Goal: Task Accomplishment & Management: Complete application form

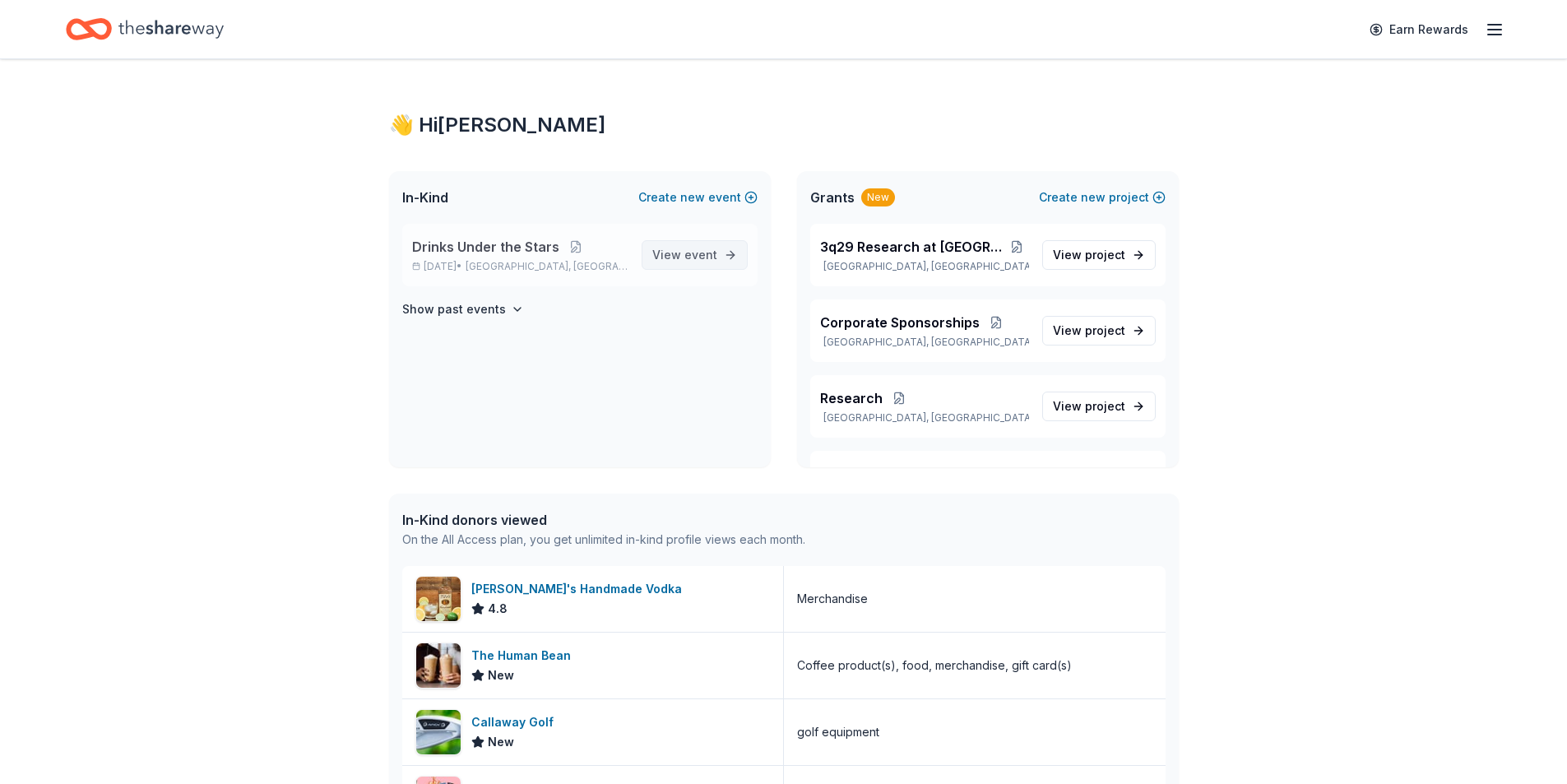
click at [684, 253] on span "View event" at bounding box center [684, 254] width 65 height 20
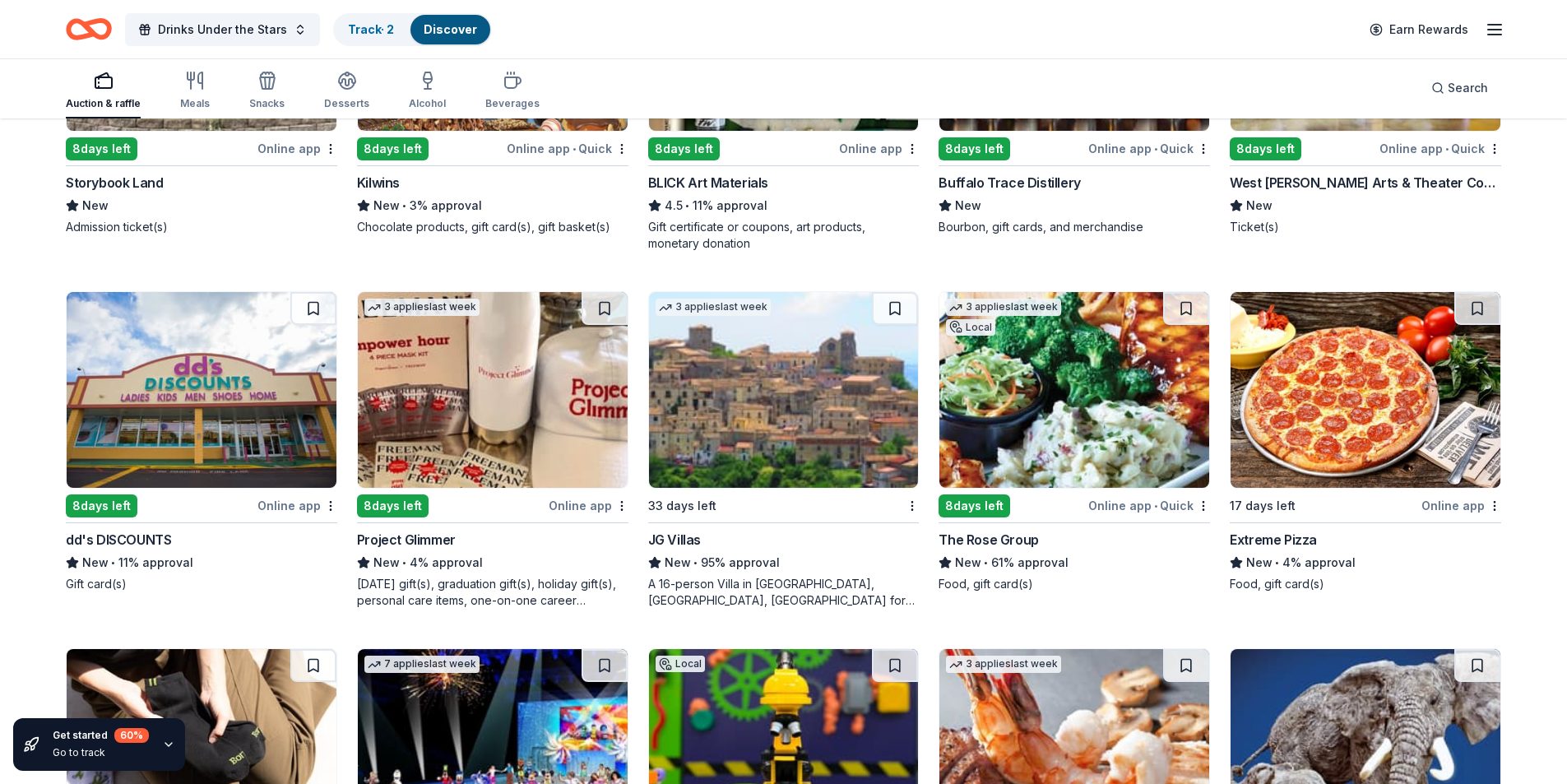
scroll to position [3245, 0]
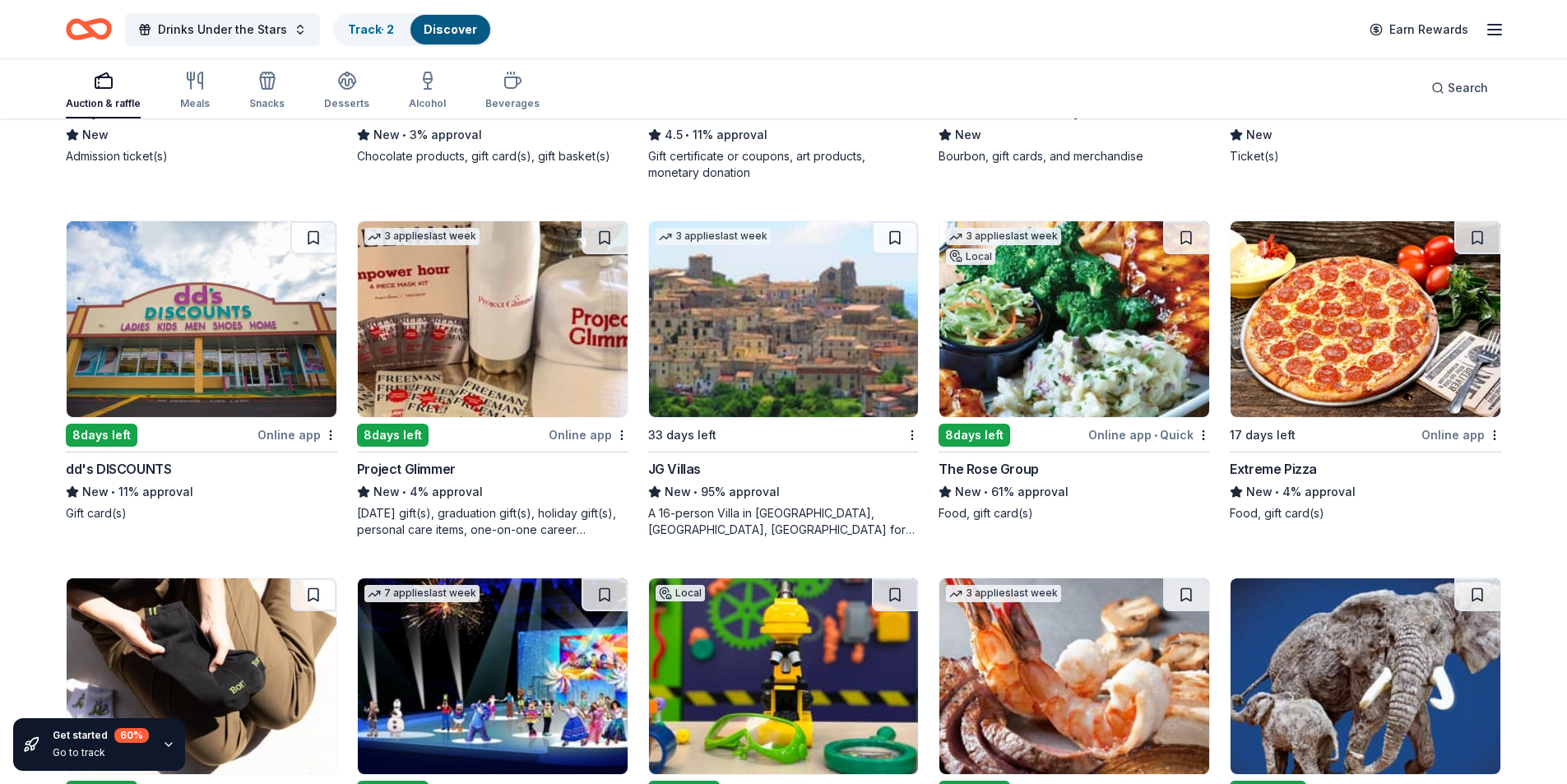
click at [806, 505] on div "A 16-person Villa in Altomonte, Calabria, Italy for 7days/6nights (Retail value…" at bounding box center [784, 521] width 272 height 33
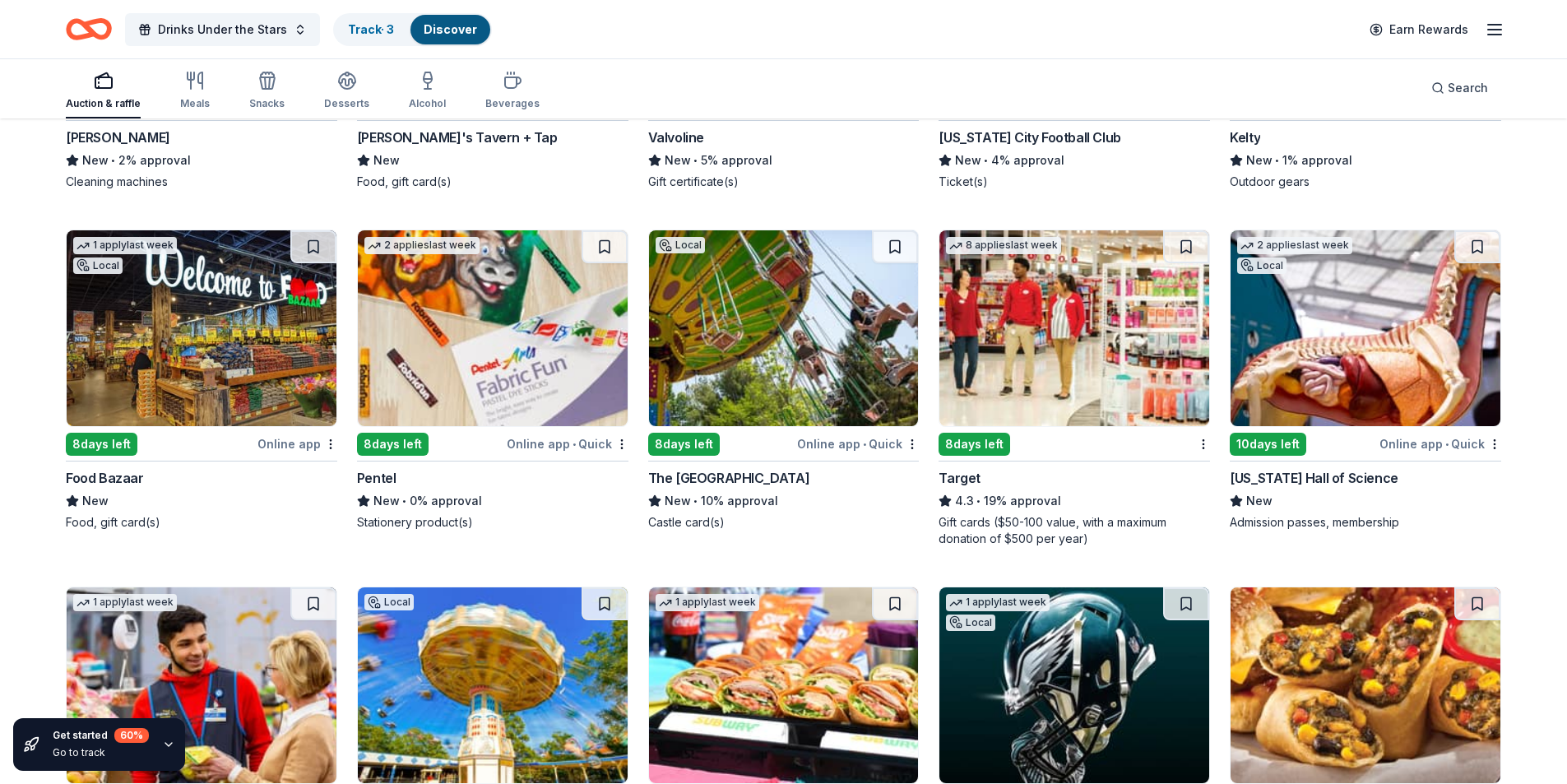
scroll to position [7996, 0]
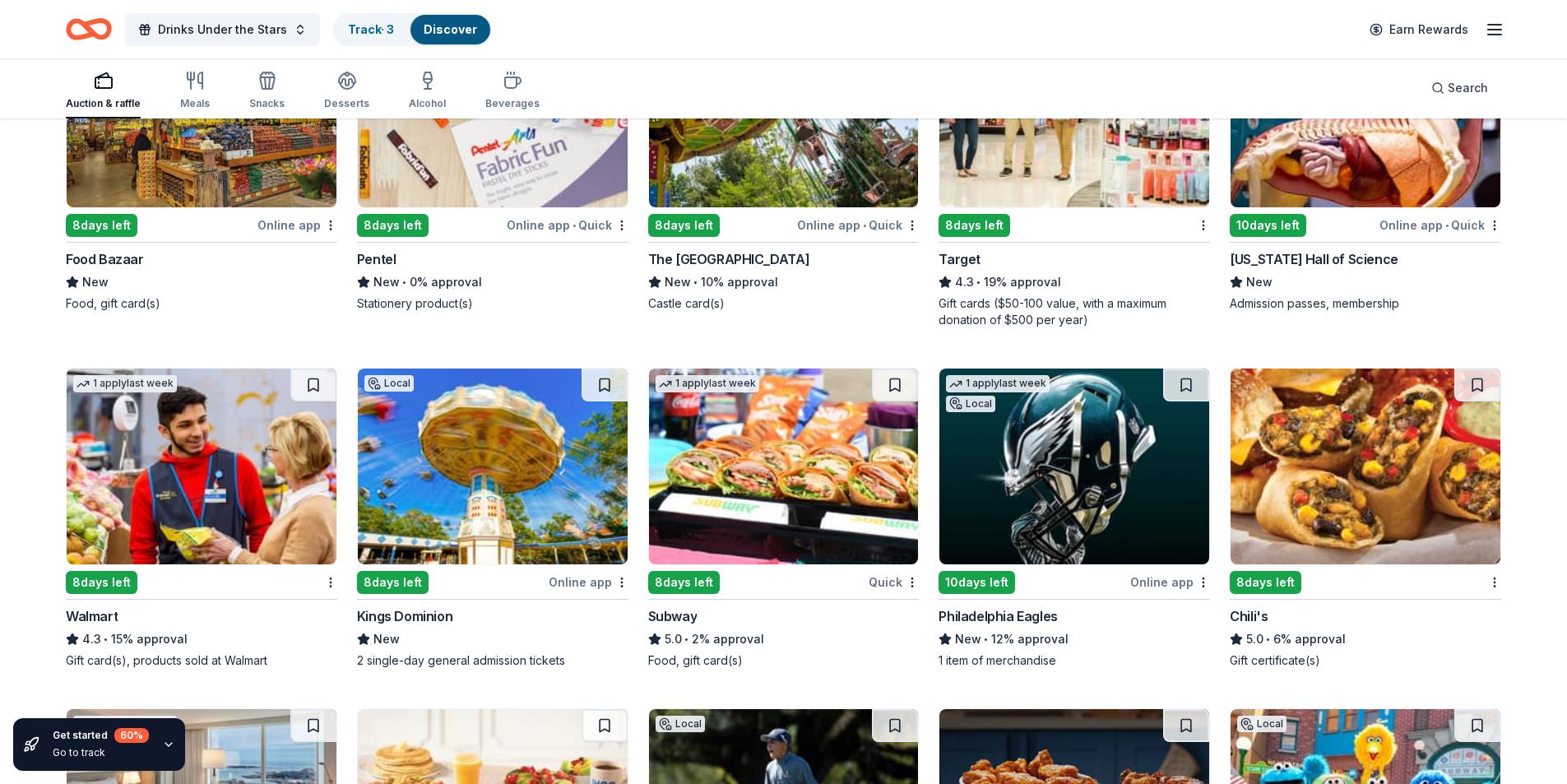
click at [1291, 249] on div "New York Hall of Science" at bounding box center [1314, 258] width 169 height 20
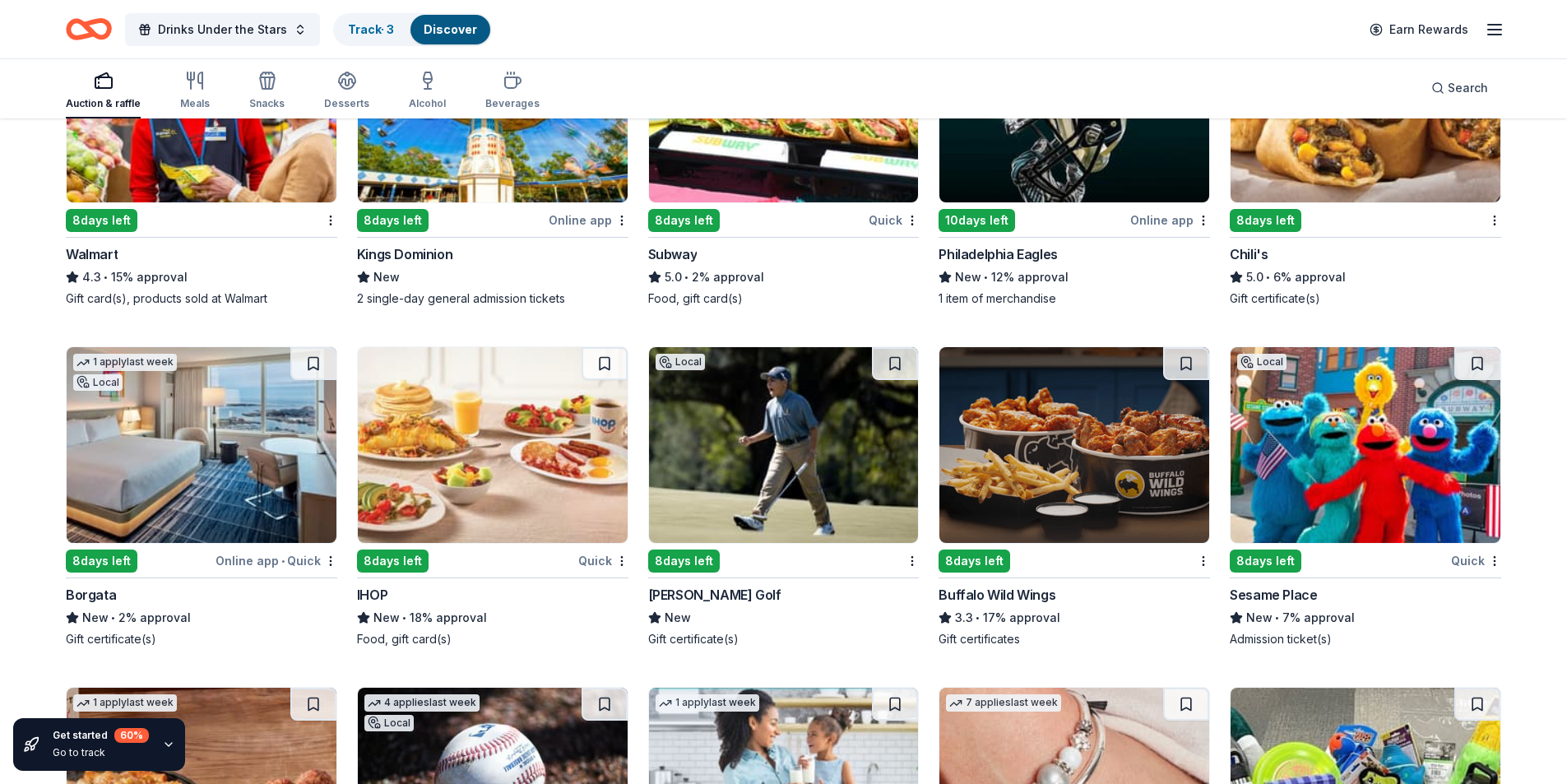
scroll to position [8512, 0]
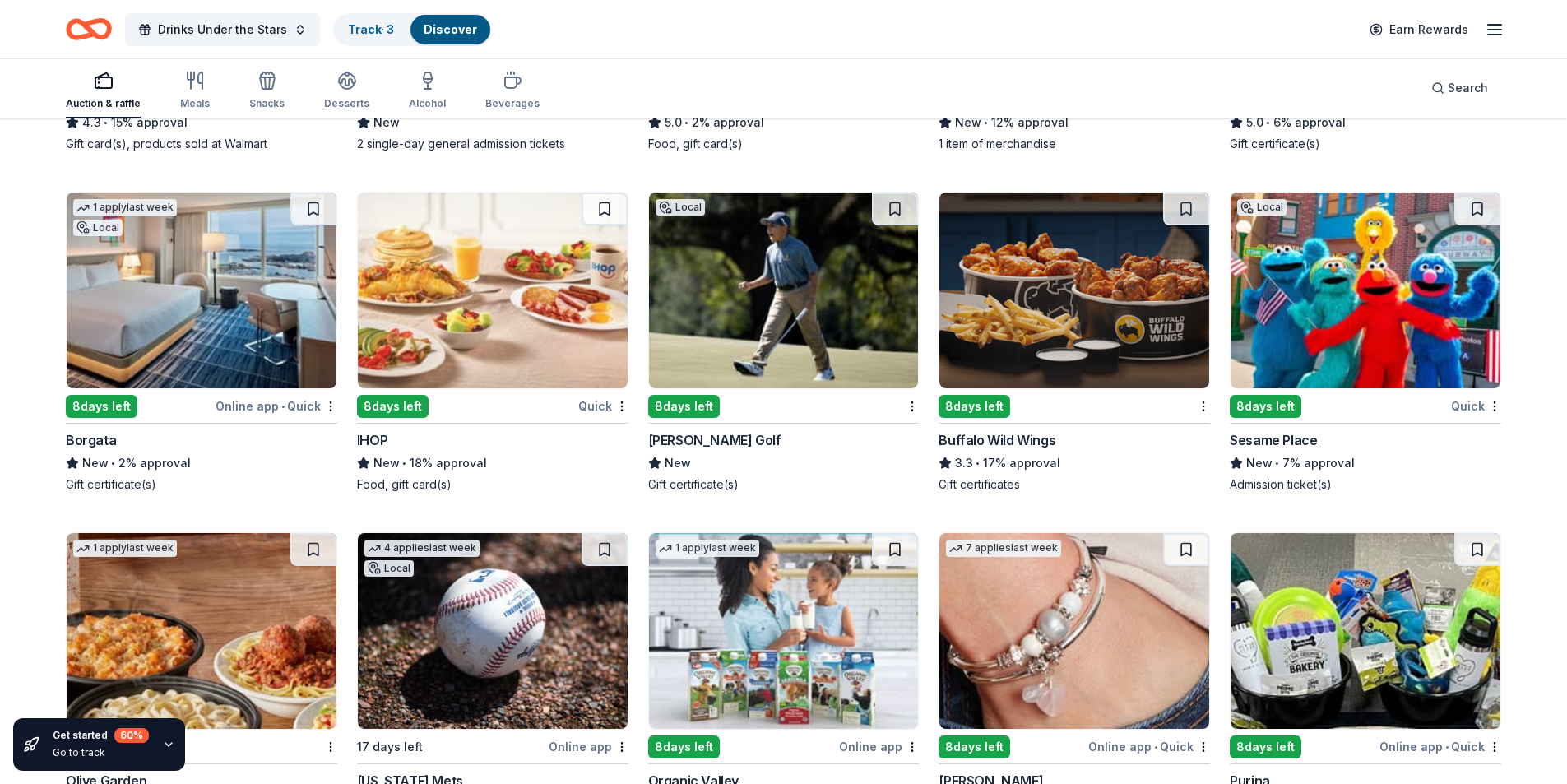
click at [695, 430] on div "Ron Jaworski Golf" at bounding box center [715, 439] width 134 height 20
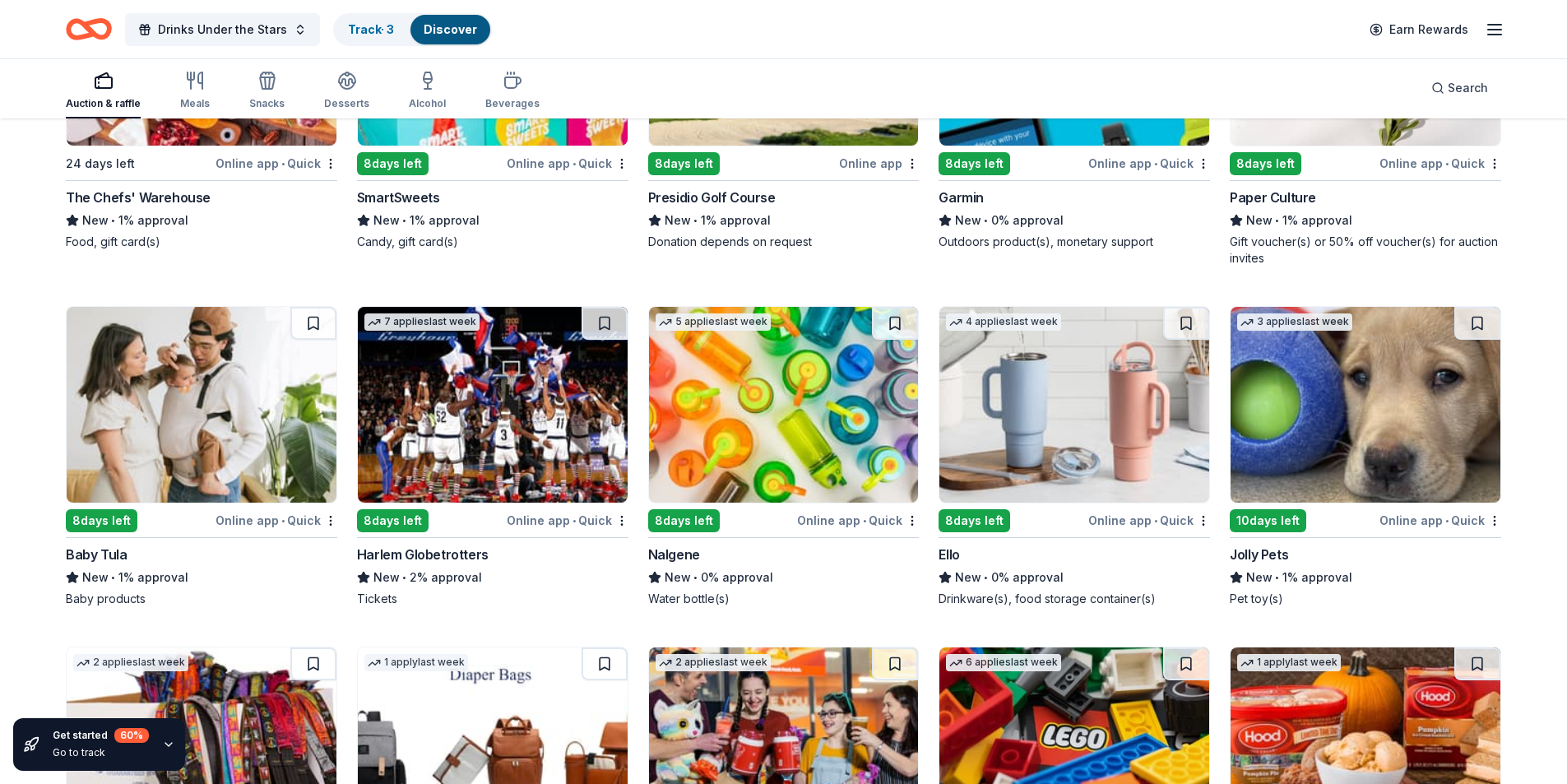
scroll to position [11260, 0]
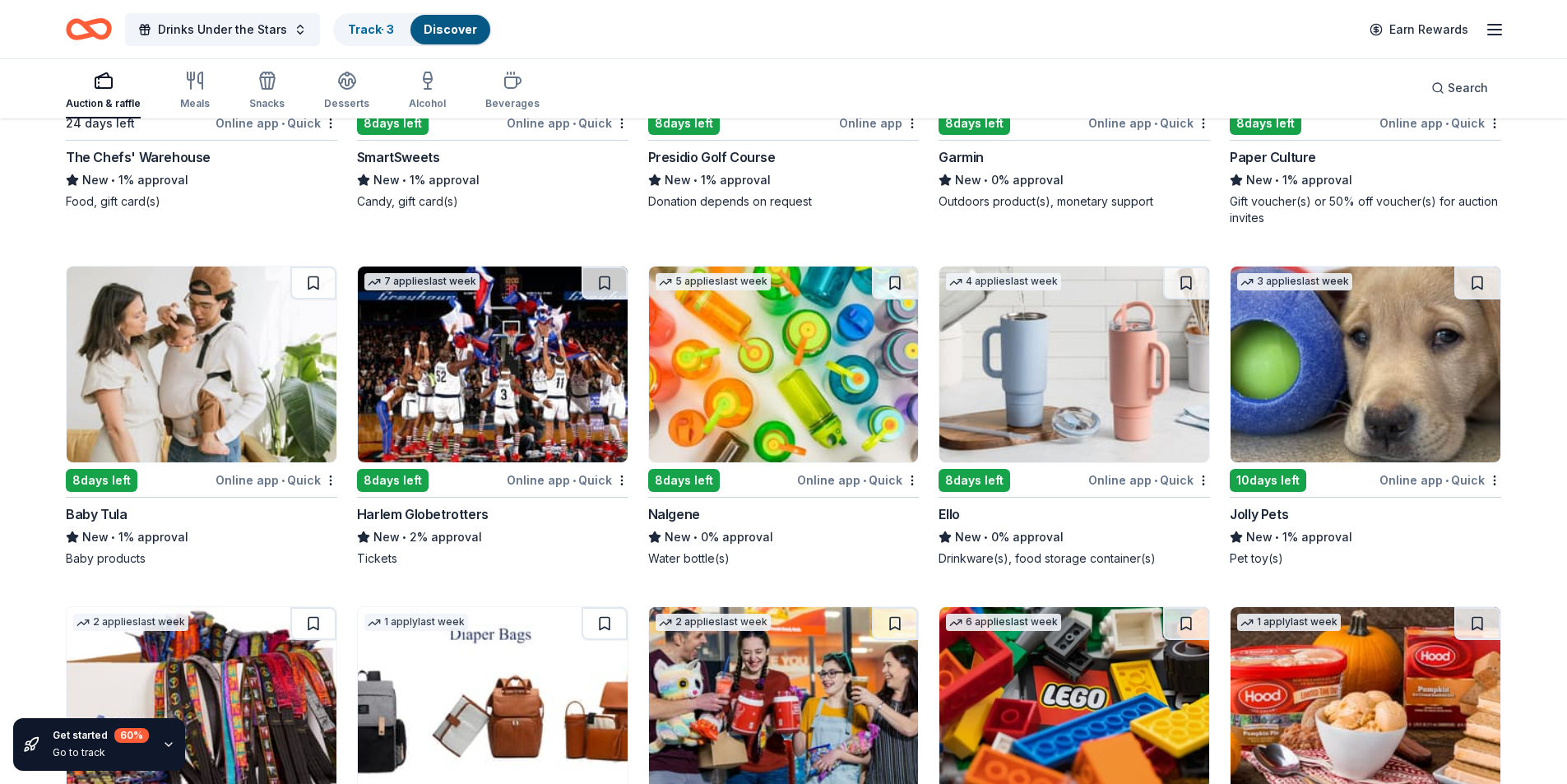
click at [393, 504] on div "Harlem Globetrotters" at bounding box center [422, 513] width 132 height 20
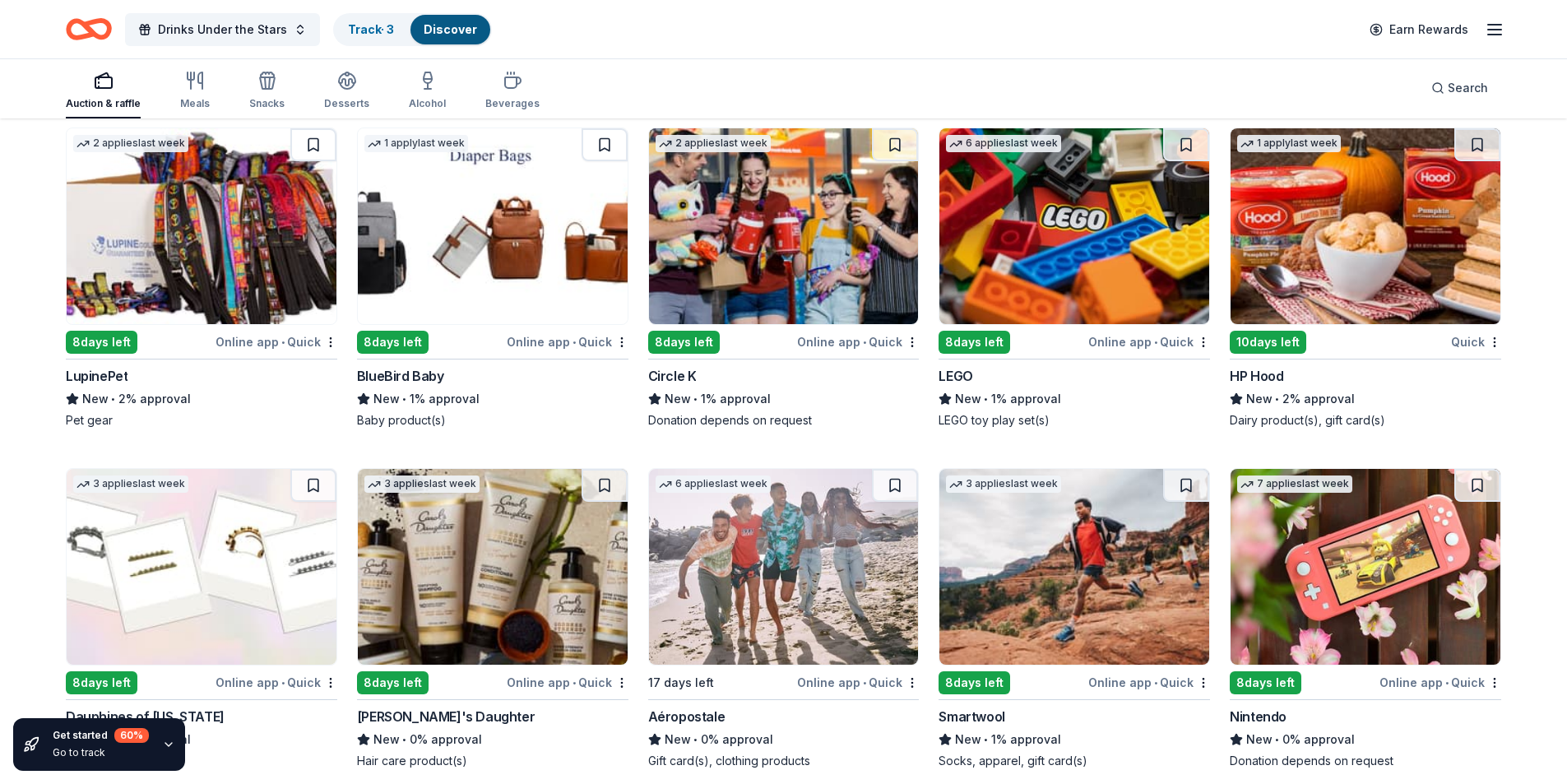
scroll to position [11767, 0]
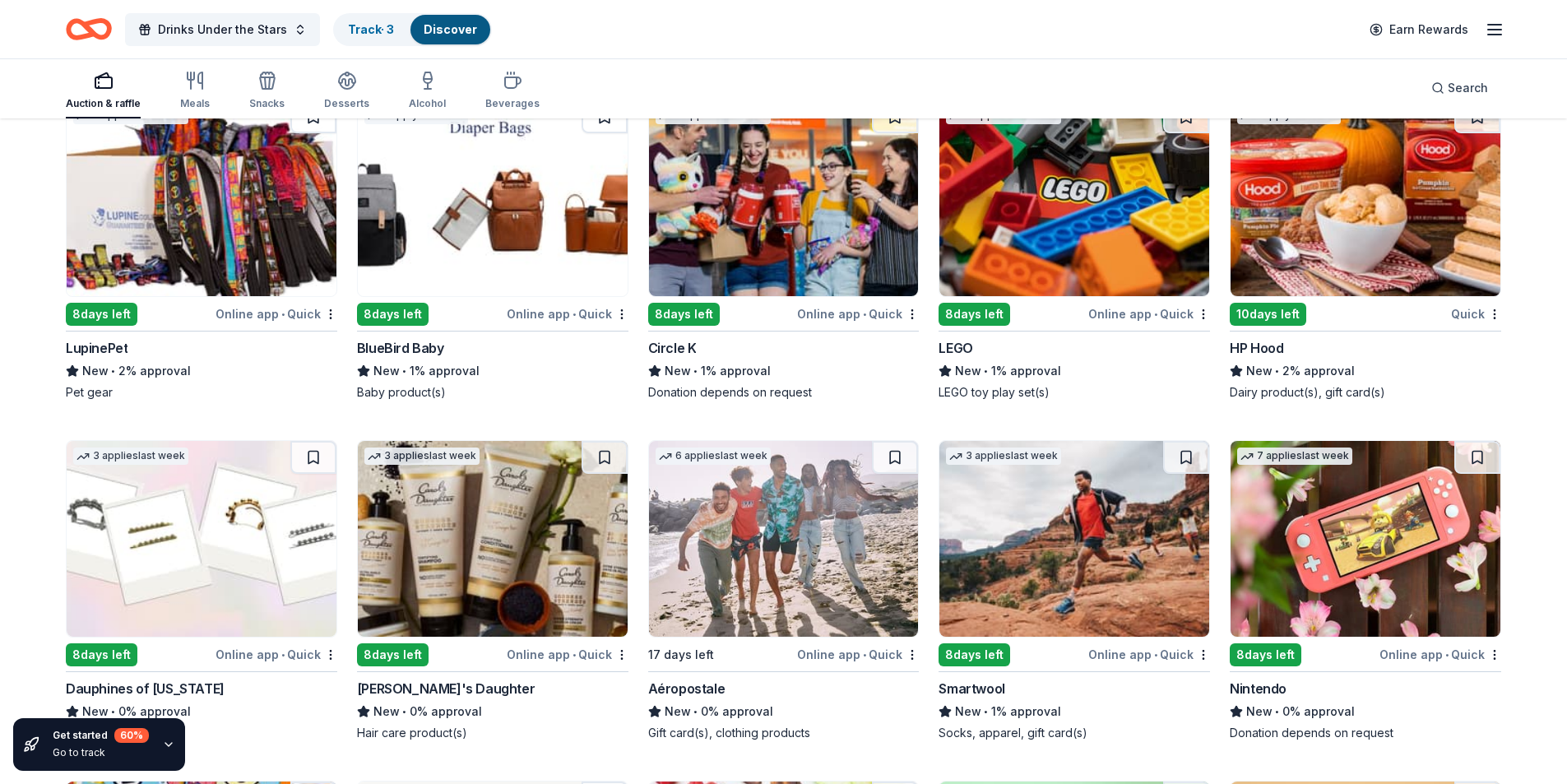
click at [104, 338] on div "LupinePet" at bounding box center [97, 347] width 62 height 20
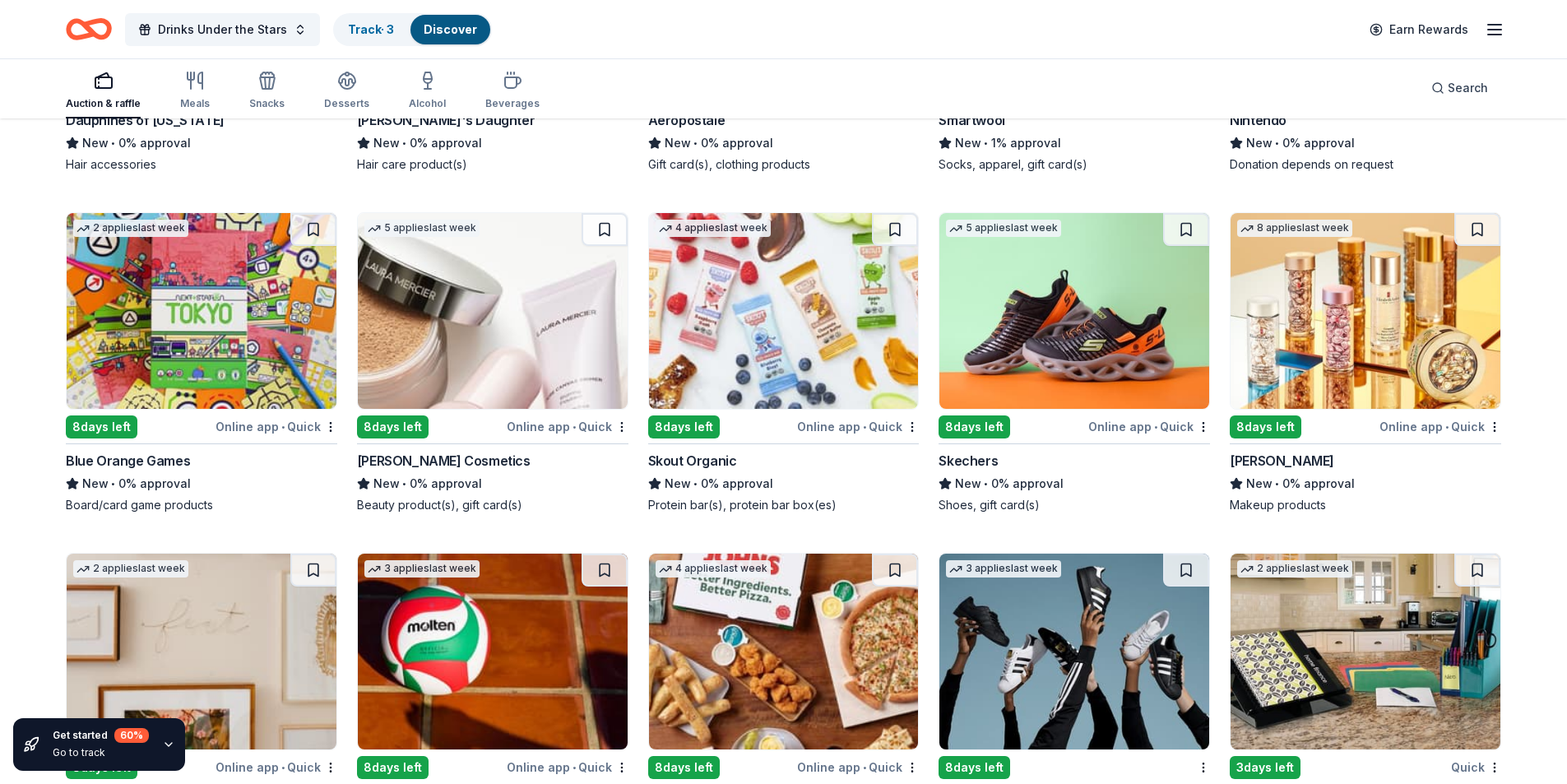
scroll to position [12321, 0]
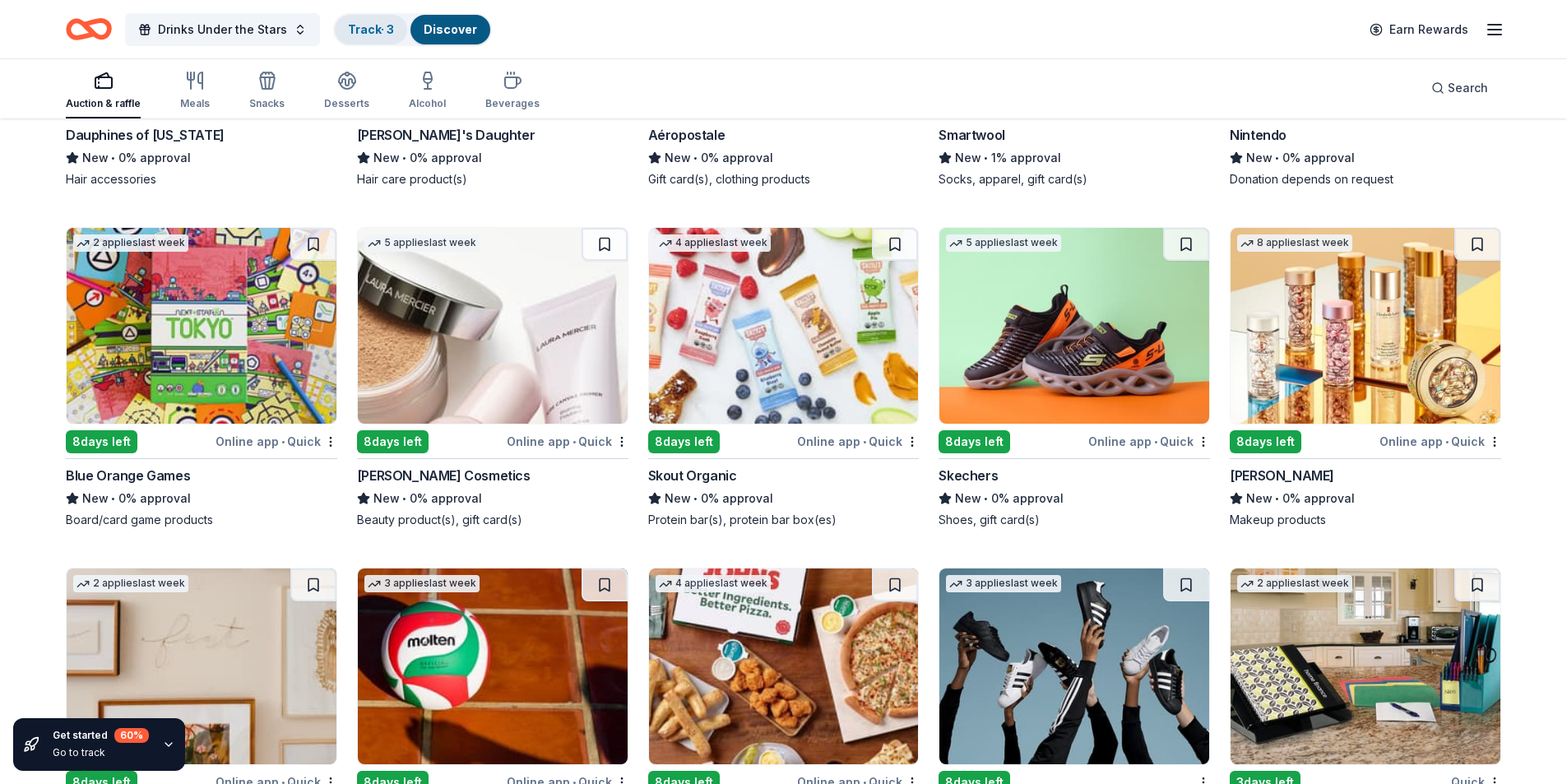
click at [348, 31] on link "Track · 3" at bounding box center [371, 29] width 46 height 14
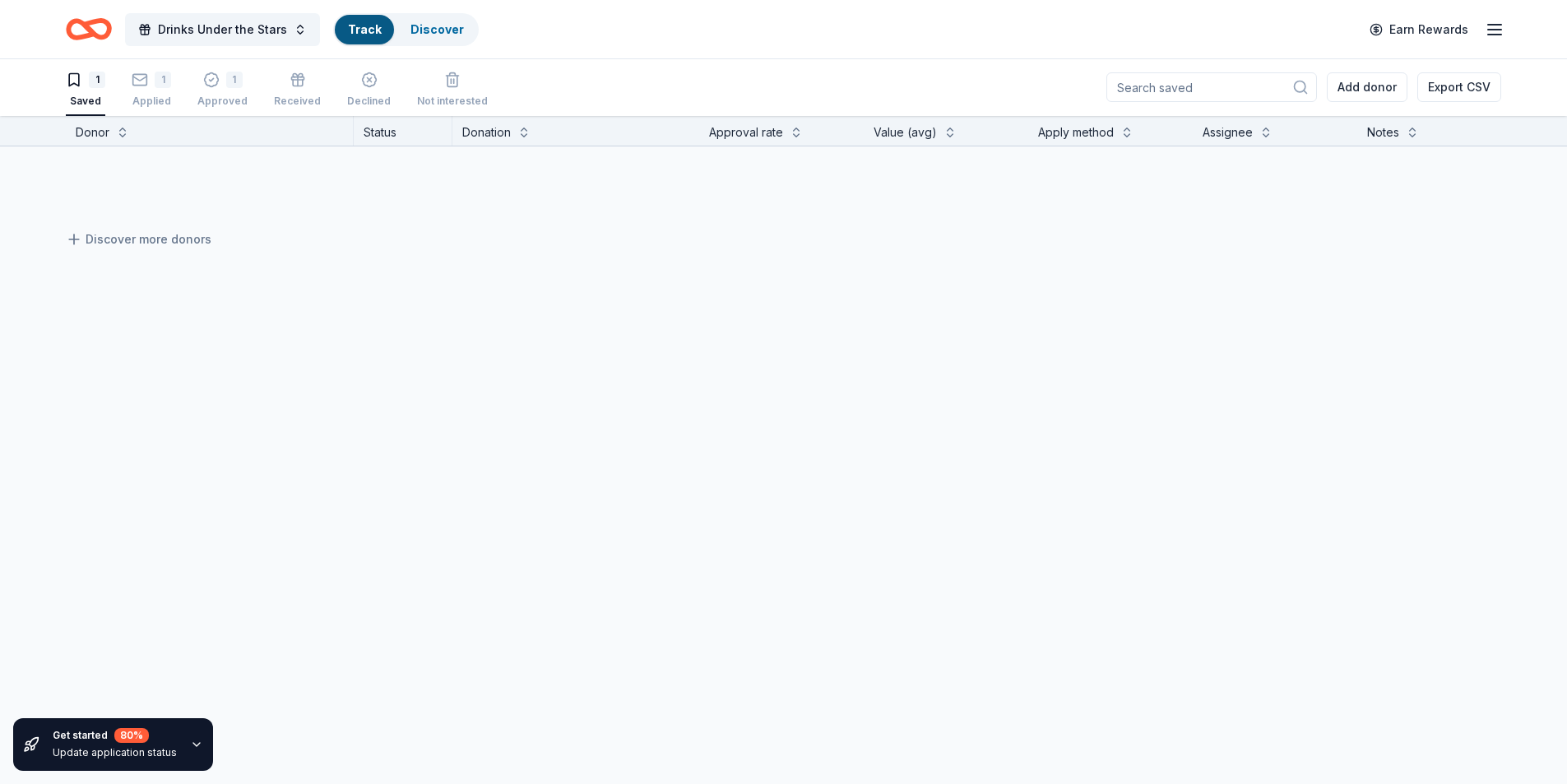
scroll to position [1, 0]
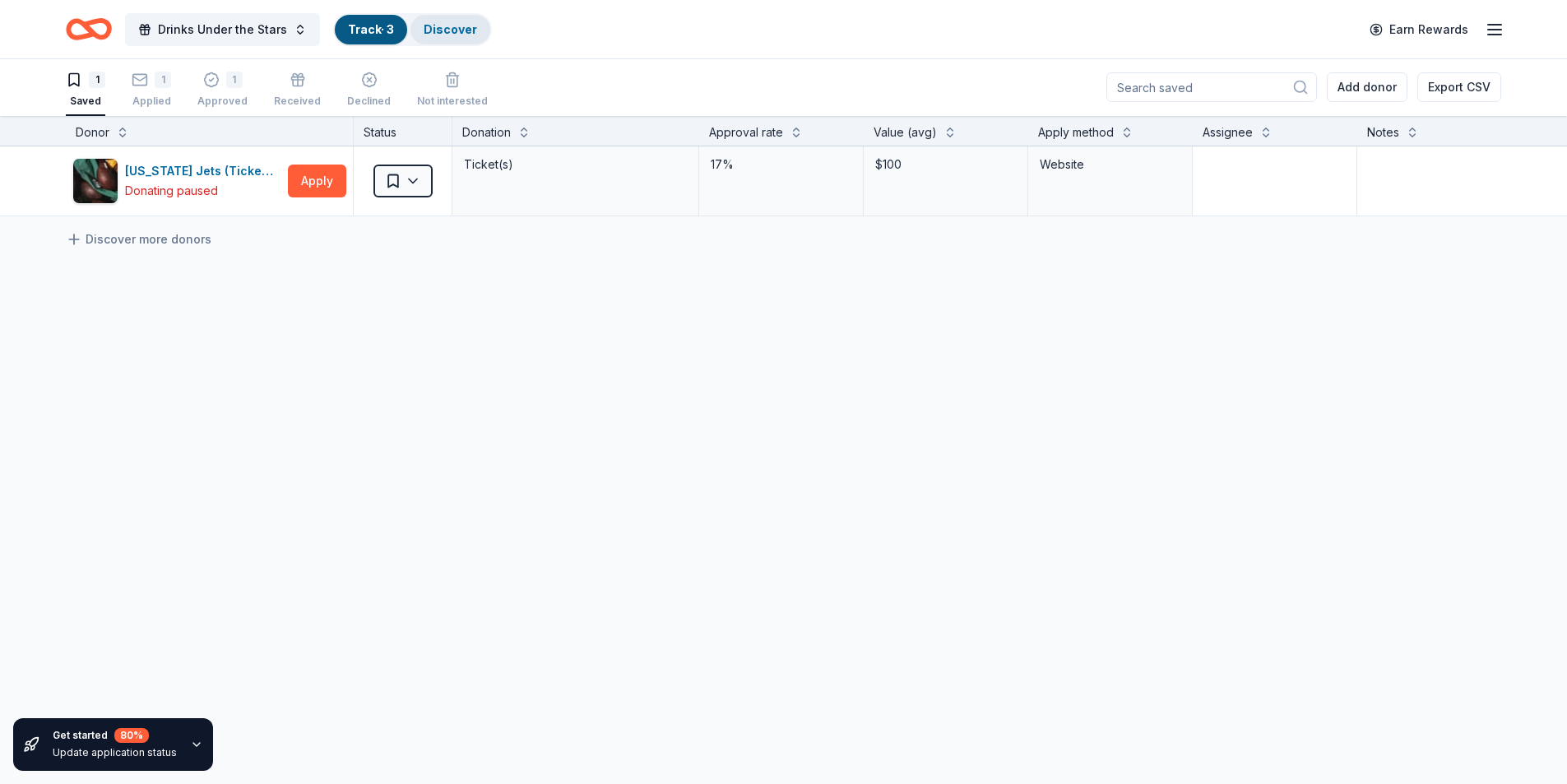
click at [441, 27] on link "Discover" at bounding box center [451, 29] width 53 height 14
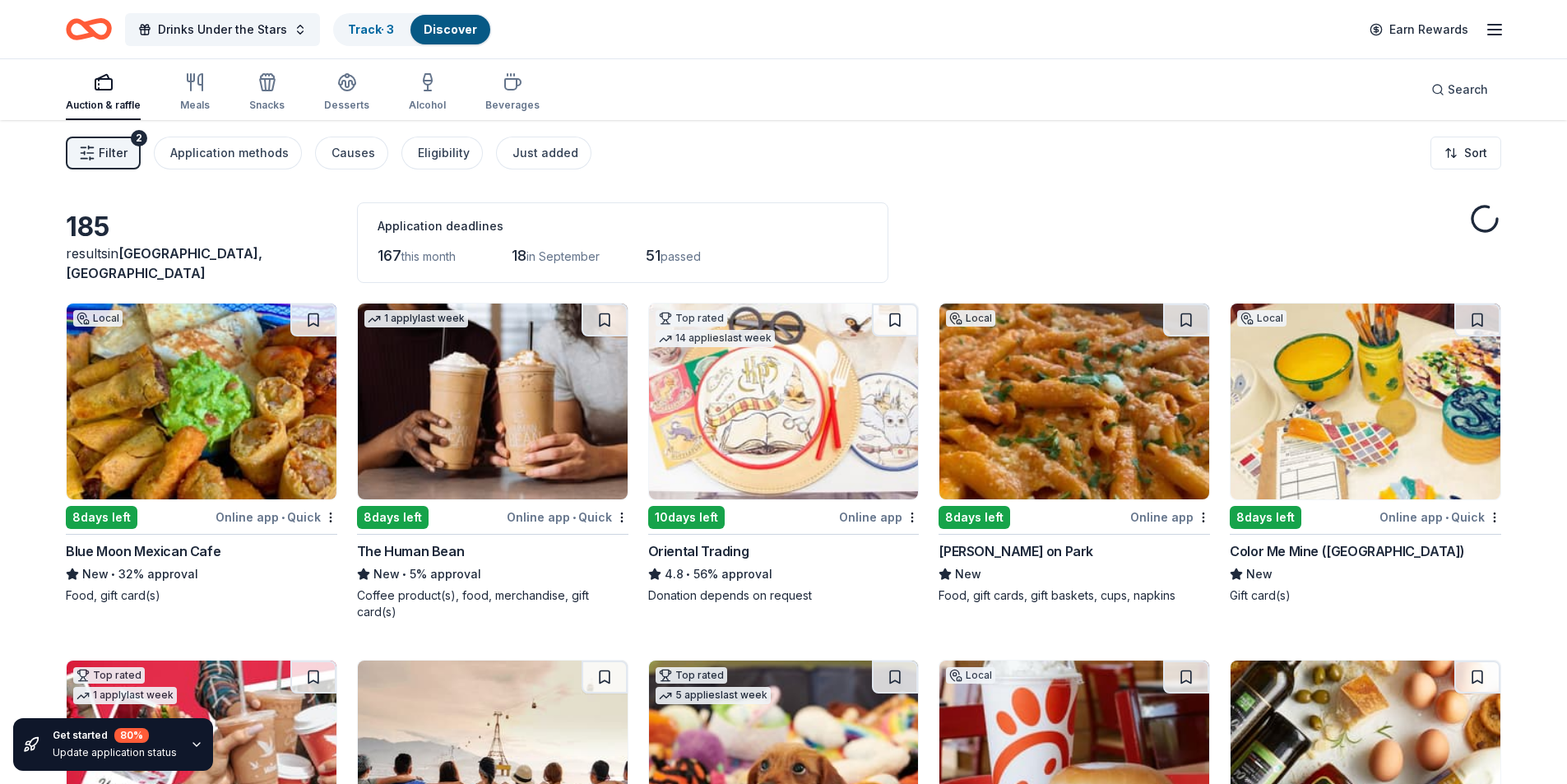
click at [118, 107] on div "Auction & raffle" at bounding box center [103, 105] width 75 height 13
click at [197, 96] on div "Meals" at bounding box center [195, 92] width 29 height 40
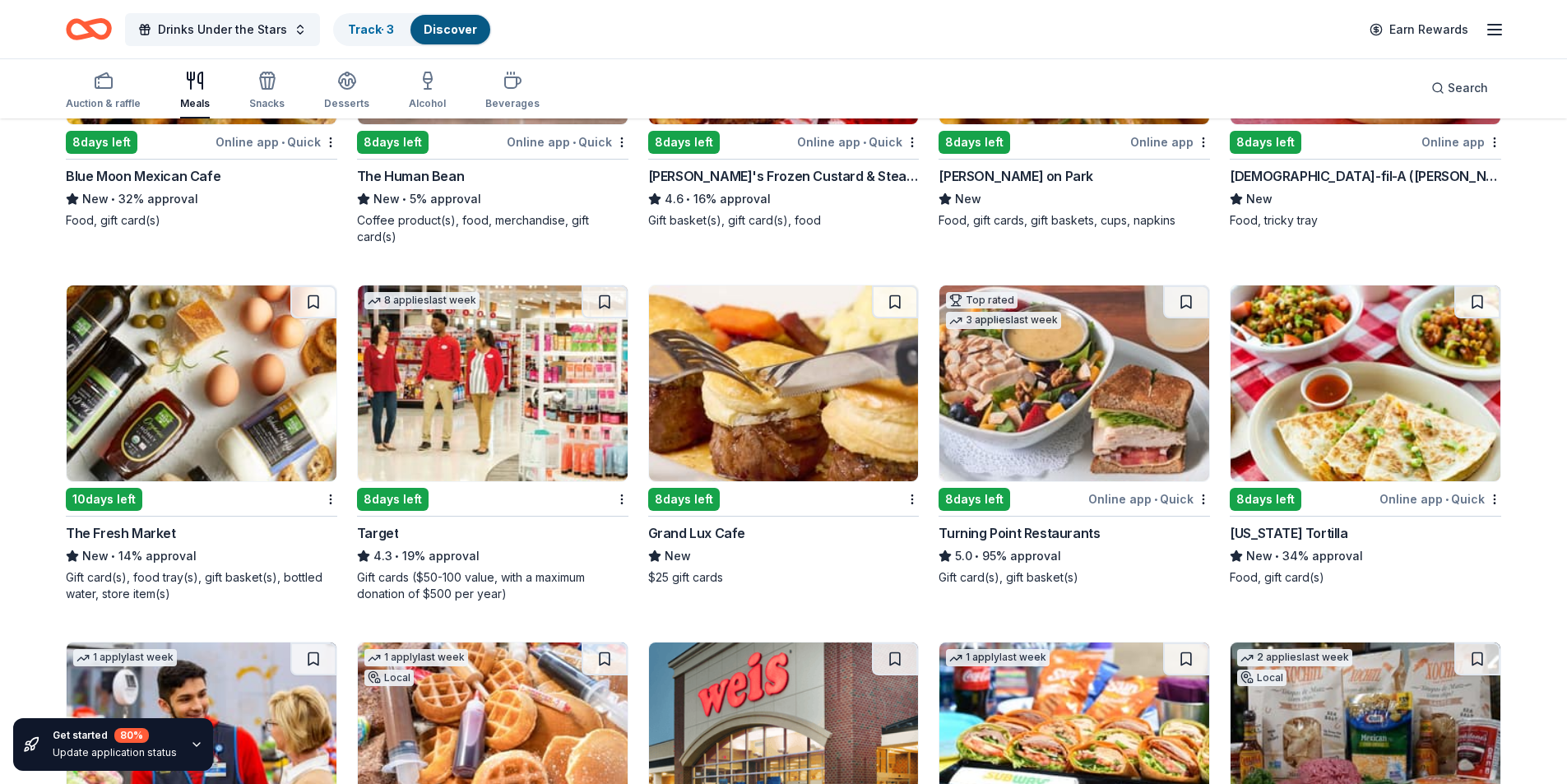
scroll to position [376, 0]
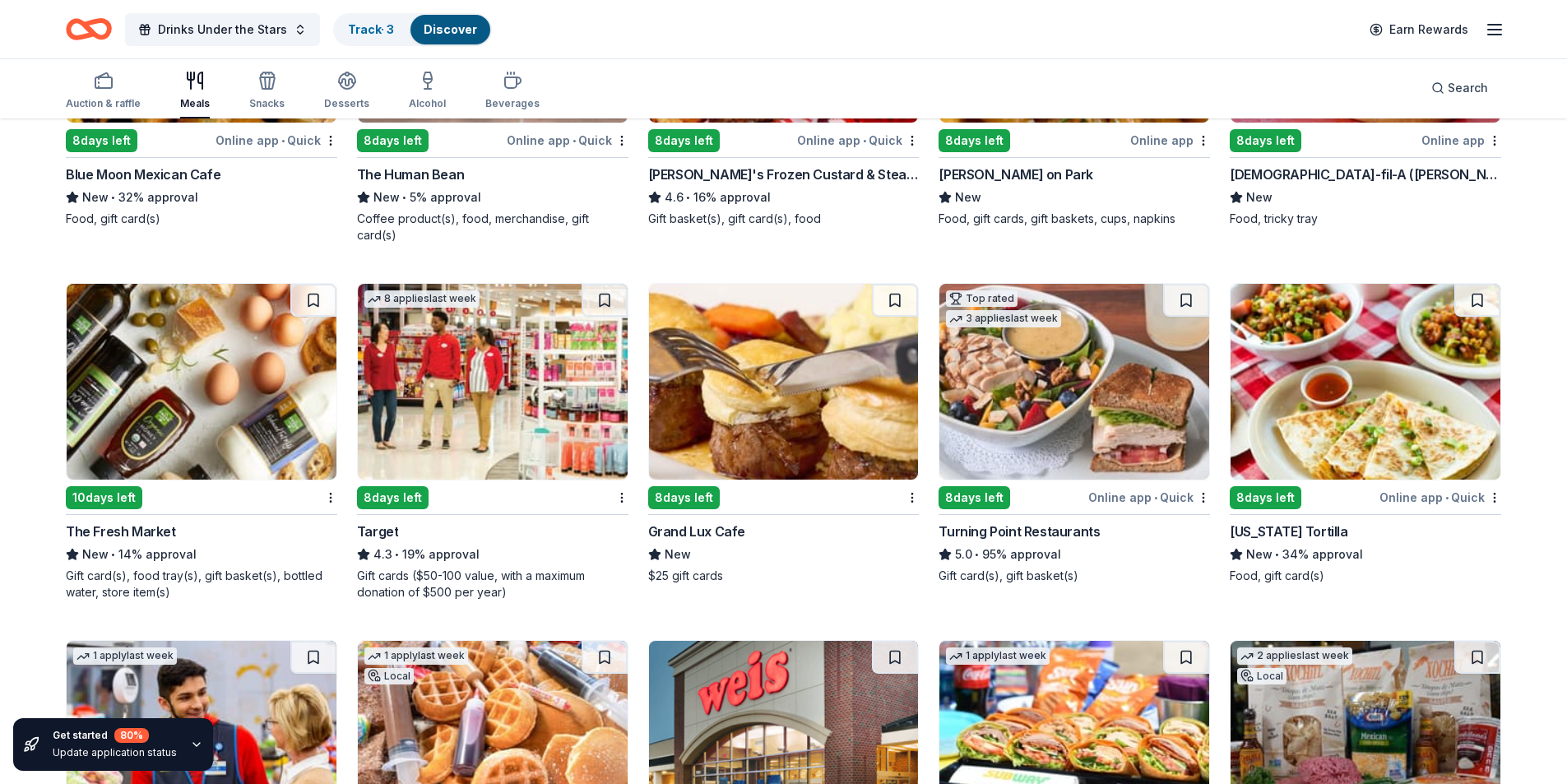
click at [702, 521] on div "Grand Lux Cafe" at bounding box center [696, 531] width 97 height 20
click at [1467, 88] on span "Search" at bounding box center [1468, 88] width 41 height 20
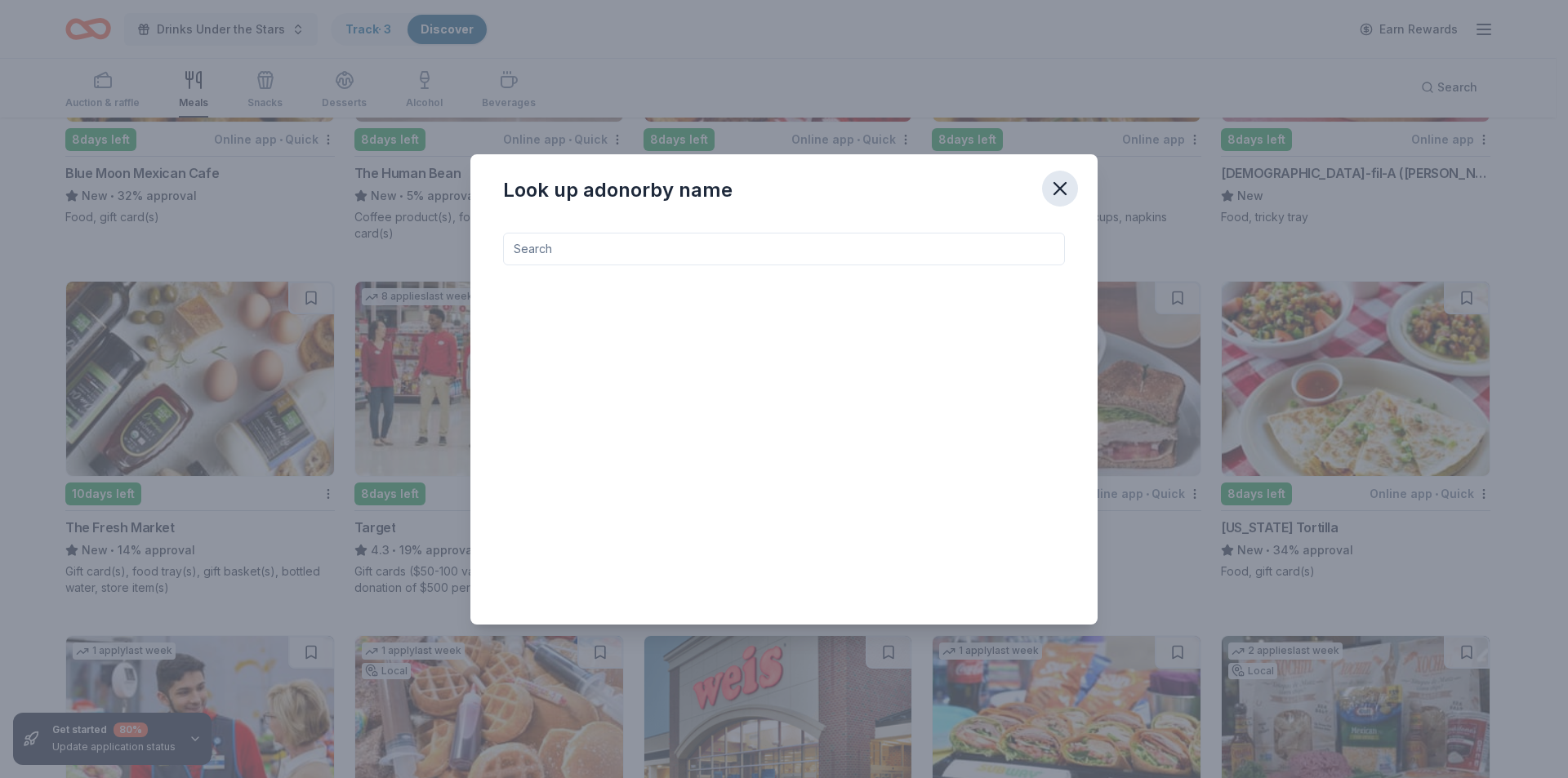
click at [1062, 183] on icon "button" at bounding box center [1060, 188] width 23 height 23
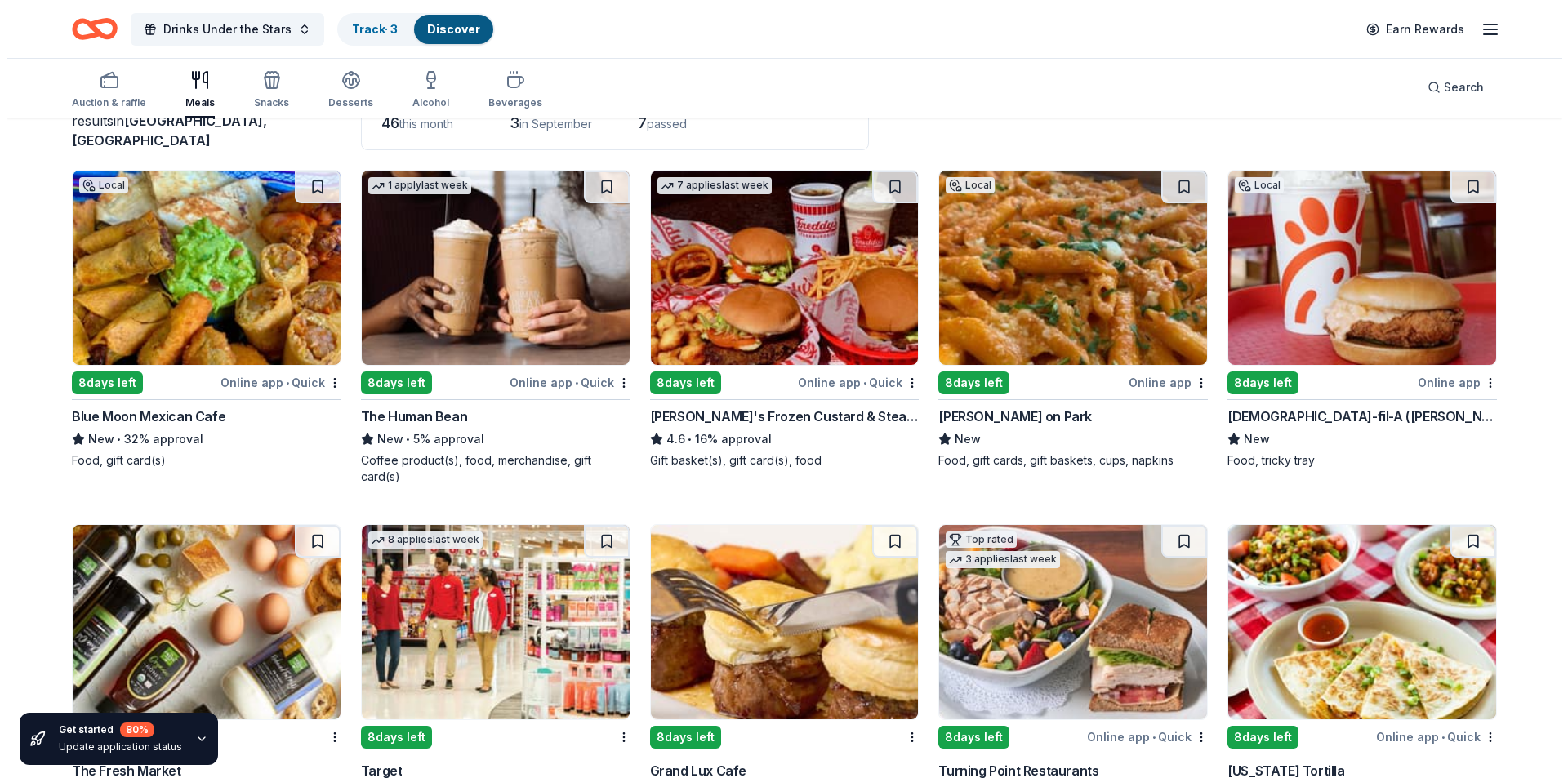
scroll to position [0, 0]
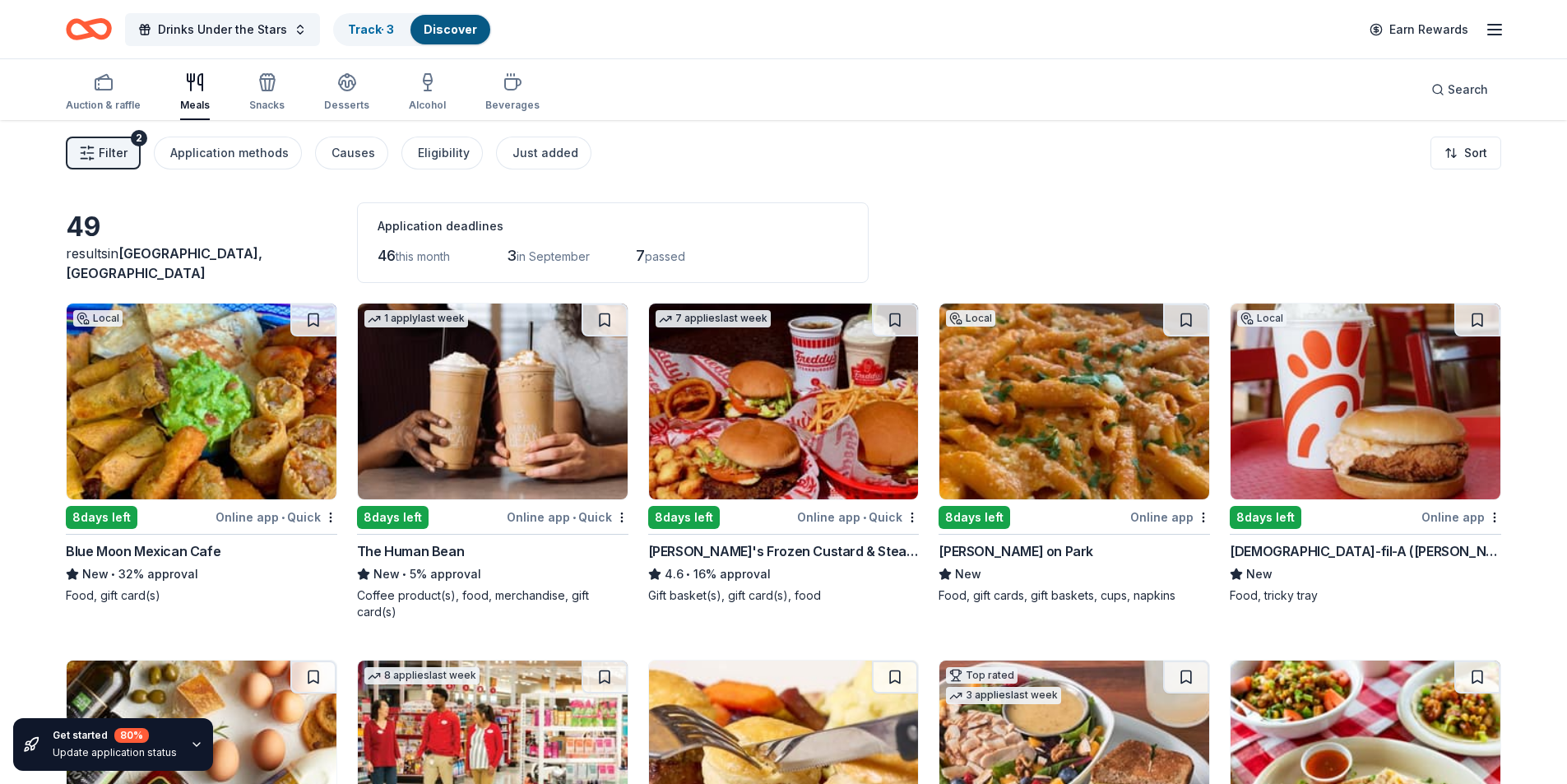
click at [1489, 34] on line "button" at bounding box center [1495, 34] width 13 height 0
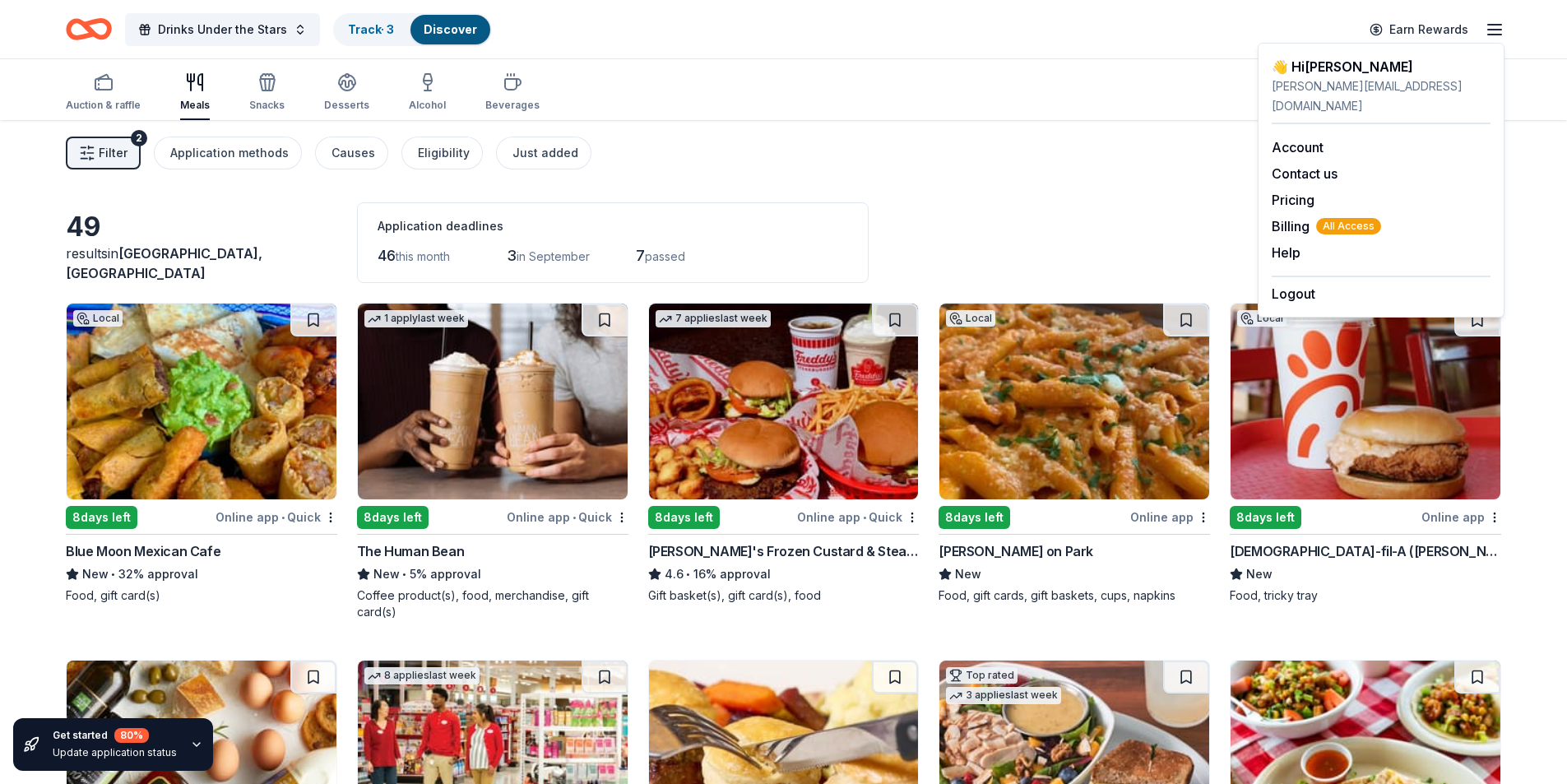
click at [1041, 115] on div "Auction & raffle Meals Snacks Desserts Alcohol Beverages Search" at bounding box center [784, 90] width 1436 height 61
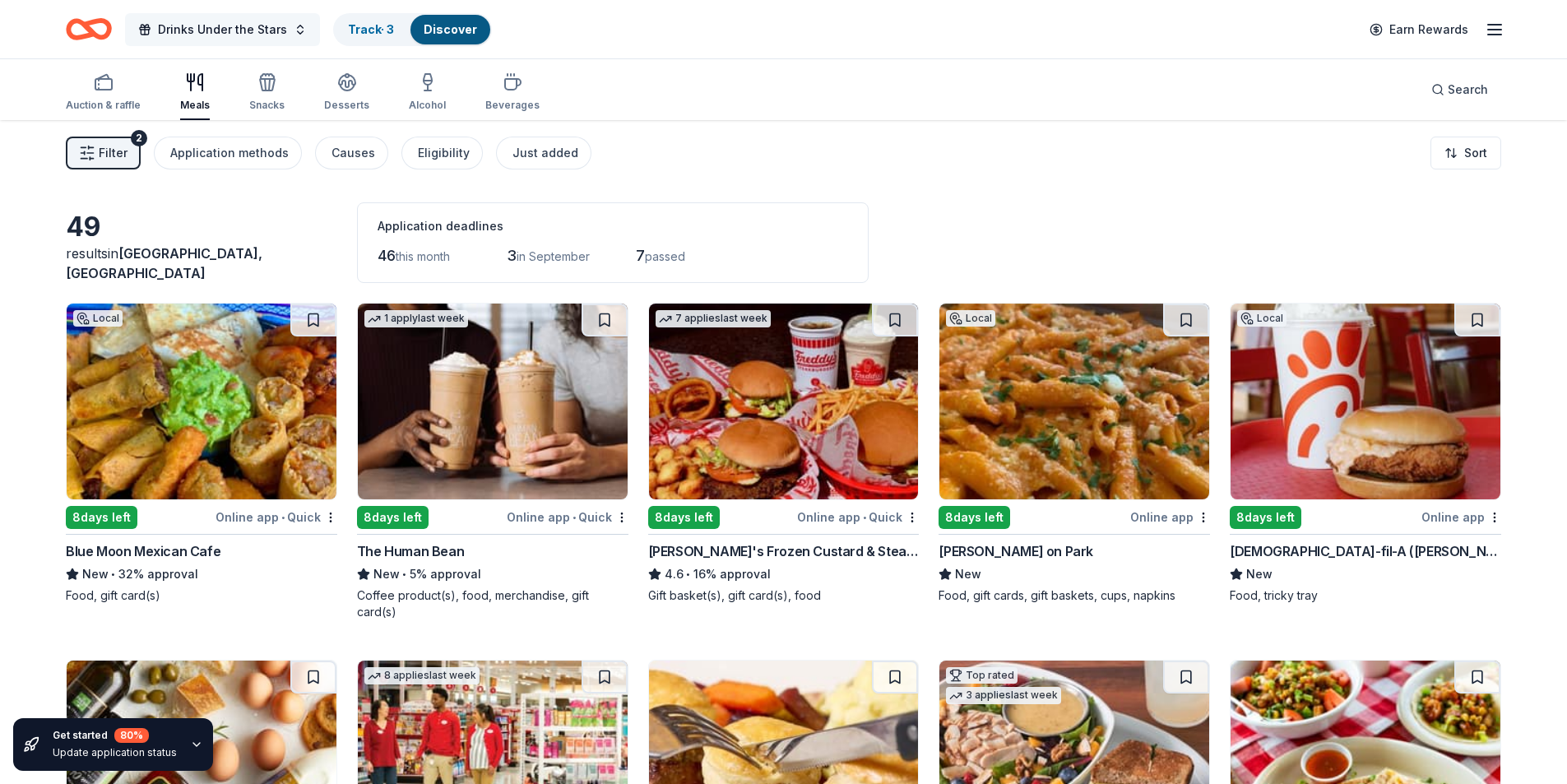
click at [290, 30] on button "Drinks Under the Stars" at bounding box center [222, 29] width 195 height 33
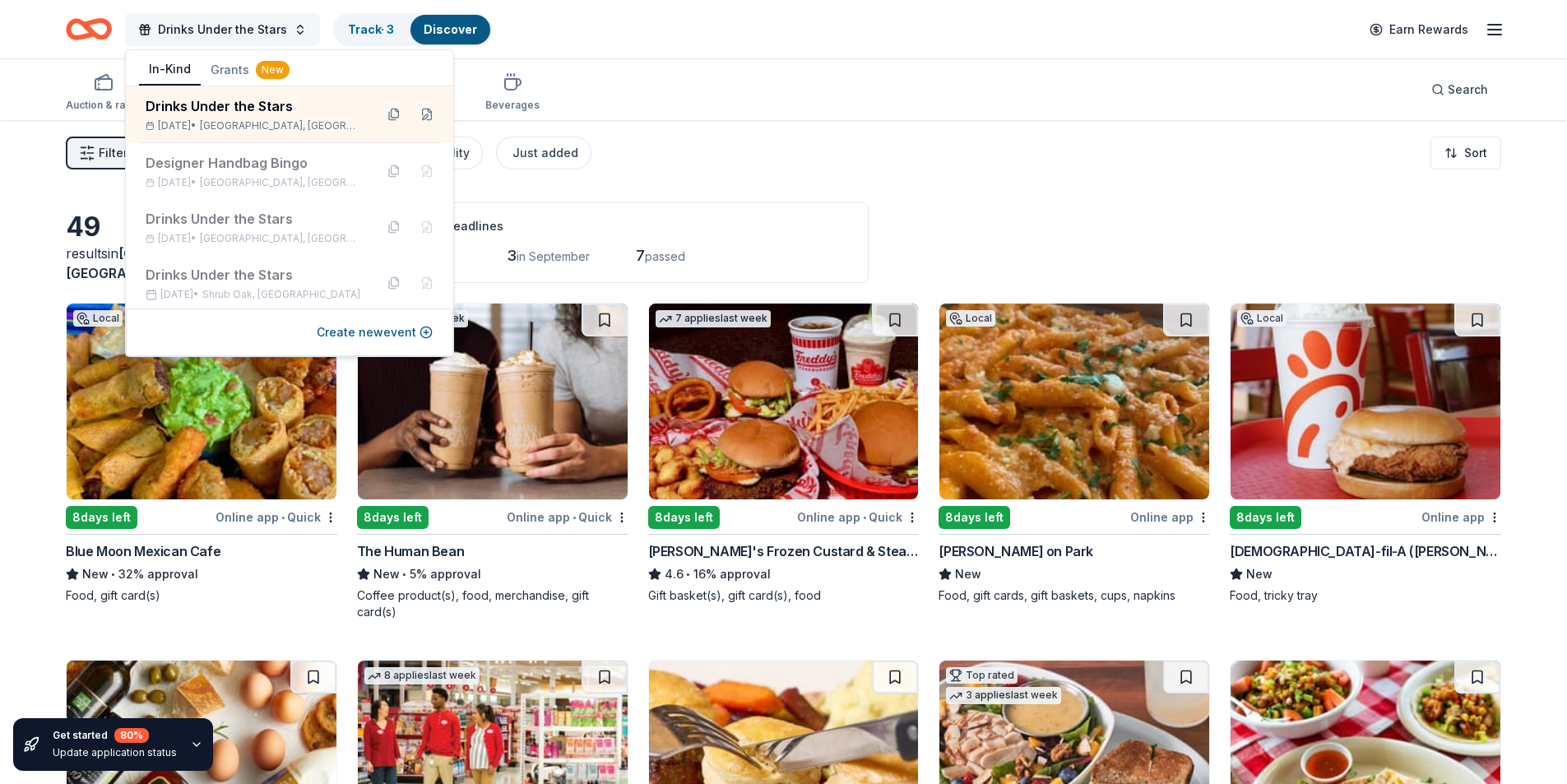
click at [293, 30] on button "Drinks Under the Stars" at bounding box center [222, 29] width 195 height 33
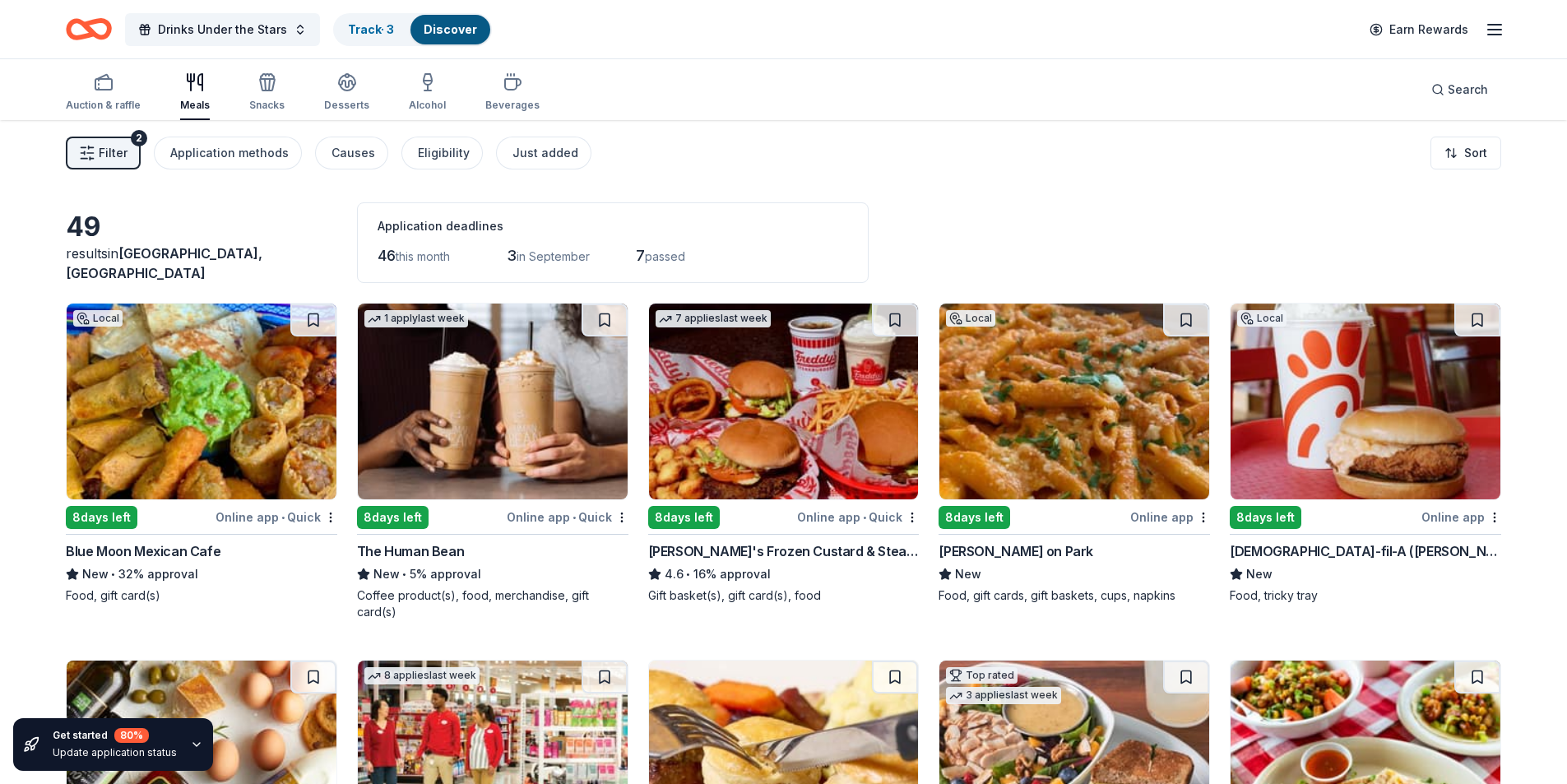
click at [78, 141] on button "Filter 2" at bounding box center [103, 152] width 75 height 33
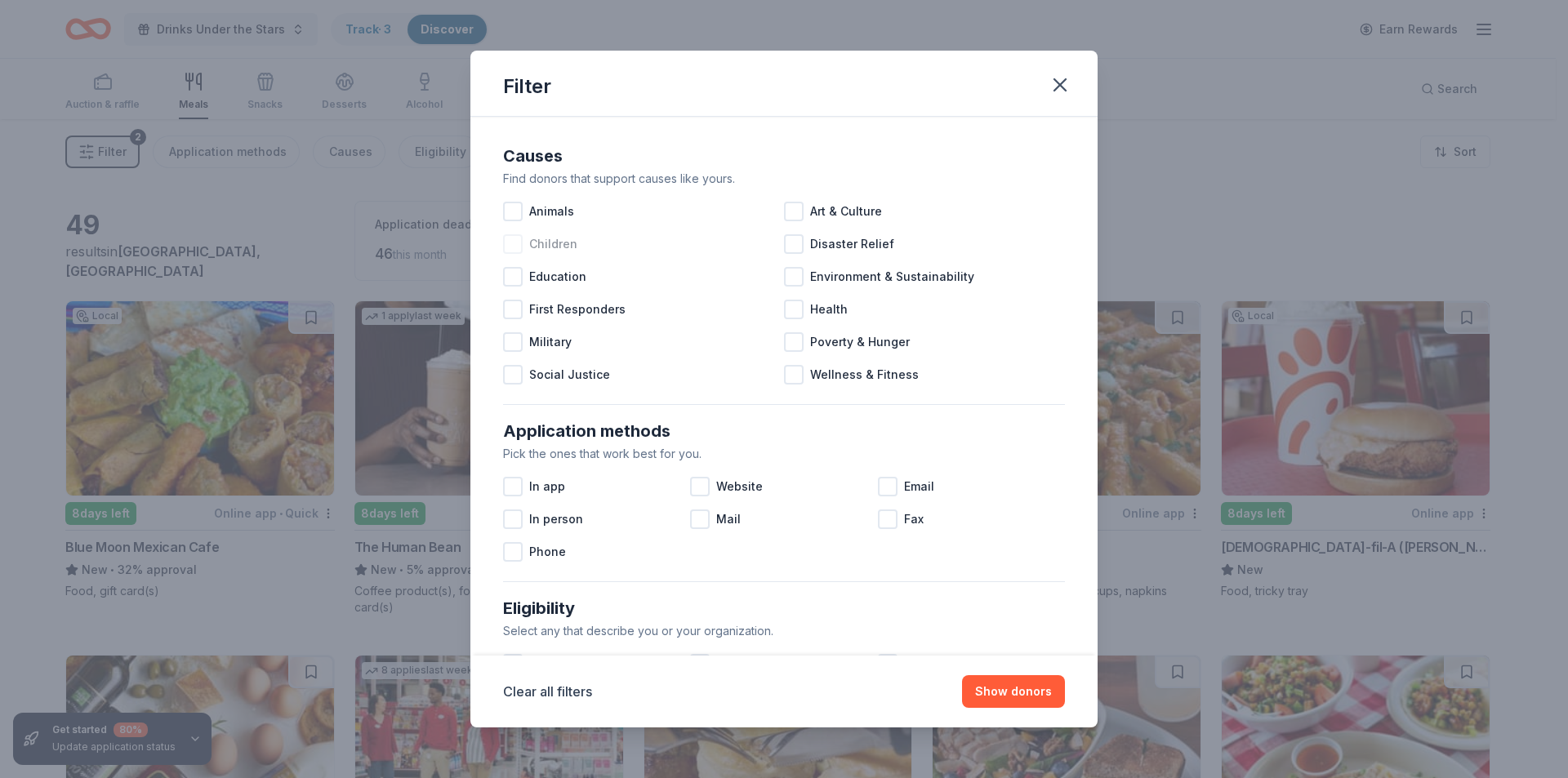
click at [513, 230] on div "Children" at bounding box center [643, 244] width 281 height 32
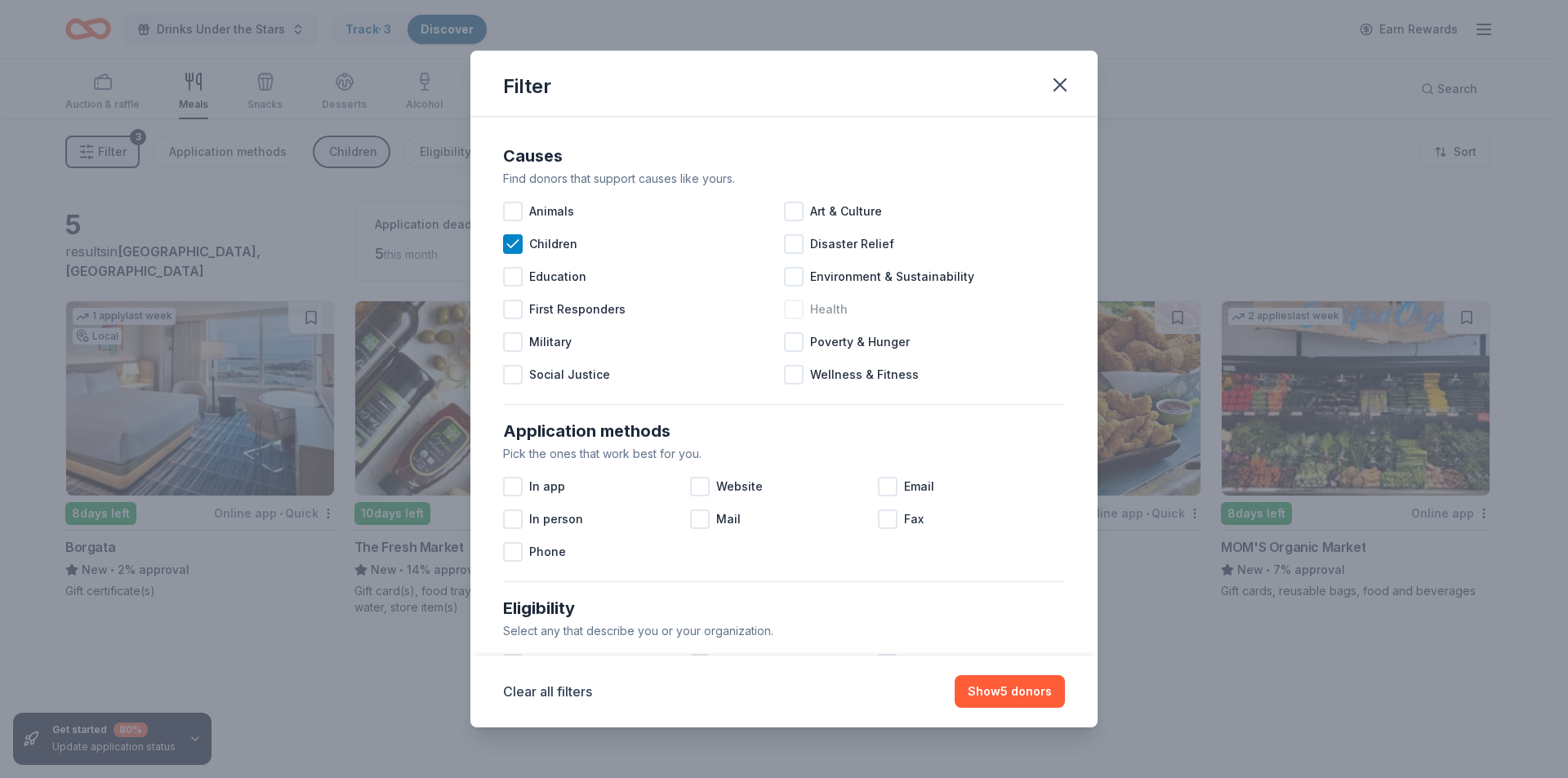
click at [790, 305] on div at bounding box center [793, 309] width 20 height 20
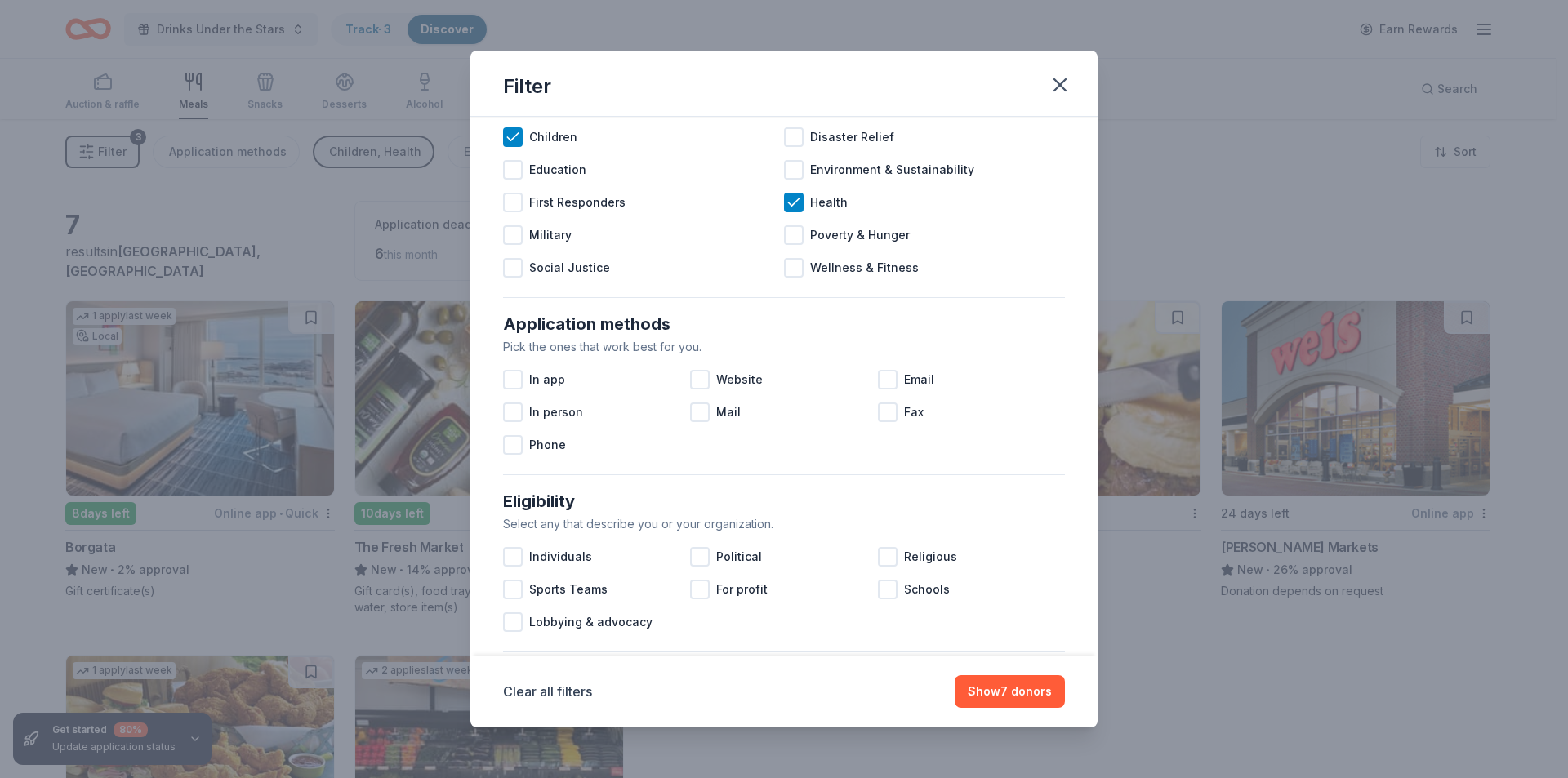
scroll to position [183, 0]
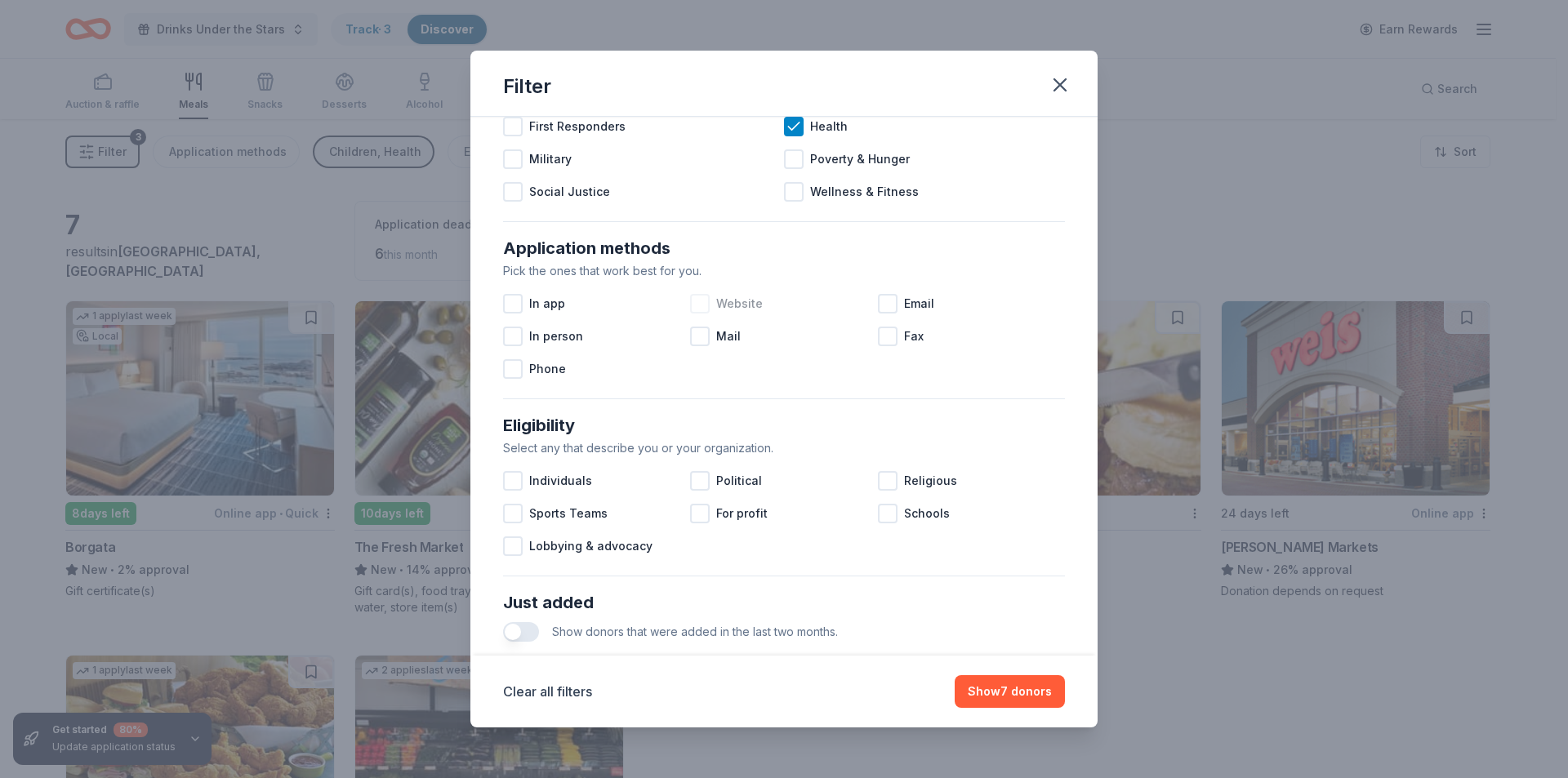
click at [697, 299] on div at bounding box center [700, 304] width 20 height 20
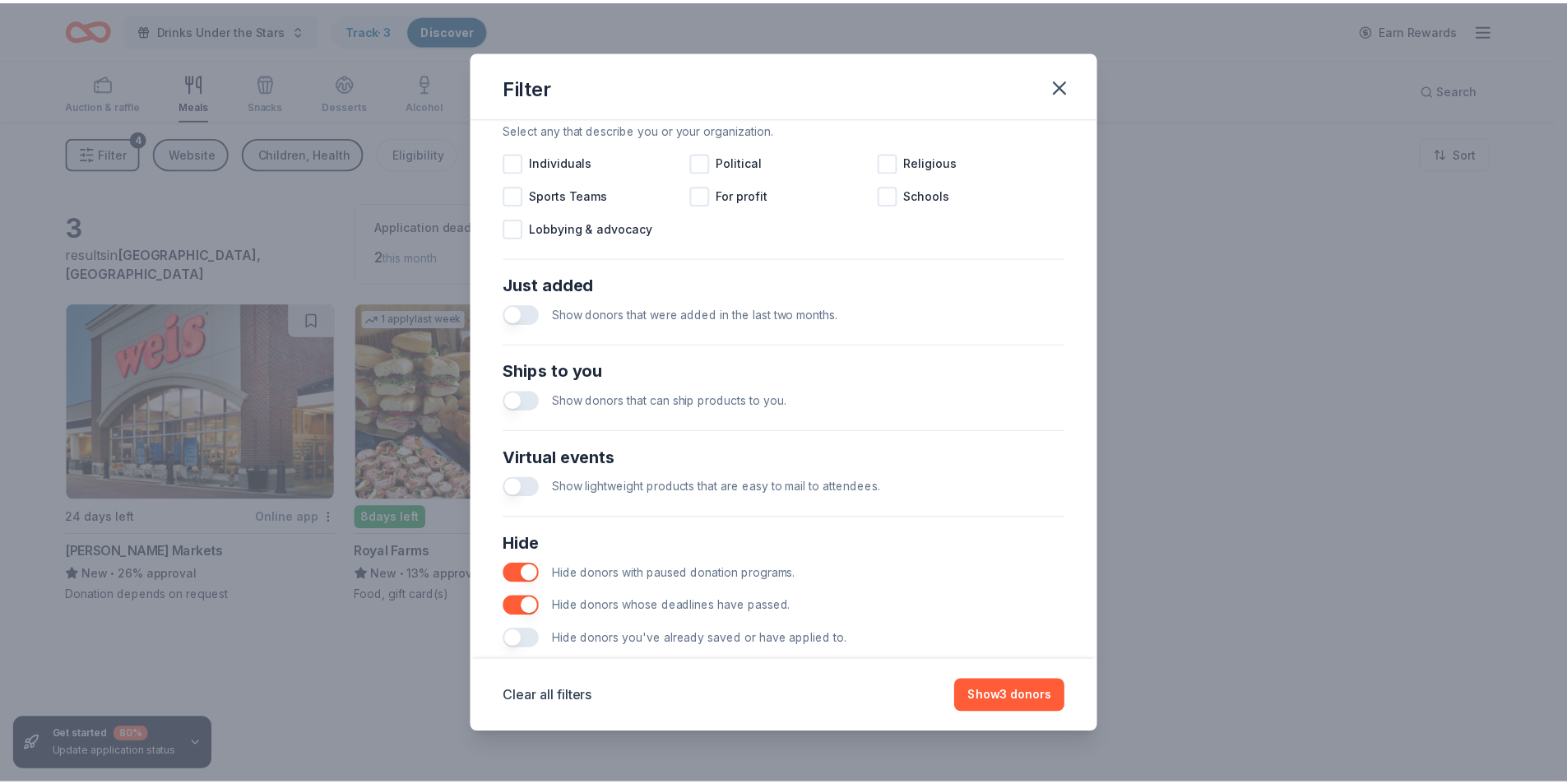
scroll to position [541, 0]
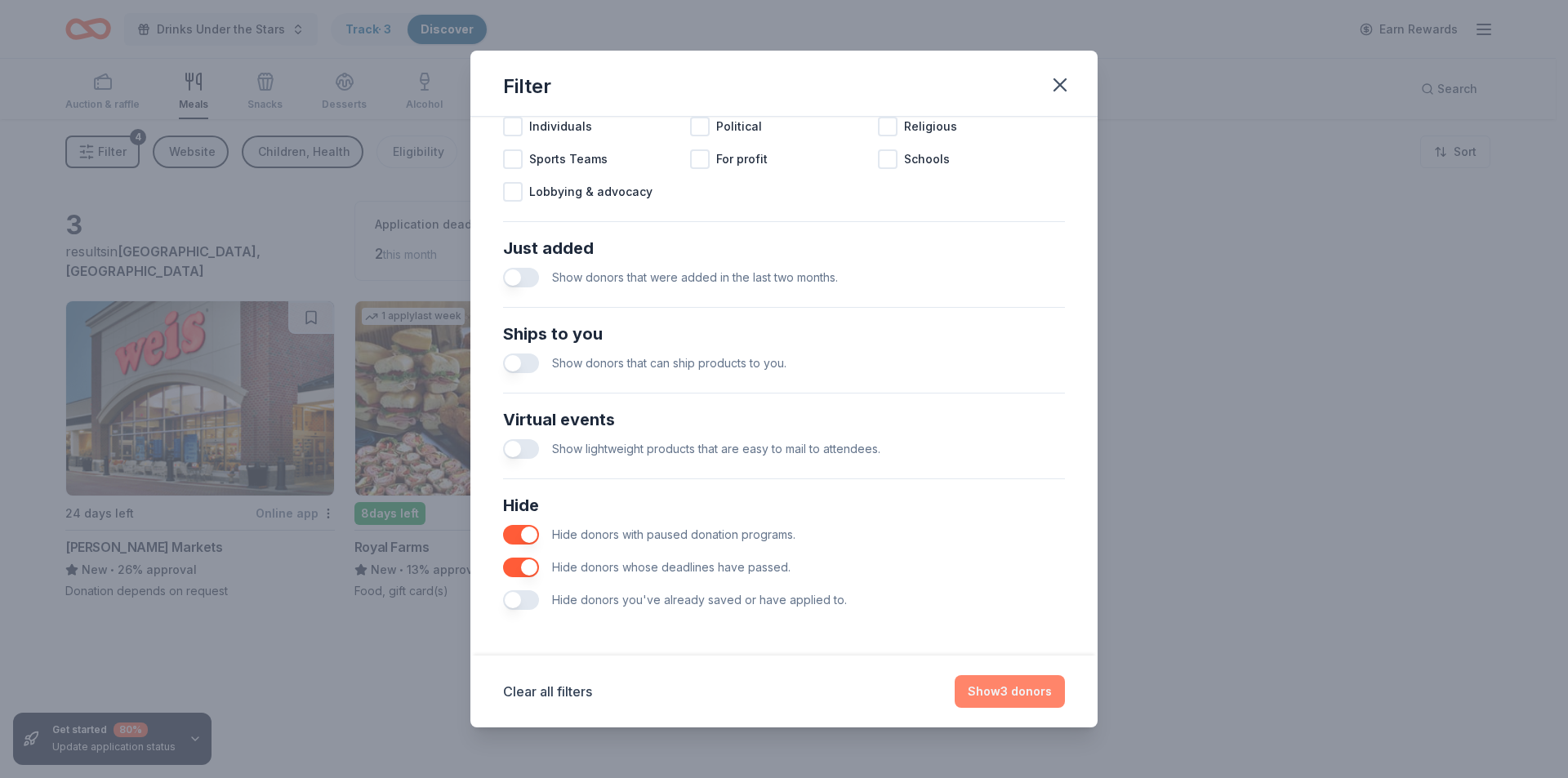
click at [1021, 695] on button "Show 3 donors" at bounding box center [1009, 691] width 110 height 32
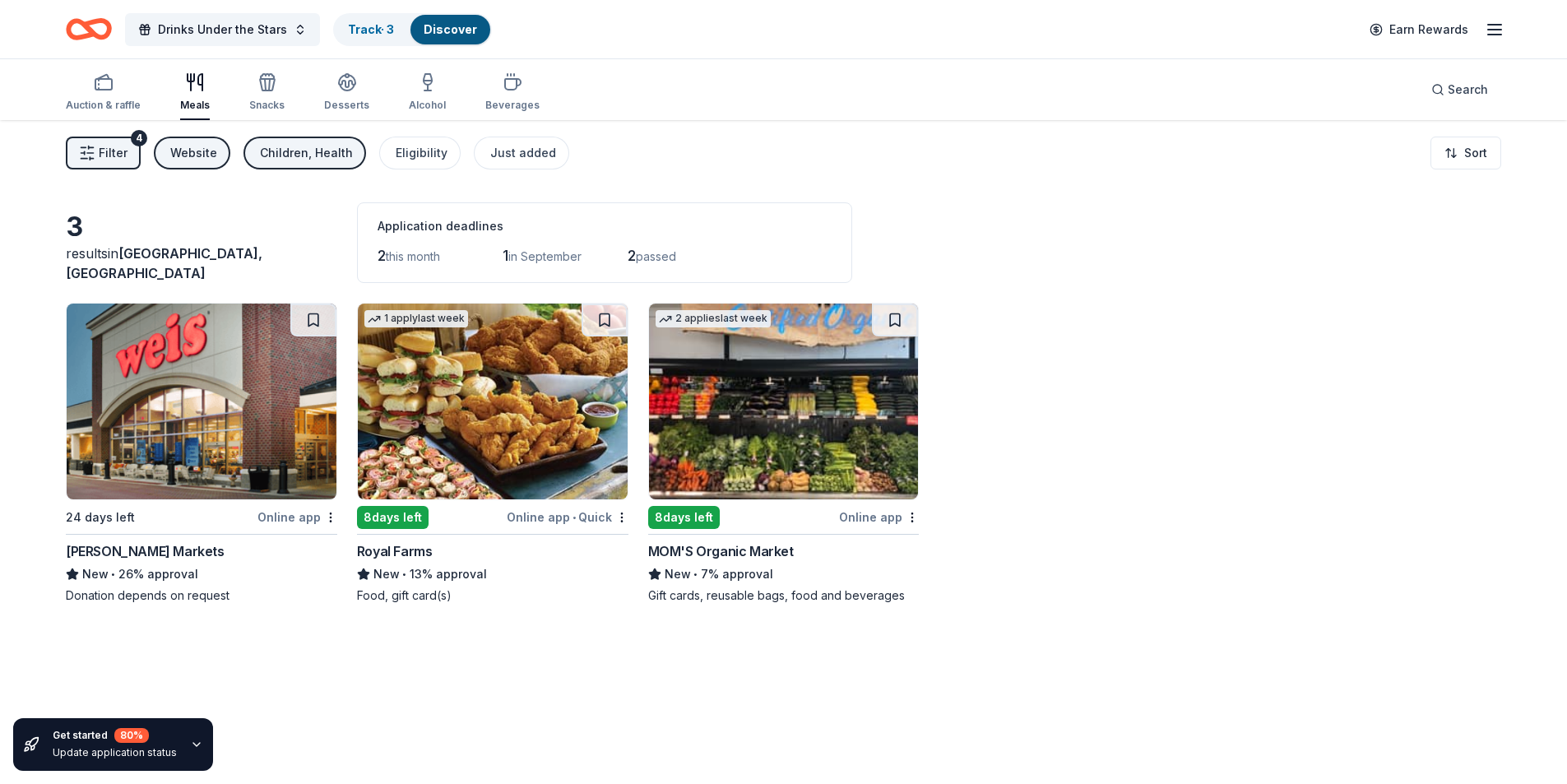
click at [534, 520] on div "Online app • Quick" at bounding box center [567, 517] width 122 height 21
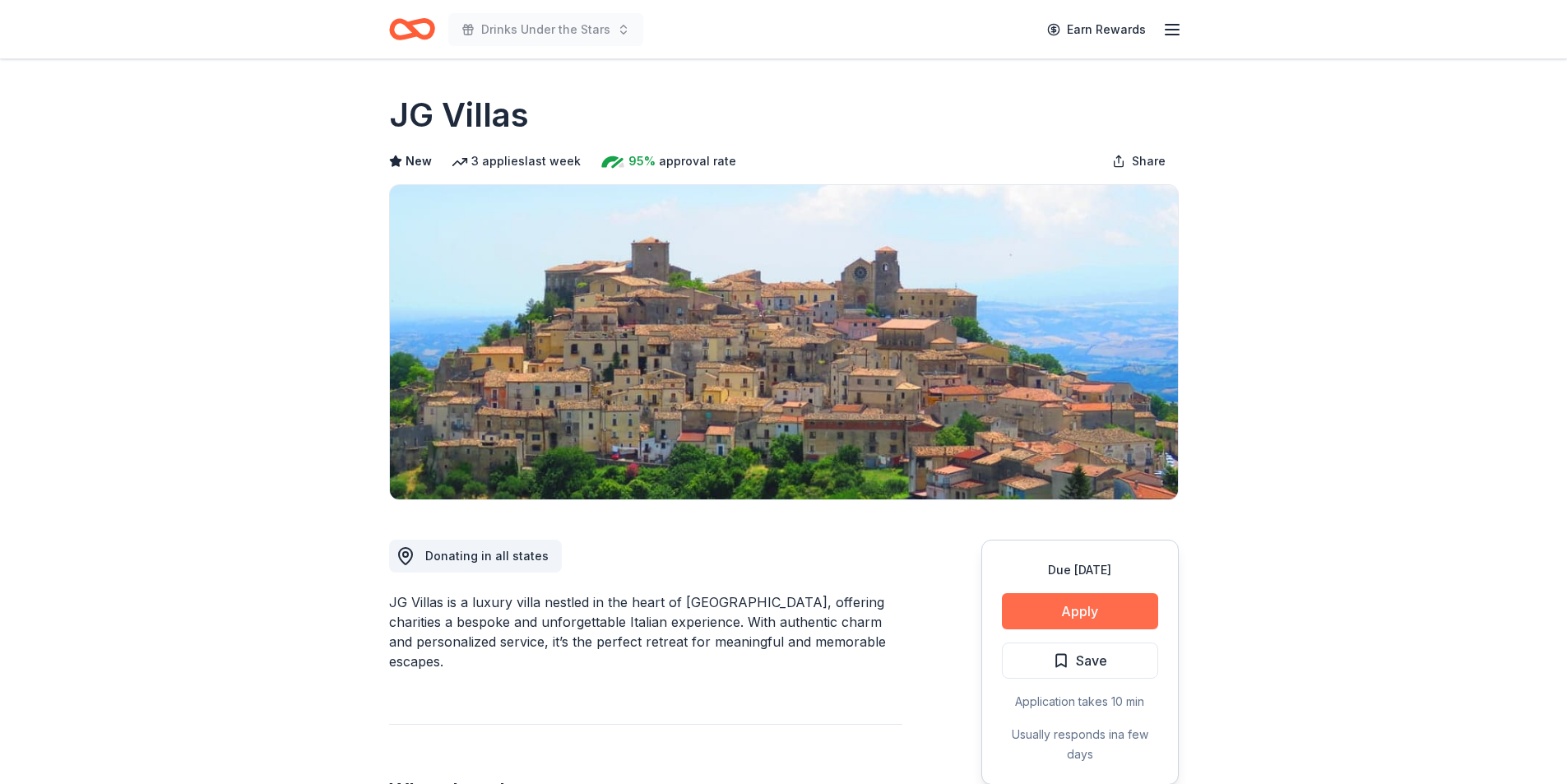
click at [1097, 619] on button "Apply" at bounding box center [1080, 611] width 156 height 36
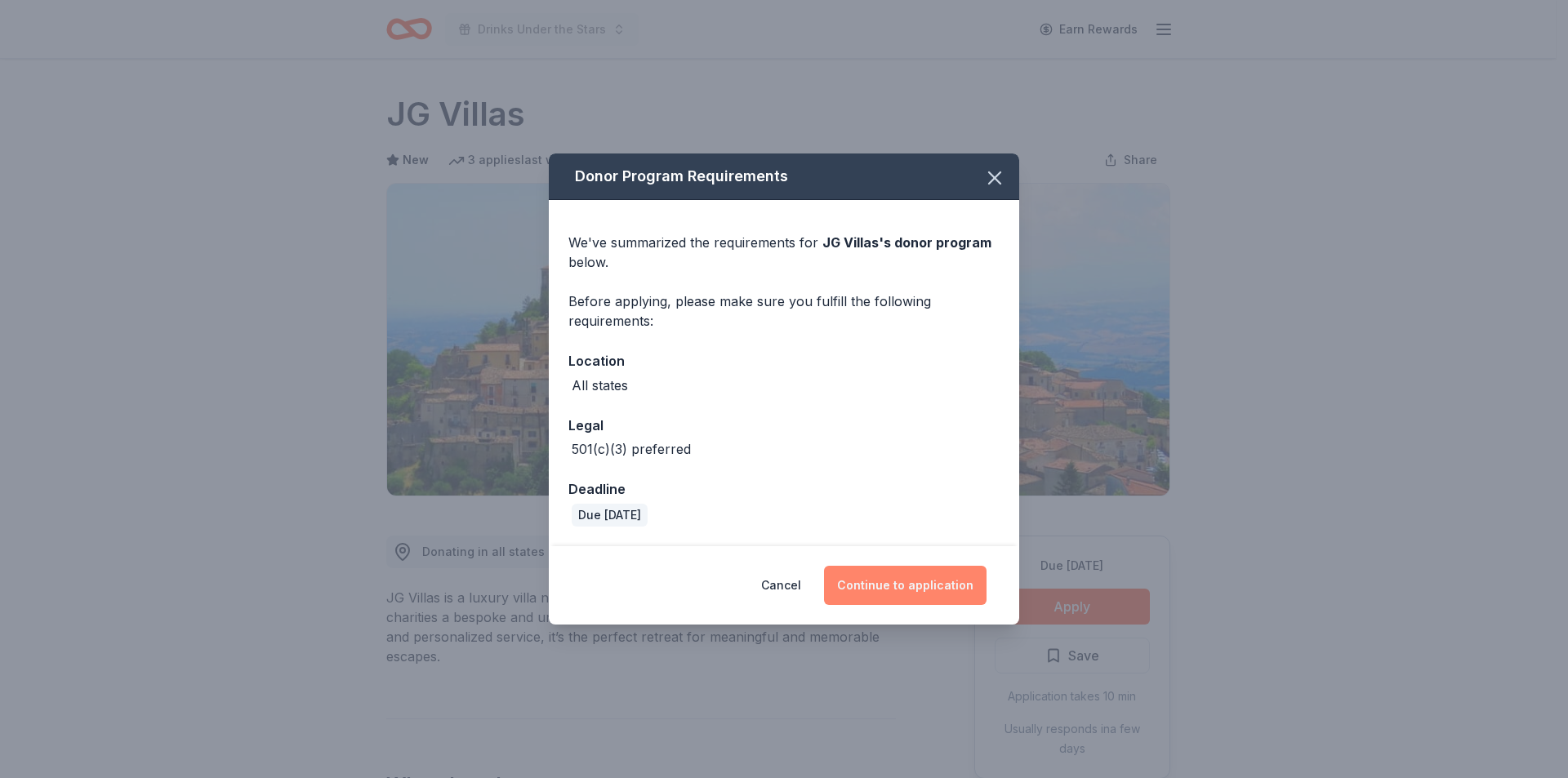
click at [941, 586] on button "Continue to application" at bounding box center [905, 585] width 163 height 39
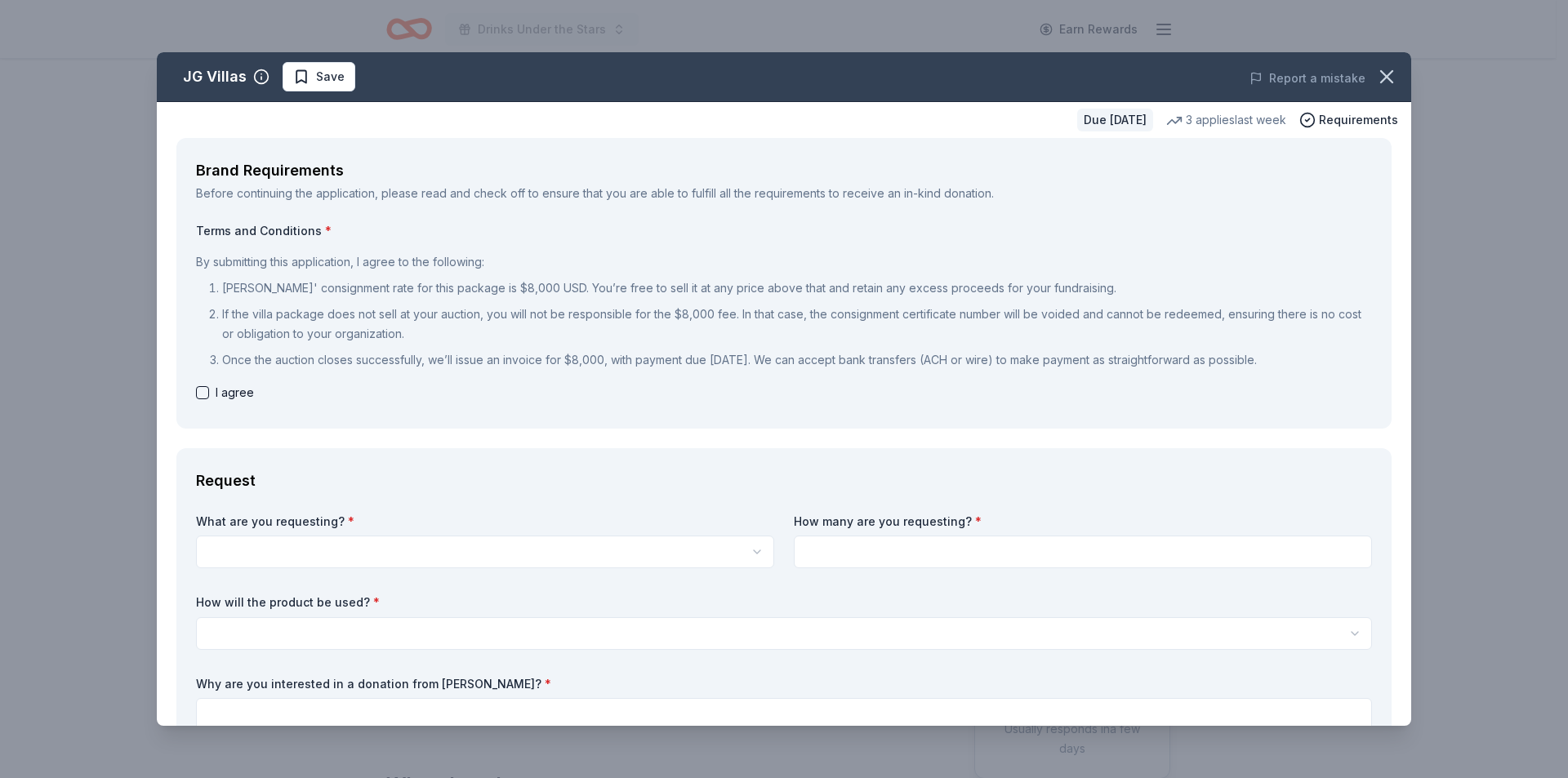
click at [204, 390] on button "button" at bounding box center [202, 392] width 13 height 13
checkbox input "true"
click at [344, 555] on html "Drinks Under the Stars Earn Rewards Due in 33 days Share JG Villas New 3 applie…" at bounding box center [784, 389] width 1568 height 778
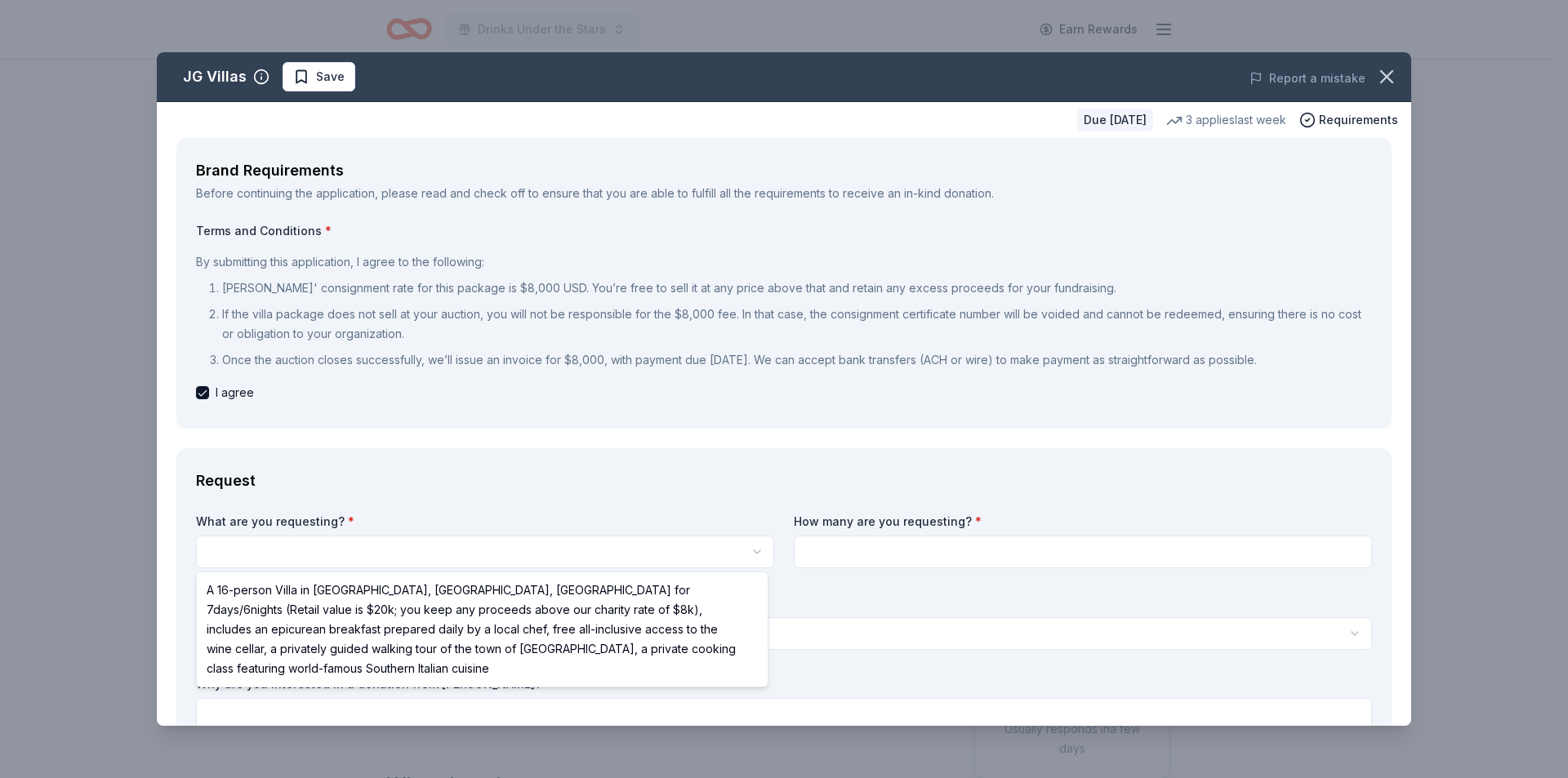
select select "A 16-person Villa in Altomonte, Calabria, Italy for 7days/6nights (Retail value…"
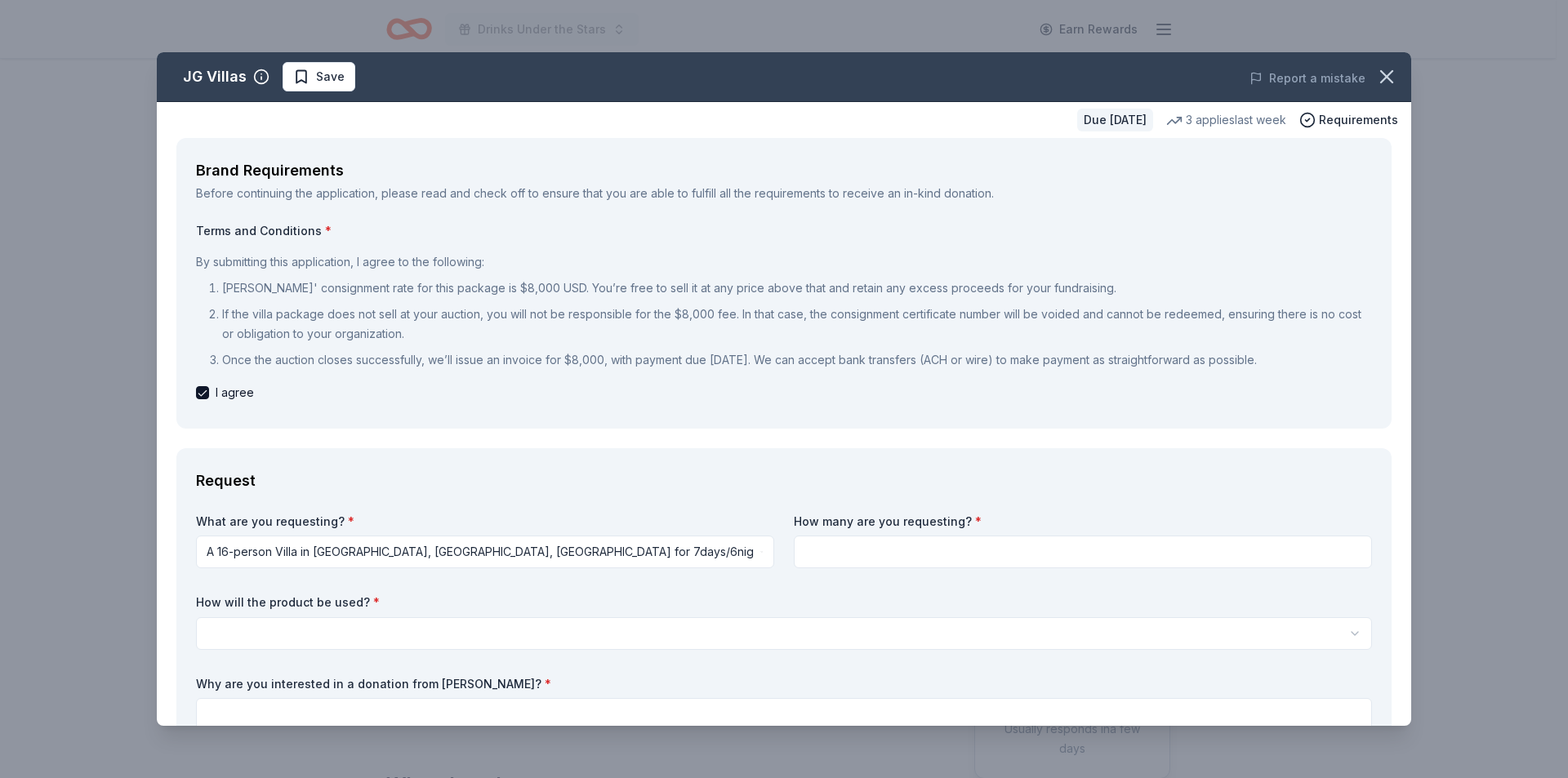
click at [953, 565] on input at bounding box center [1083, 551] width 578 height 32
type input "1"
click at [364, 634] on html "Drinks Under the Stars Earn Rewards Due in 33 days Share JG Villas New 3 applie…" at bounding box center [784, 389] width 1568 height 778
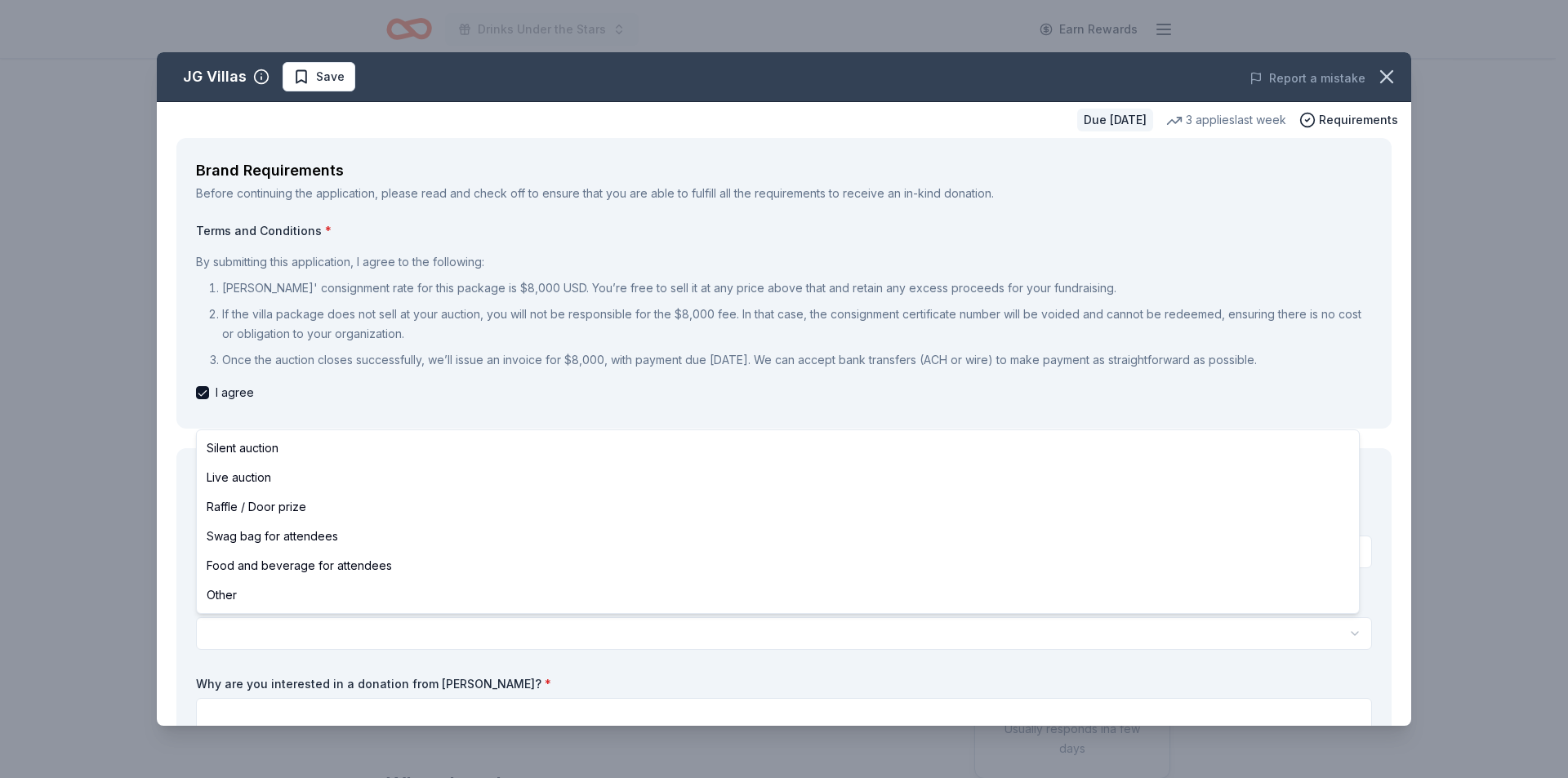
select select "silentAuction"
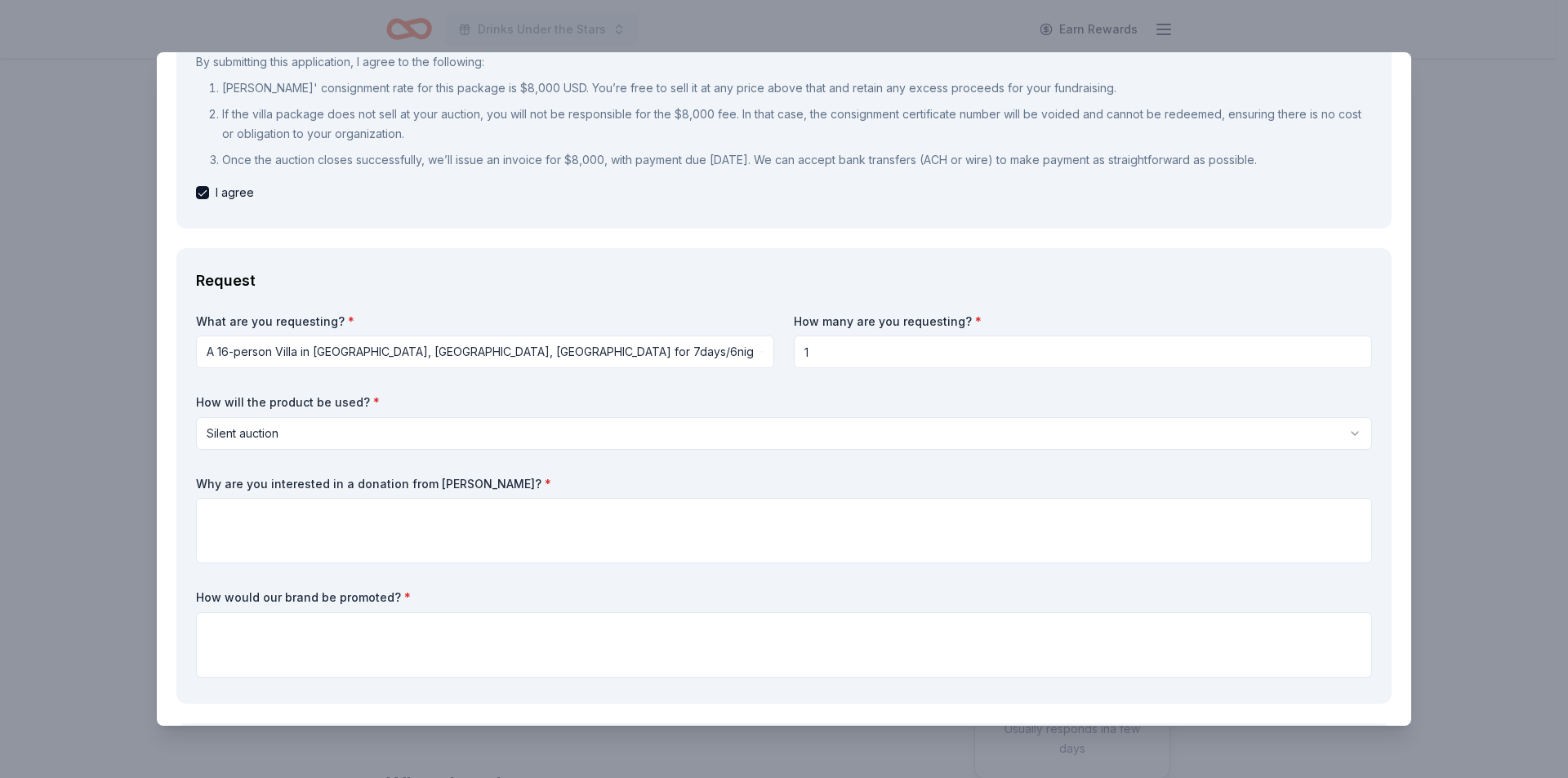
scroll to position [298, 0]
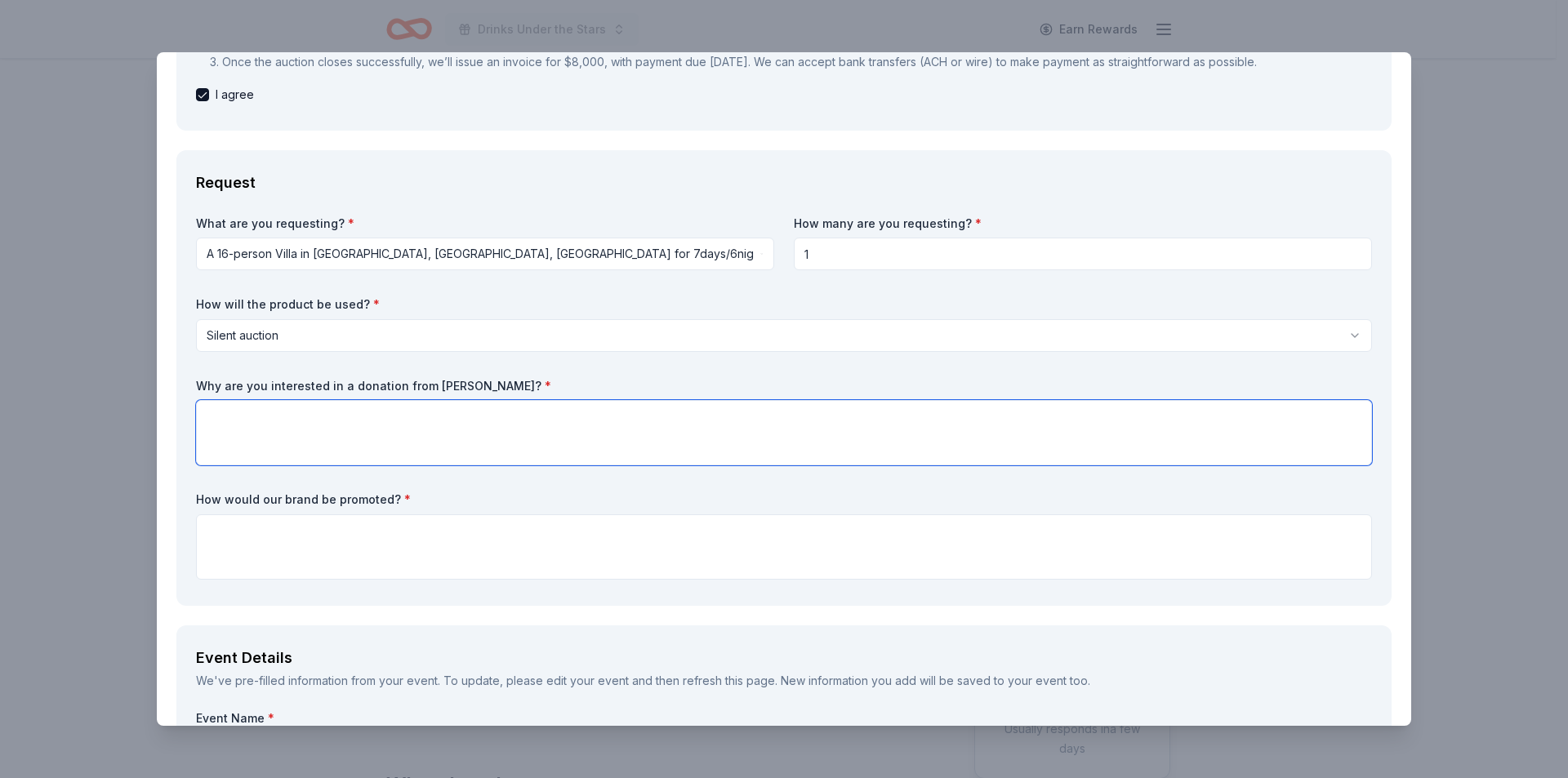
click at [238, 435] on textarea at bounding box center [784, 433] width 1176 height 65
type textarea "W"
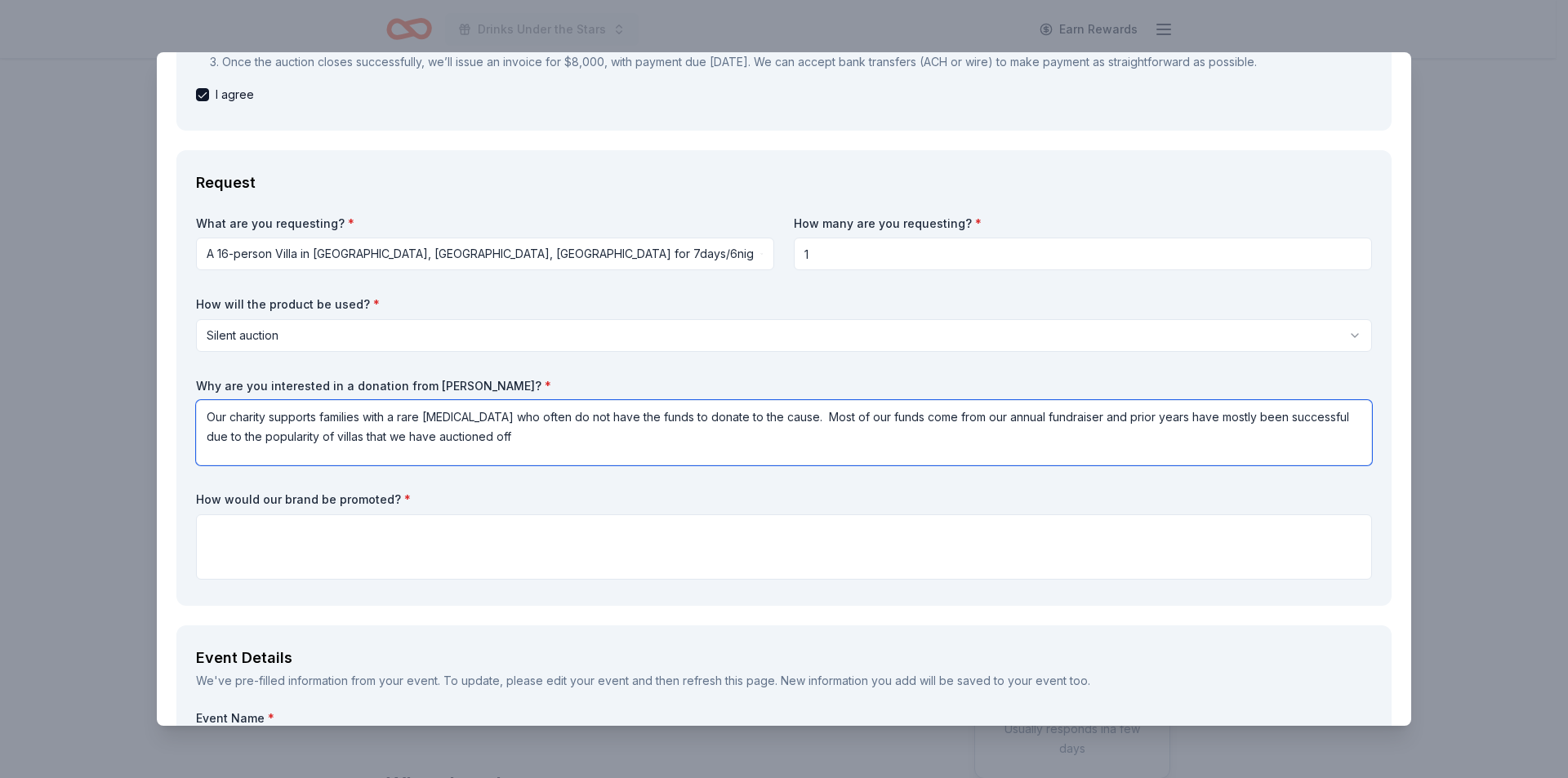
type textarea "Our charity supports families with a rare genetic disease who often do not have…"
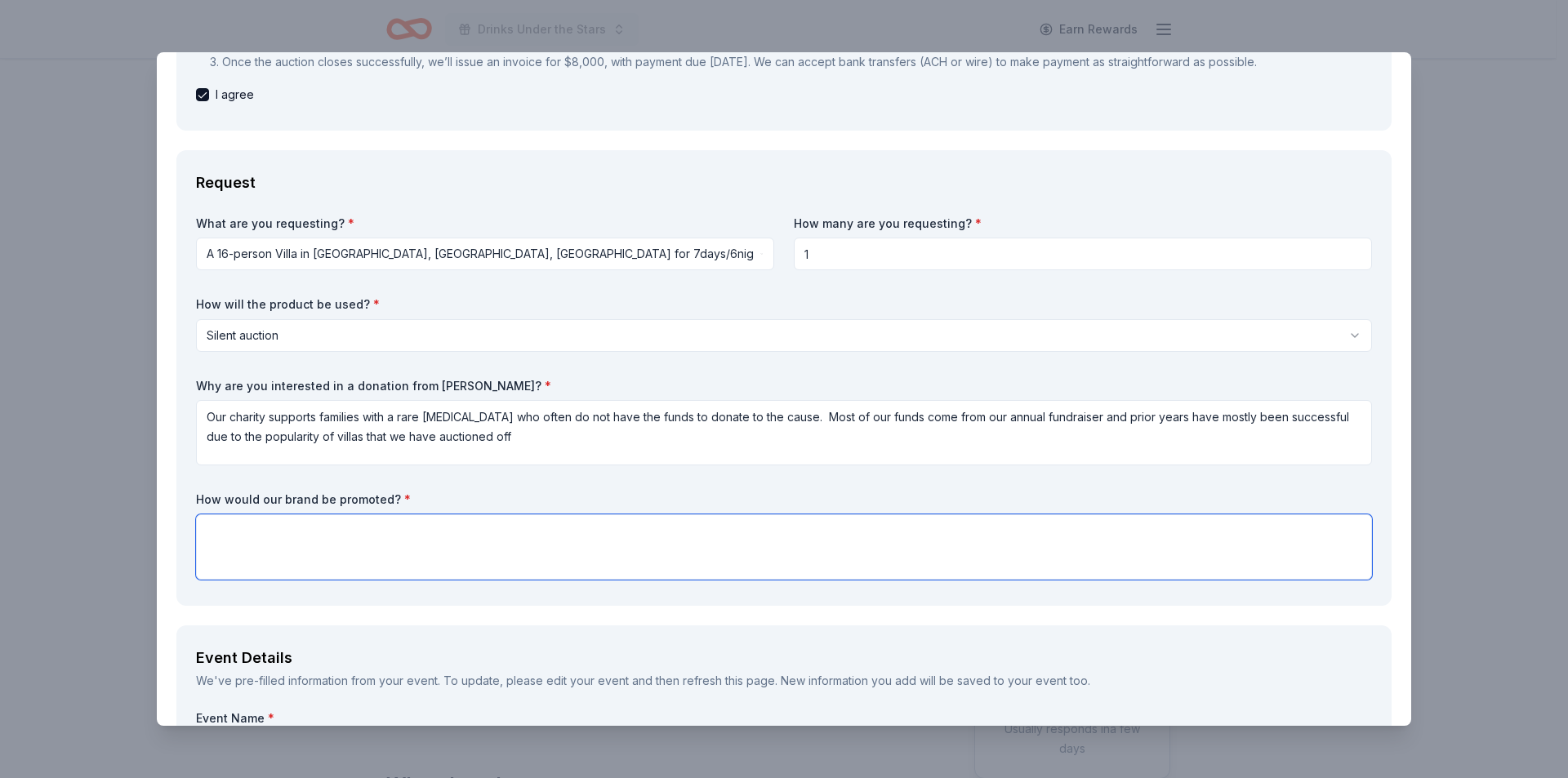
click at [220, 533] on textarea at bounding box center [784, 546] width 1176 height 65
type textarea "Facebook, LinkedIn, private Facebook group, Gala Bid app"
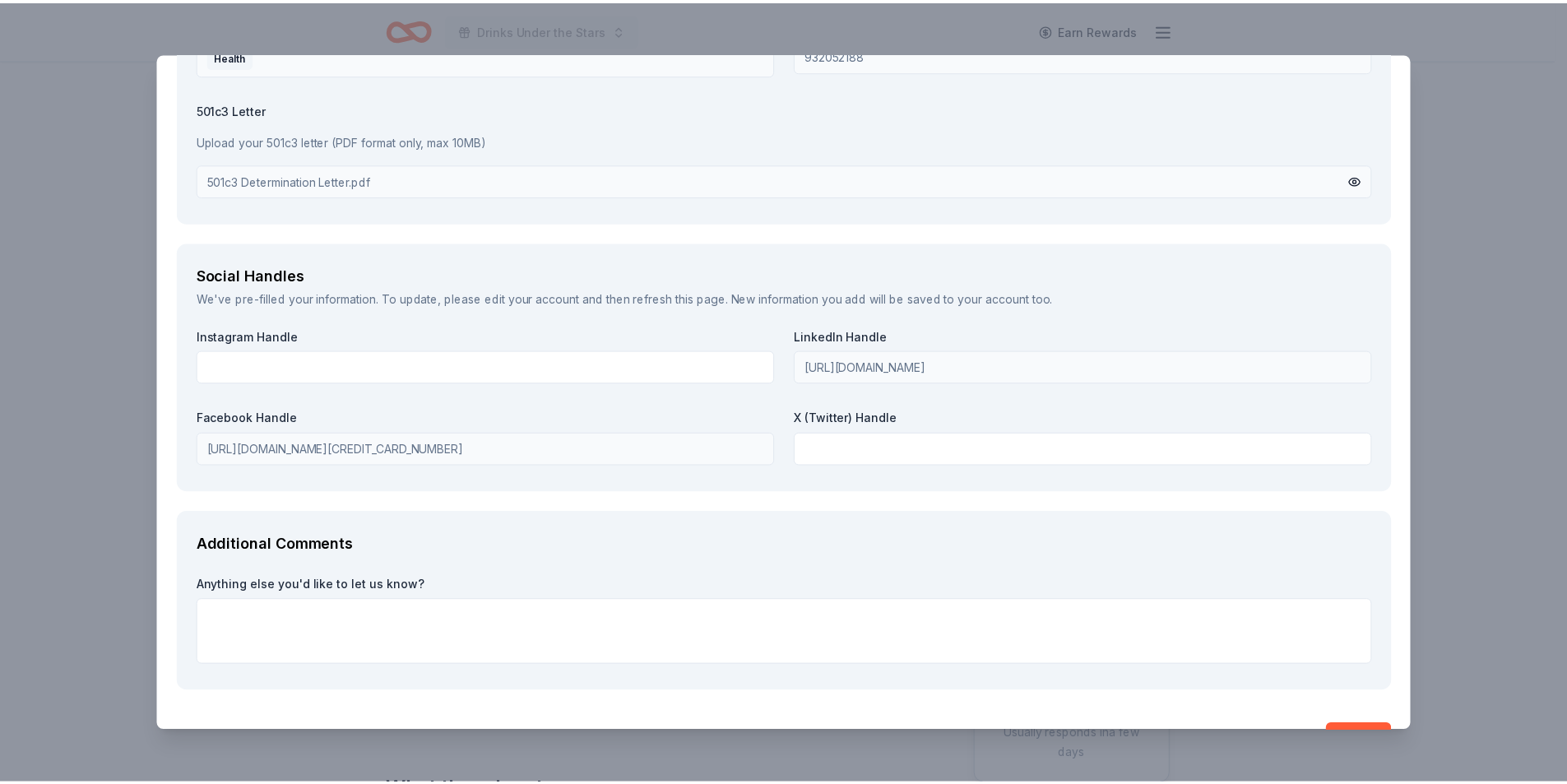
scroll to position [2108, 0]
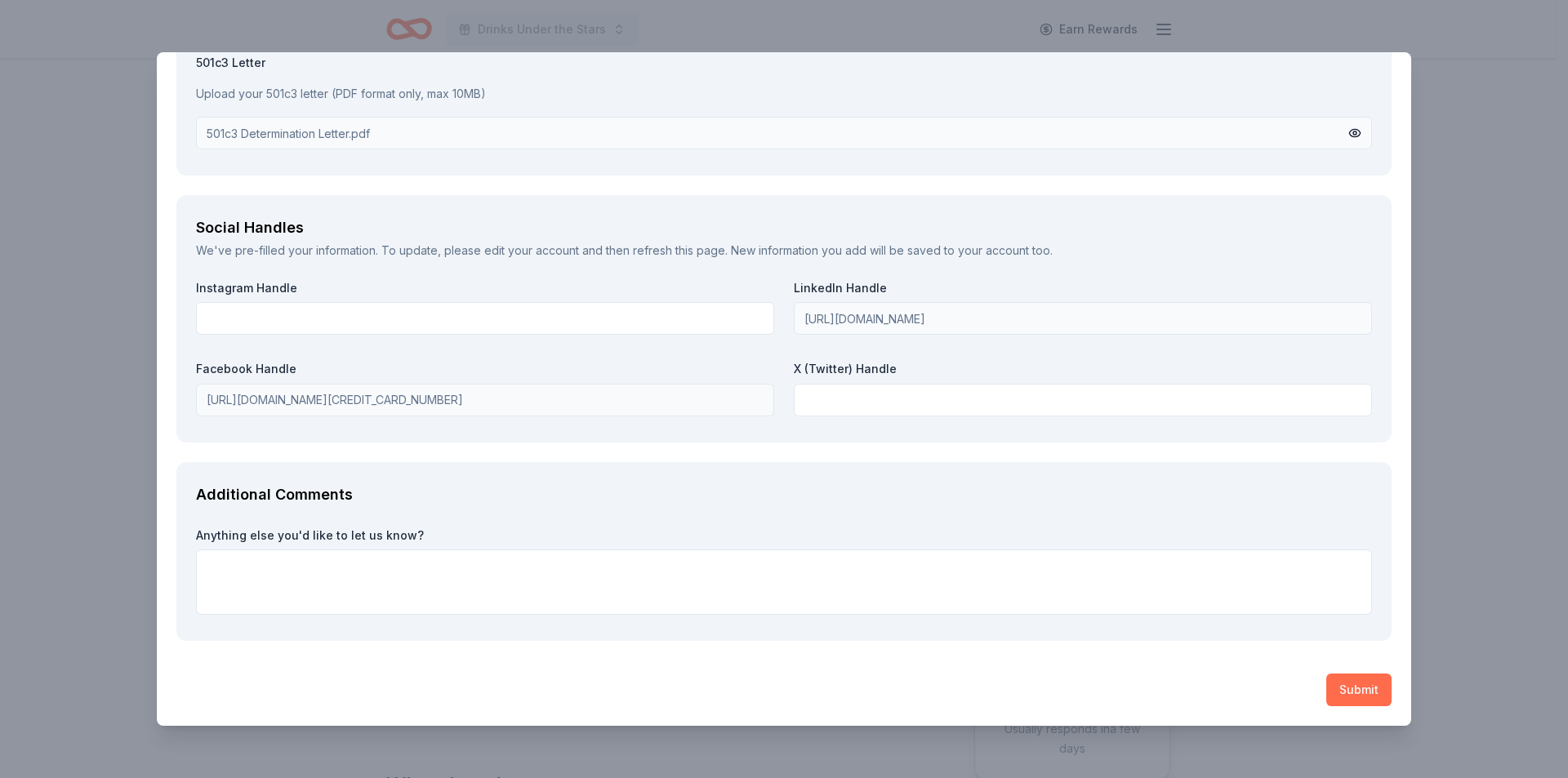
click at [1367, 697] on button "Submit" at bounding box center [1358, 689] width 65 height 32
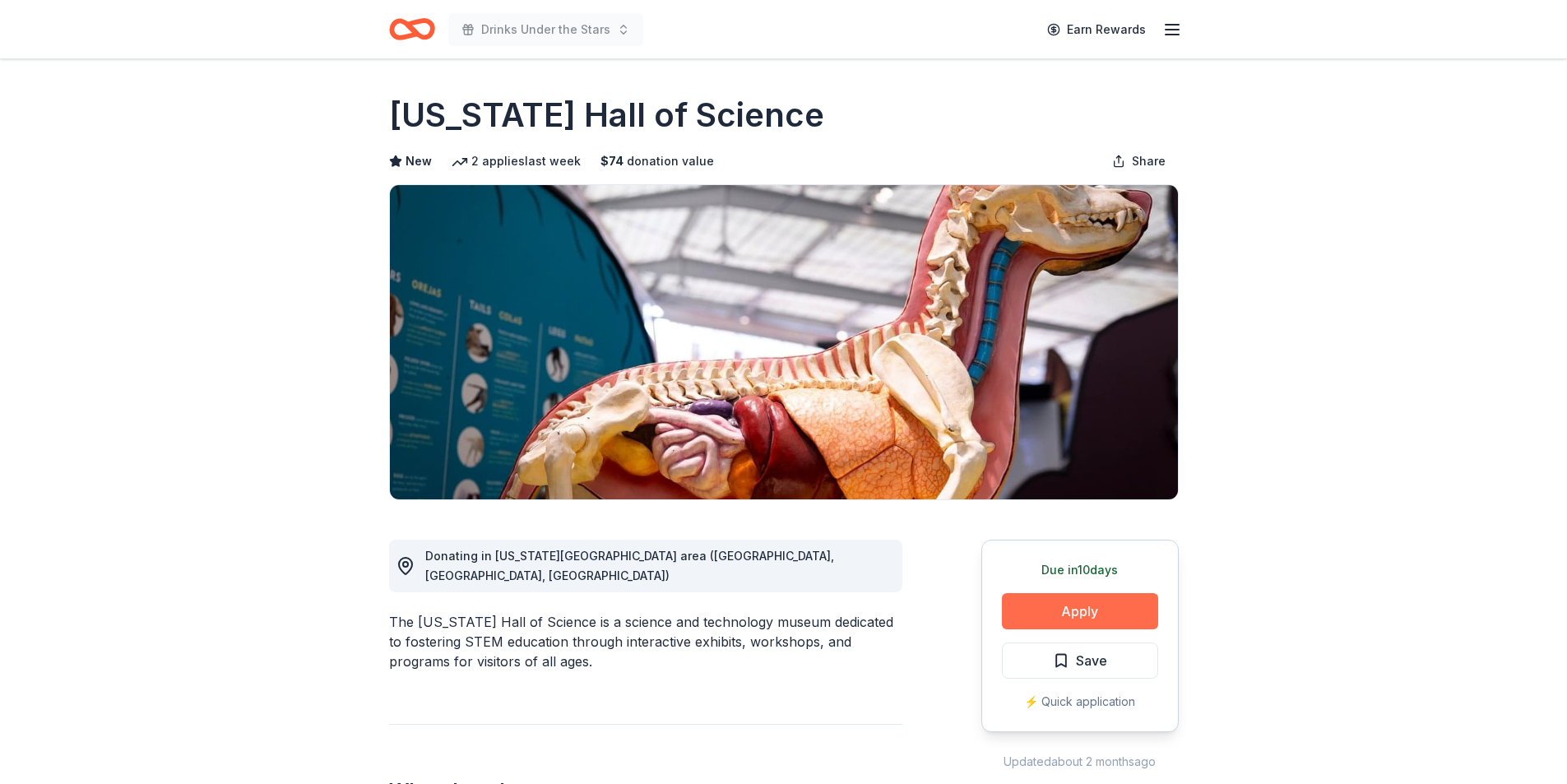
click at [1068, 616] on button "Apply" at bounding box center [1080, 611] width 156 height 36
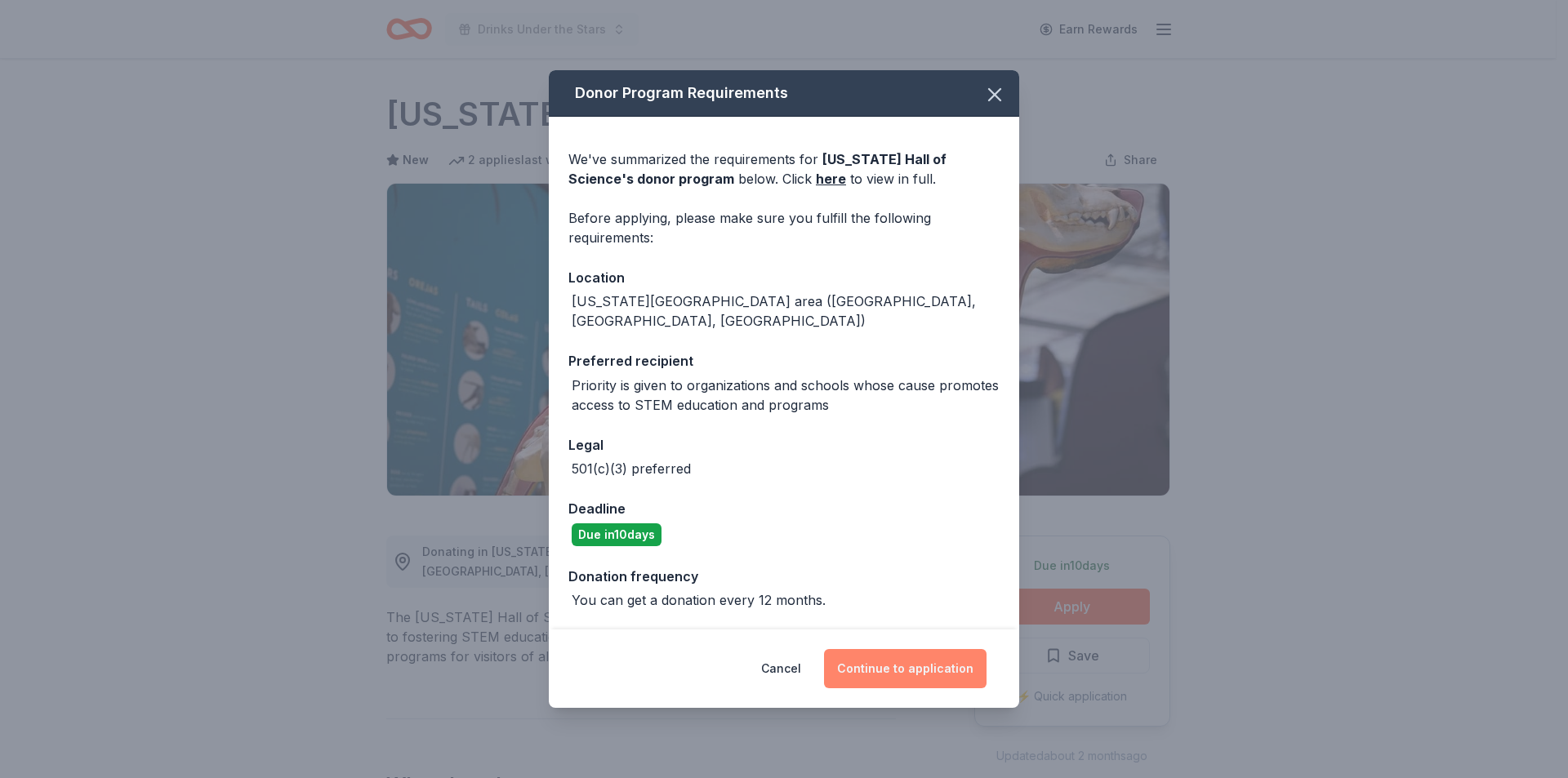
click at [848, 661] on button "Continue to application" at bounding box center [905, 669] width 163 height 39
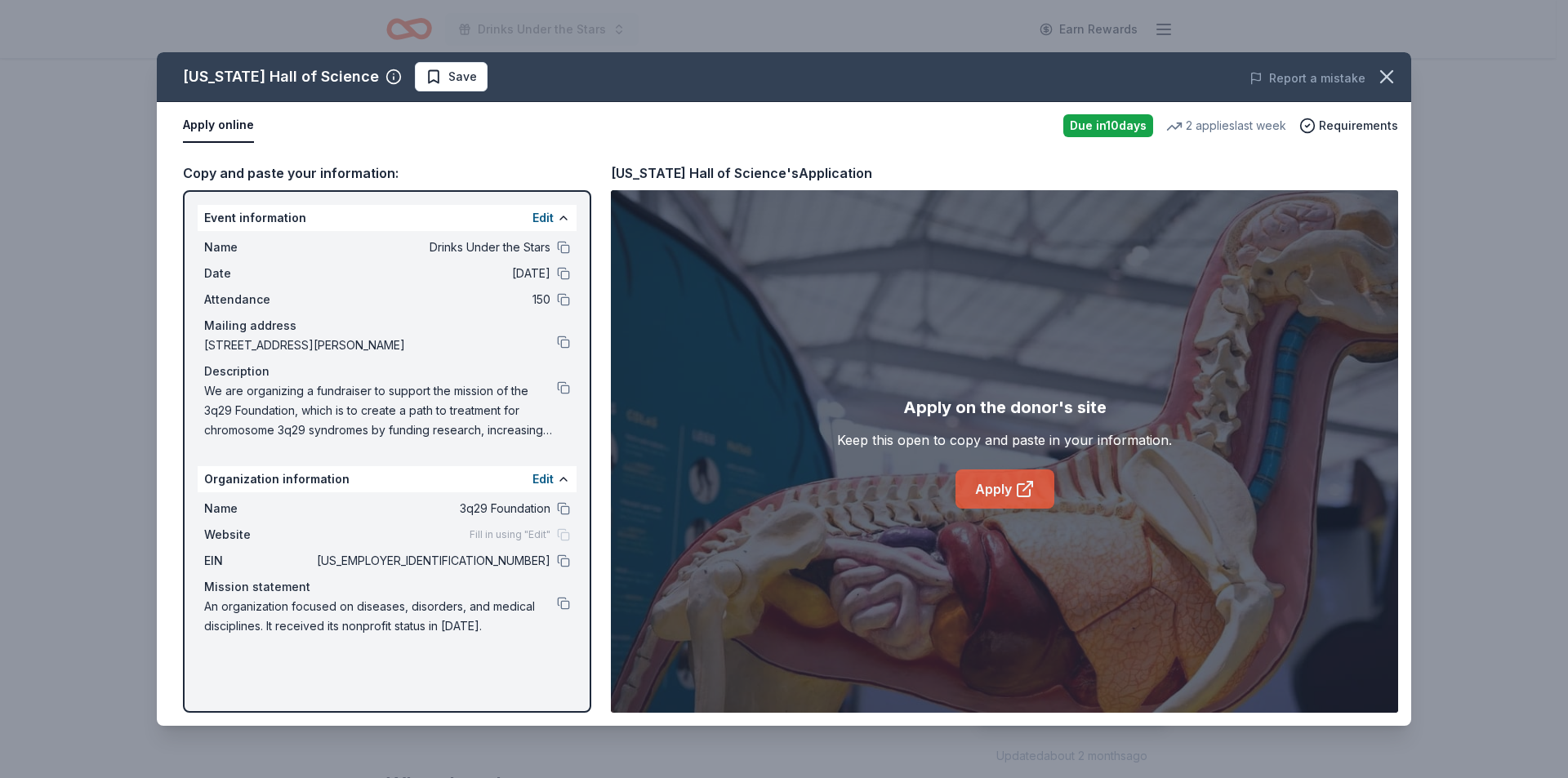
click at [973, 485] on link "Apply" at bounding box center [1004, 489] width 98 height 39
click at [1009, 495] on link "Apply" at bounding box center [1004, 489] width 98 height 39
click at [562, 563] on button at bounding box center [563, 560] width 13 height 13
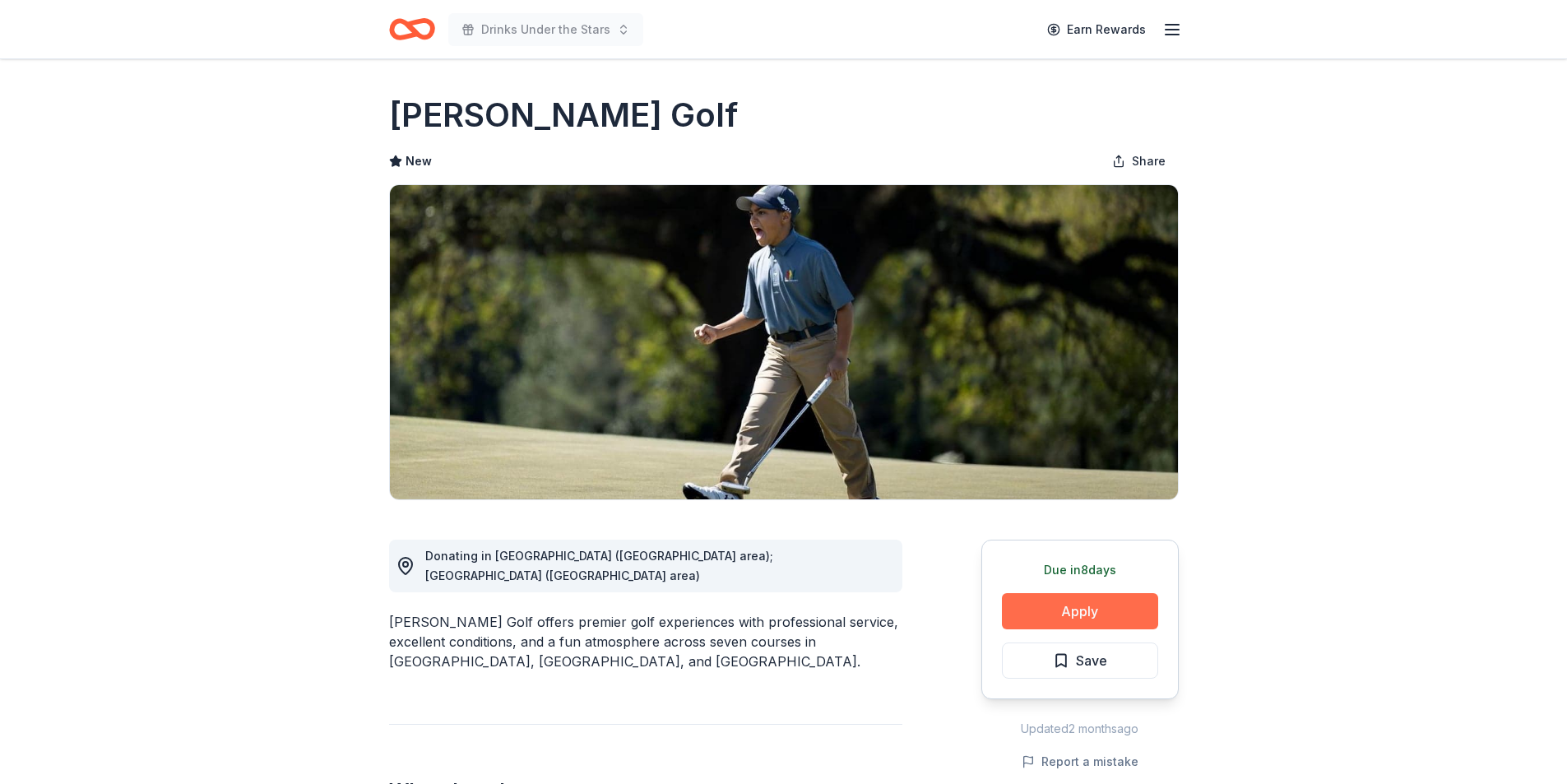
click at [1097, 613] on button "Apply" at bounding box center [1080, 611] width 156 height 36
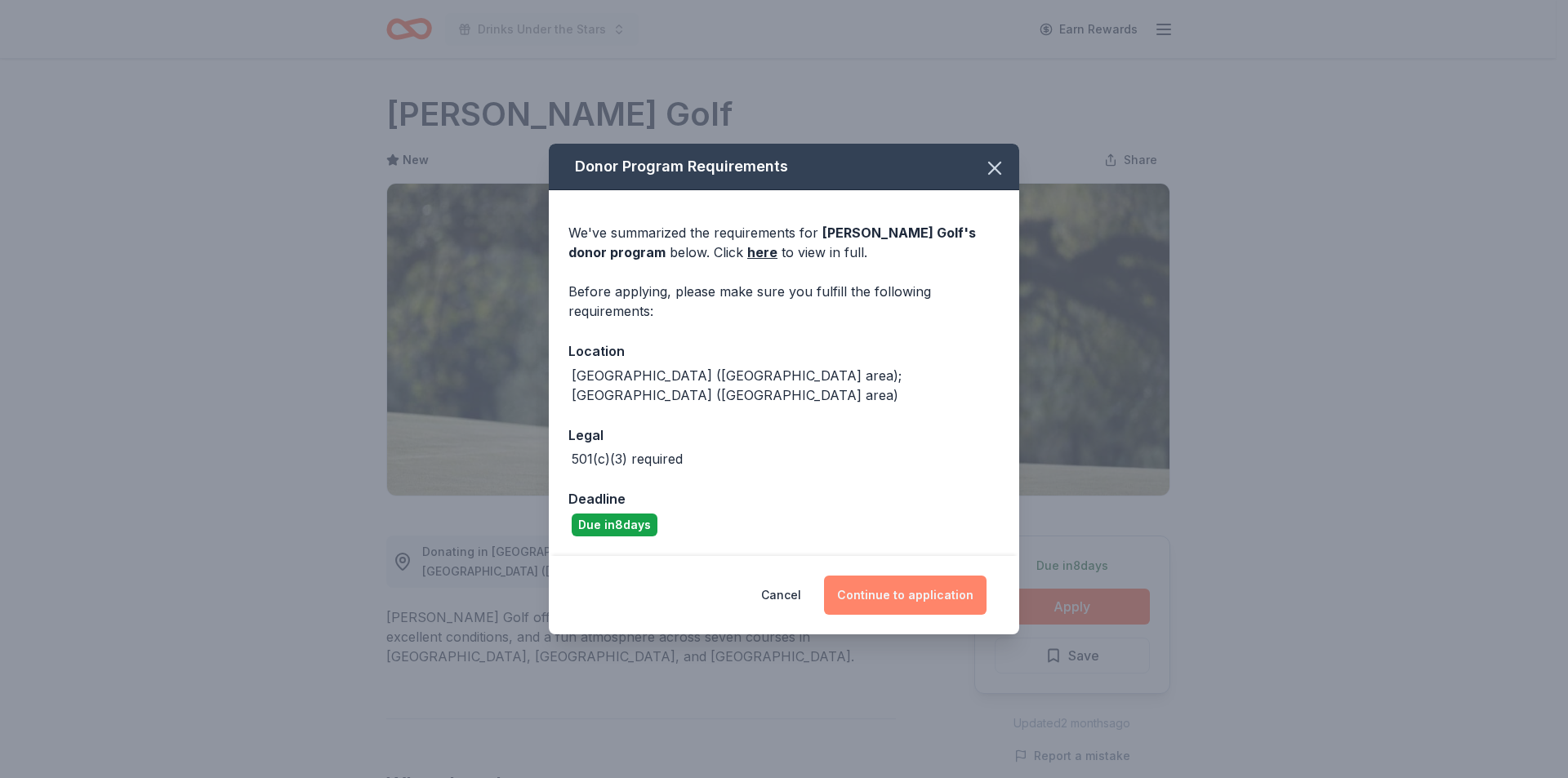
click at [879, 589] on button "Continue to application" at bounding box center [905, 595] width 163 height 39
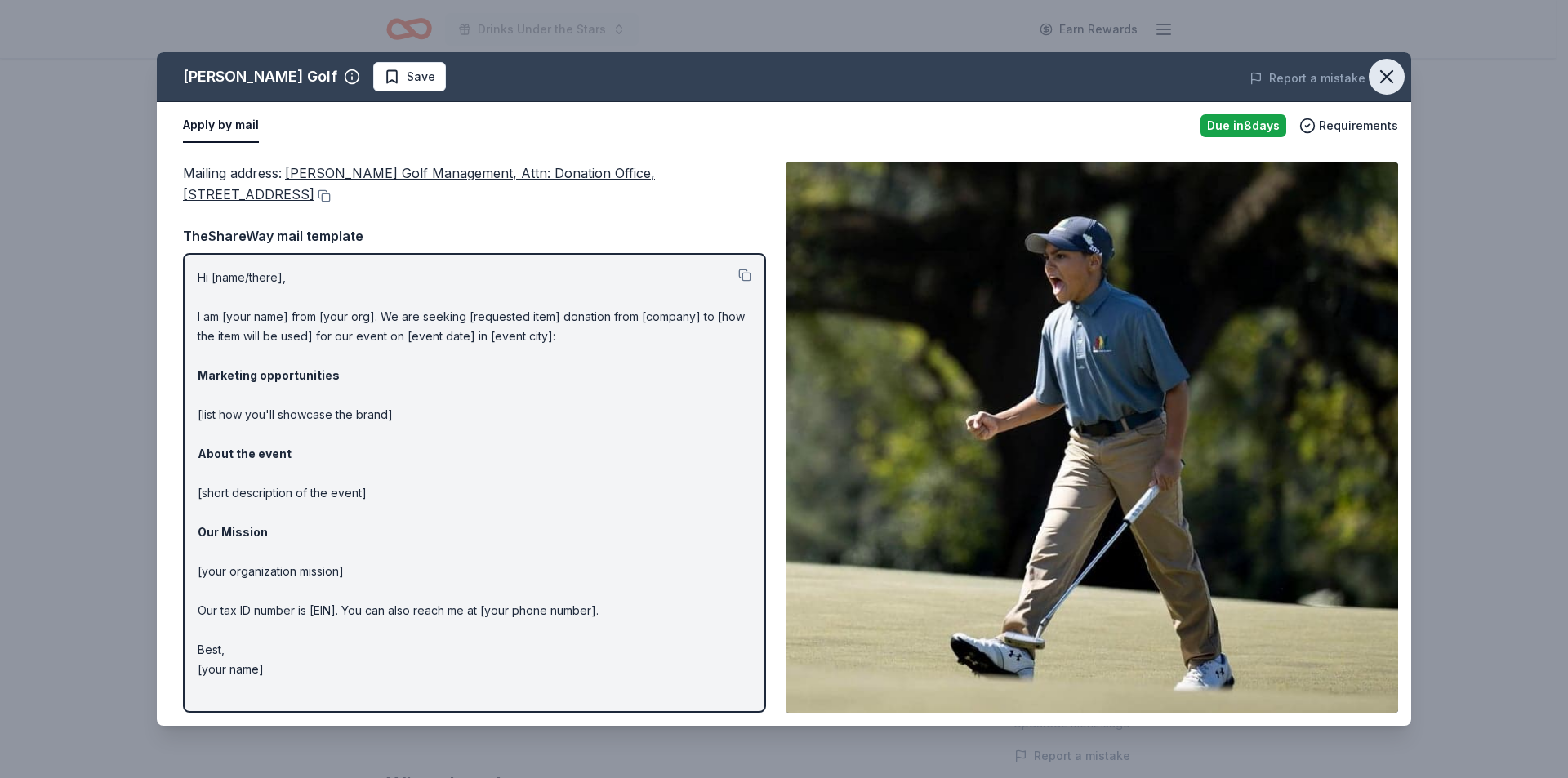
click at [1390, 69] on icon "button" at bounding box center [1386, 76] width 23 height 23
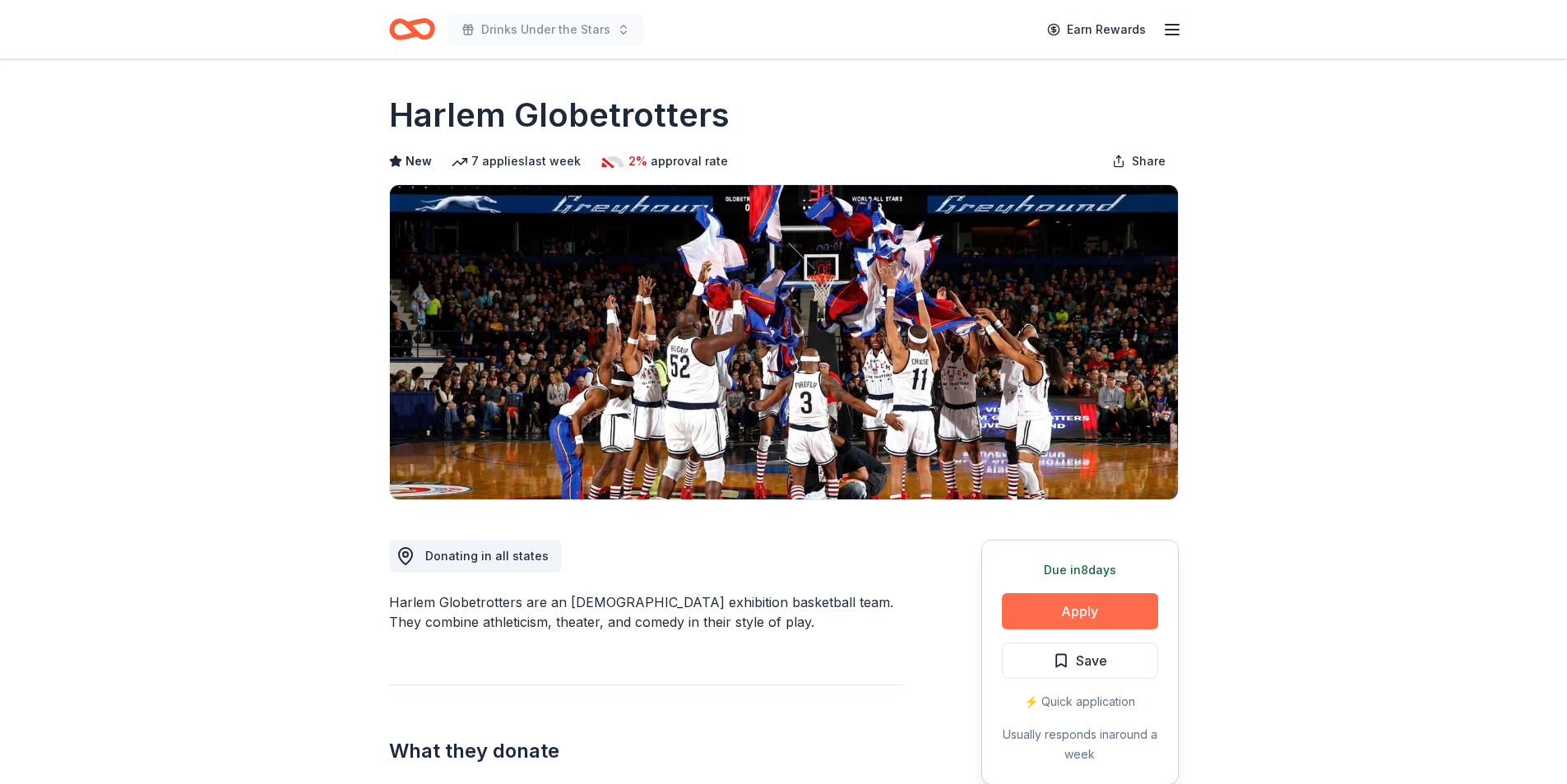
click at [1107, 621] on button "Apply" at bounding box center [1080, 611] width 156 height 36
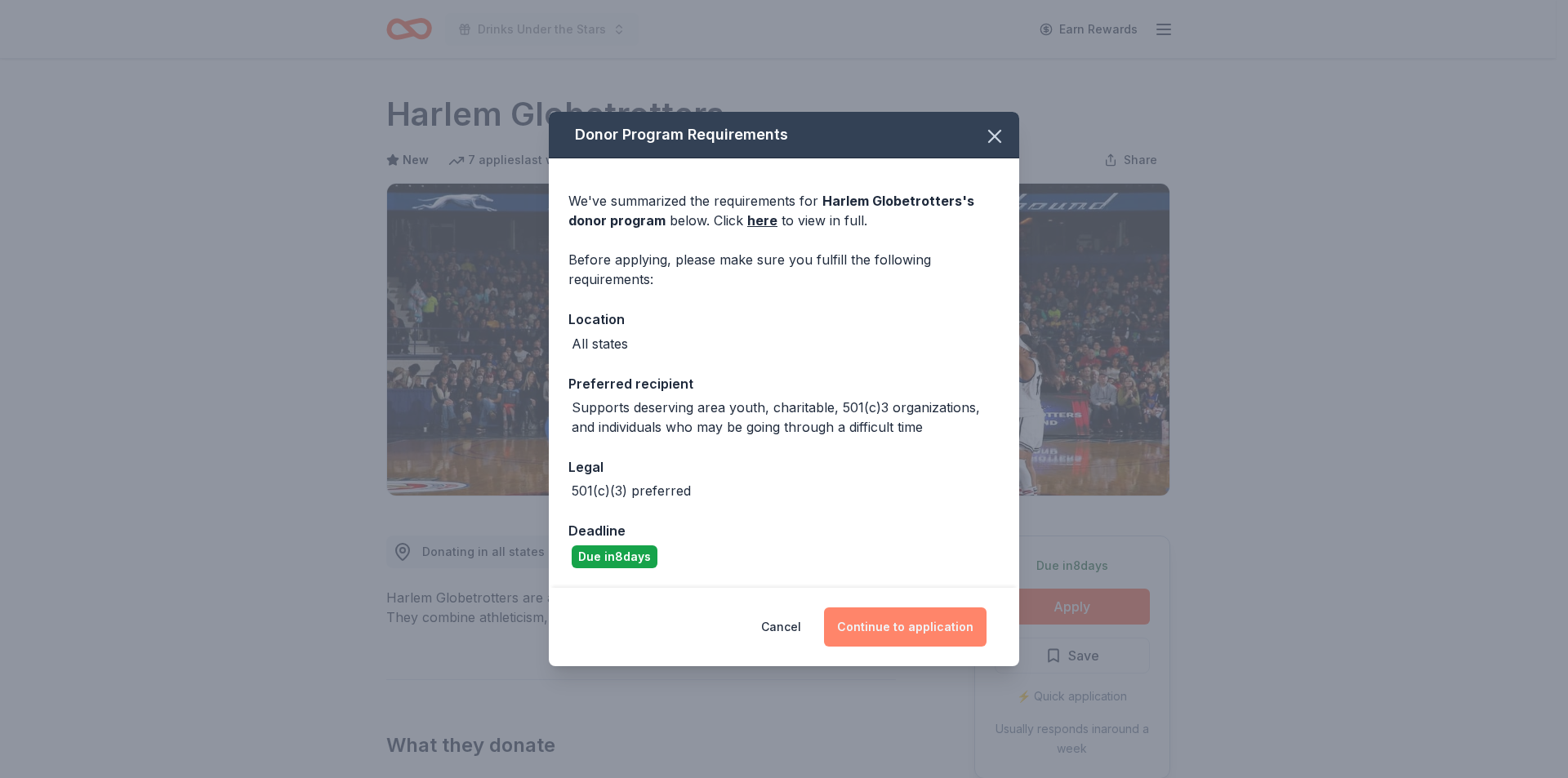
click at [914, 616] on button "Continue to application" at bounding box center [905, 627] width 163 height 39
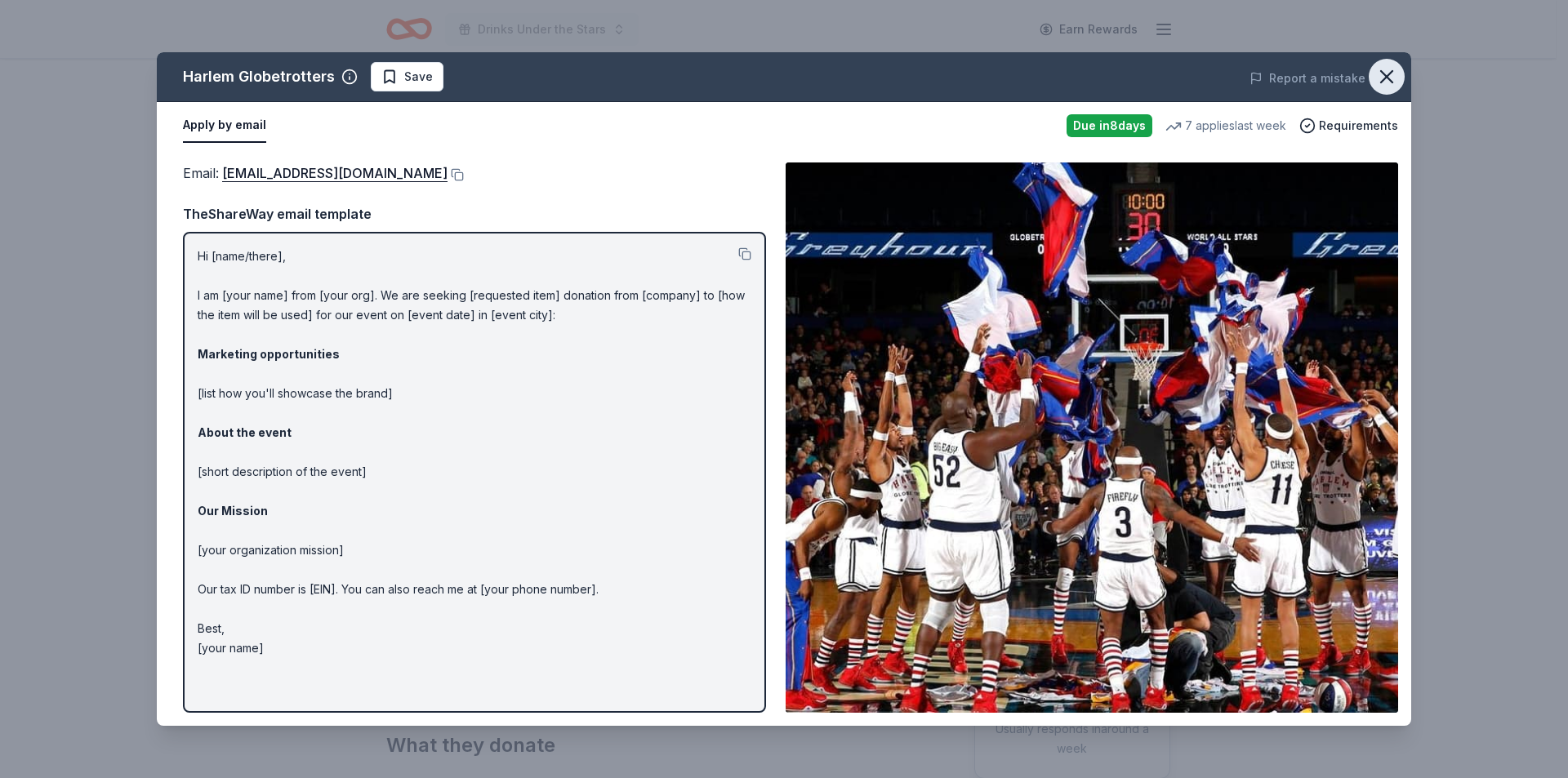
click at [1377, 80] on icon "button" at bounding box center [1386, 76] width 23 height 23
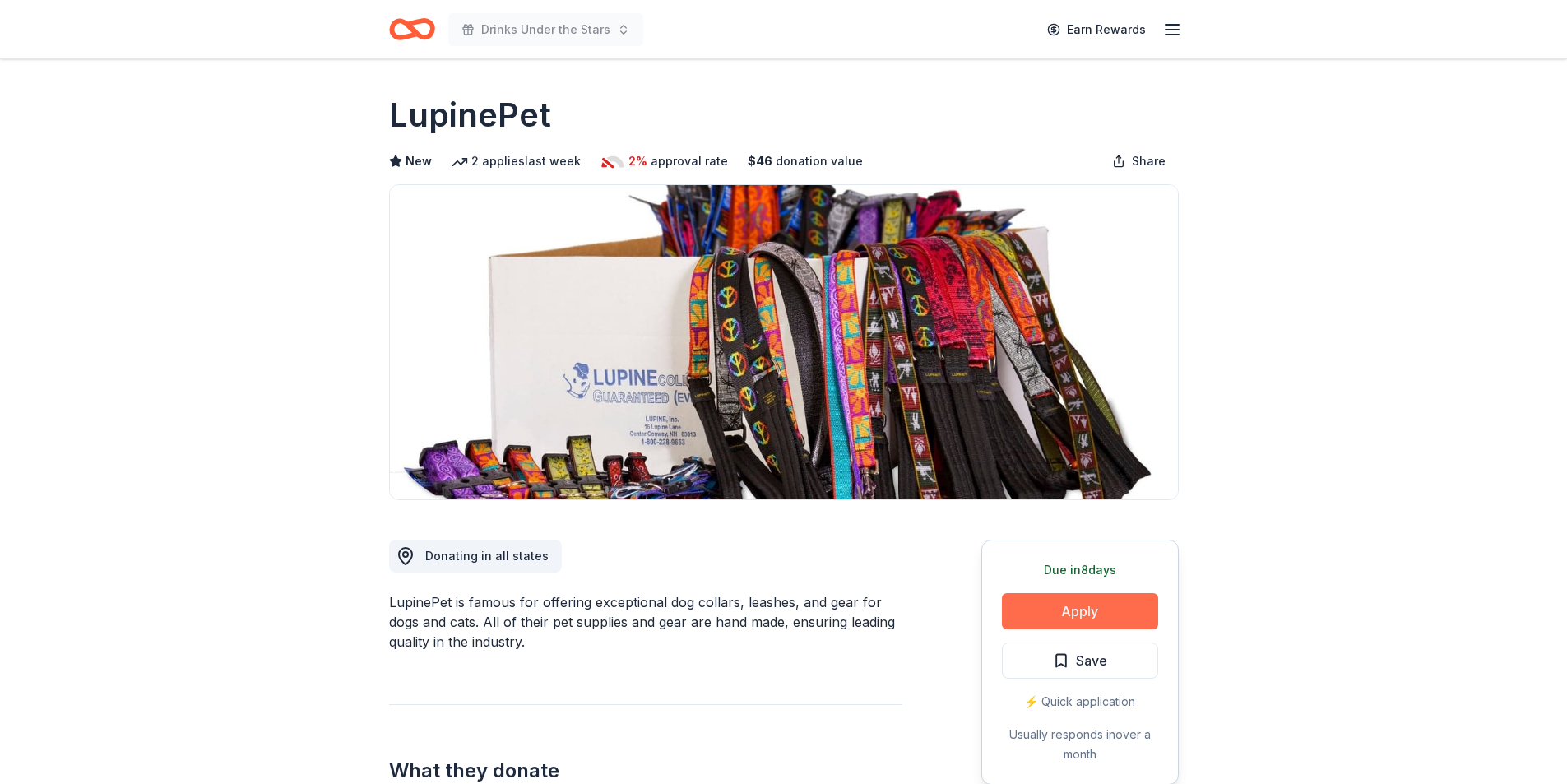
click at [1133, 605] on button "Apply" at bounding box center [1080, 611] width 156 height 36
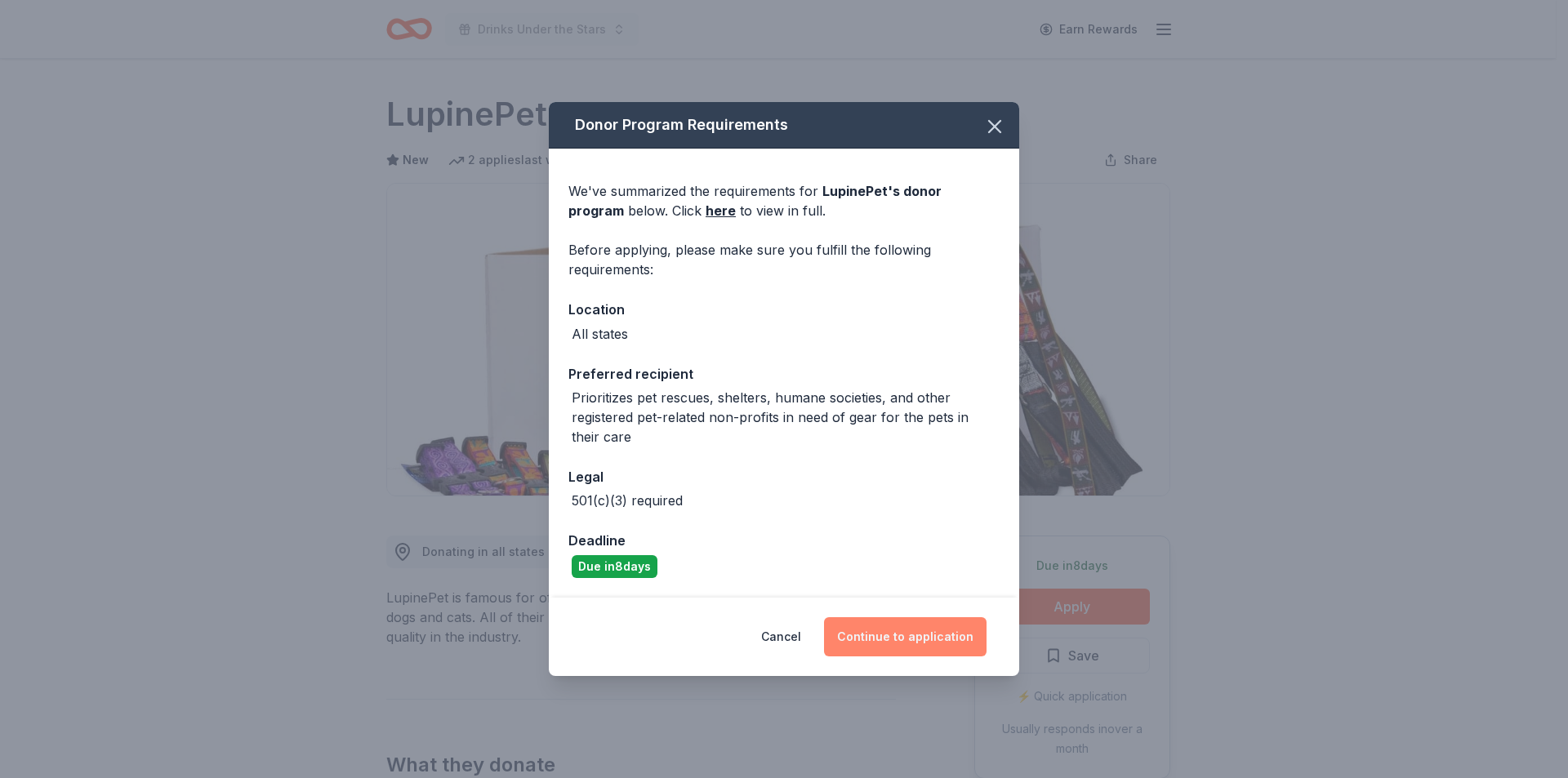
click at [885, 640] on button "Continue to application" at bounding box center [905, 637] width 163 height 39
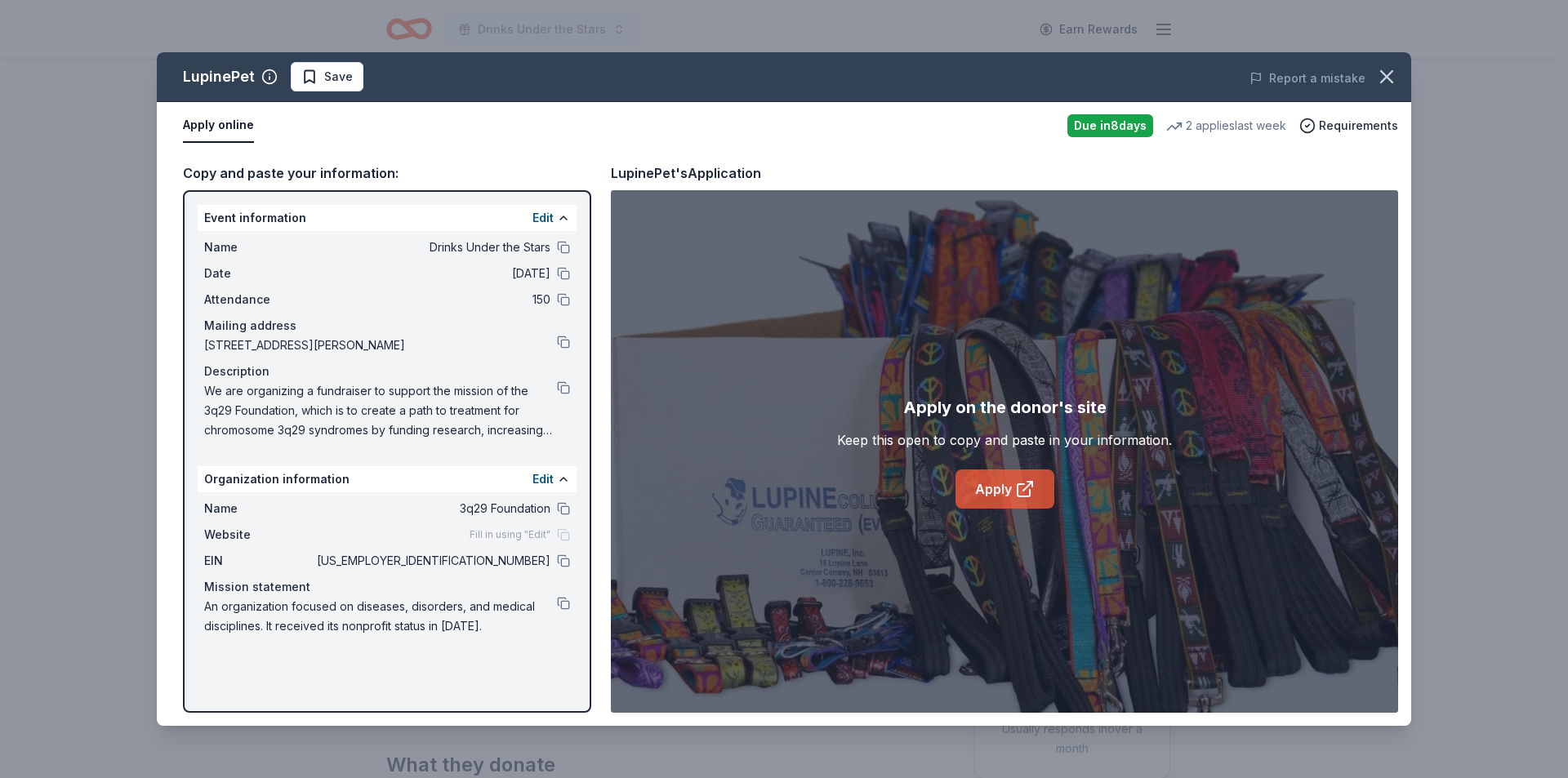
click at [1003, 496] on link "Apply" at bounding box center [1004, 489] width 98 height 39
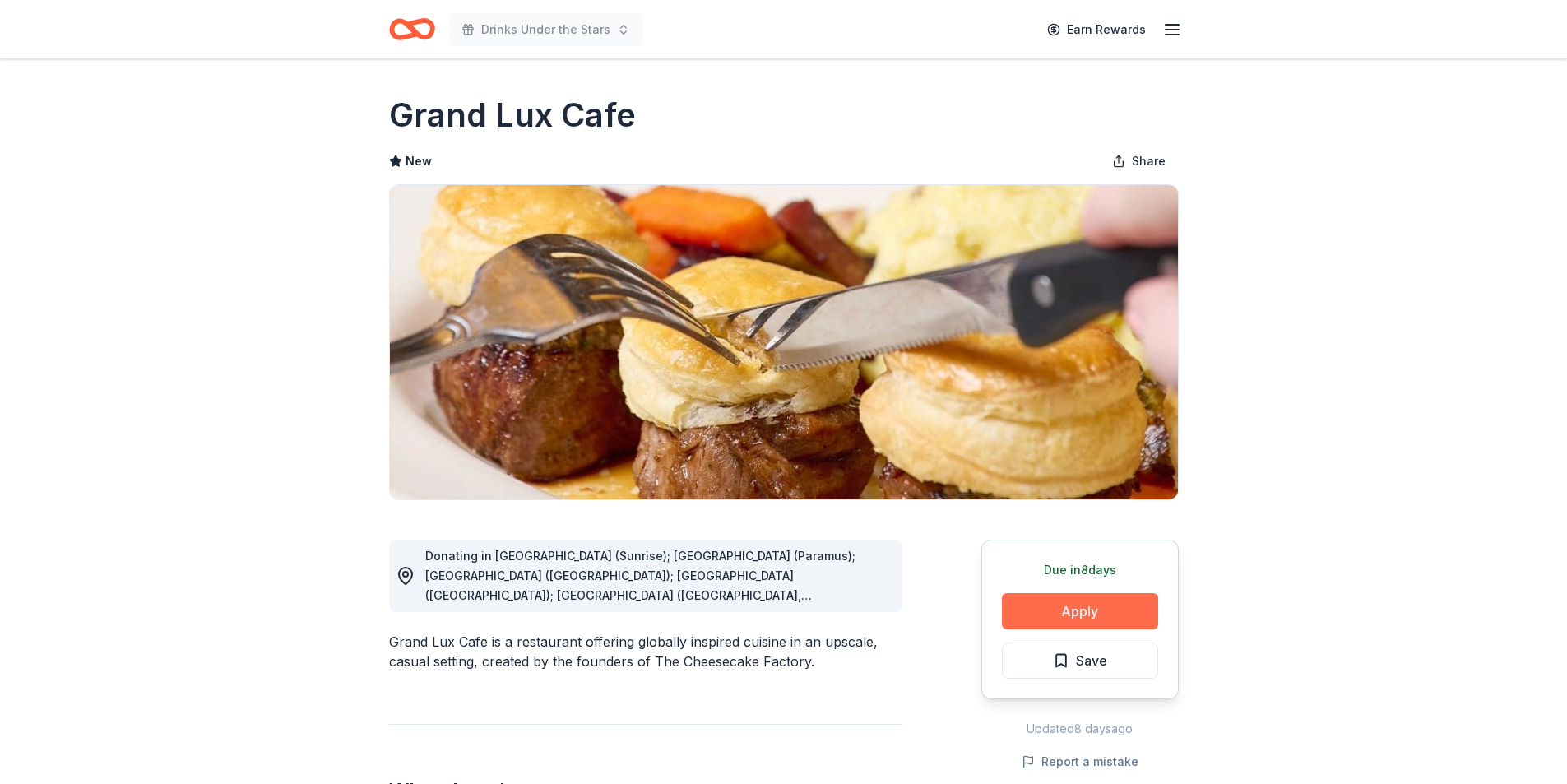
click at [1143, 610] on button "Apply" at bounding box center [1080, 611] width 156 height 36
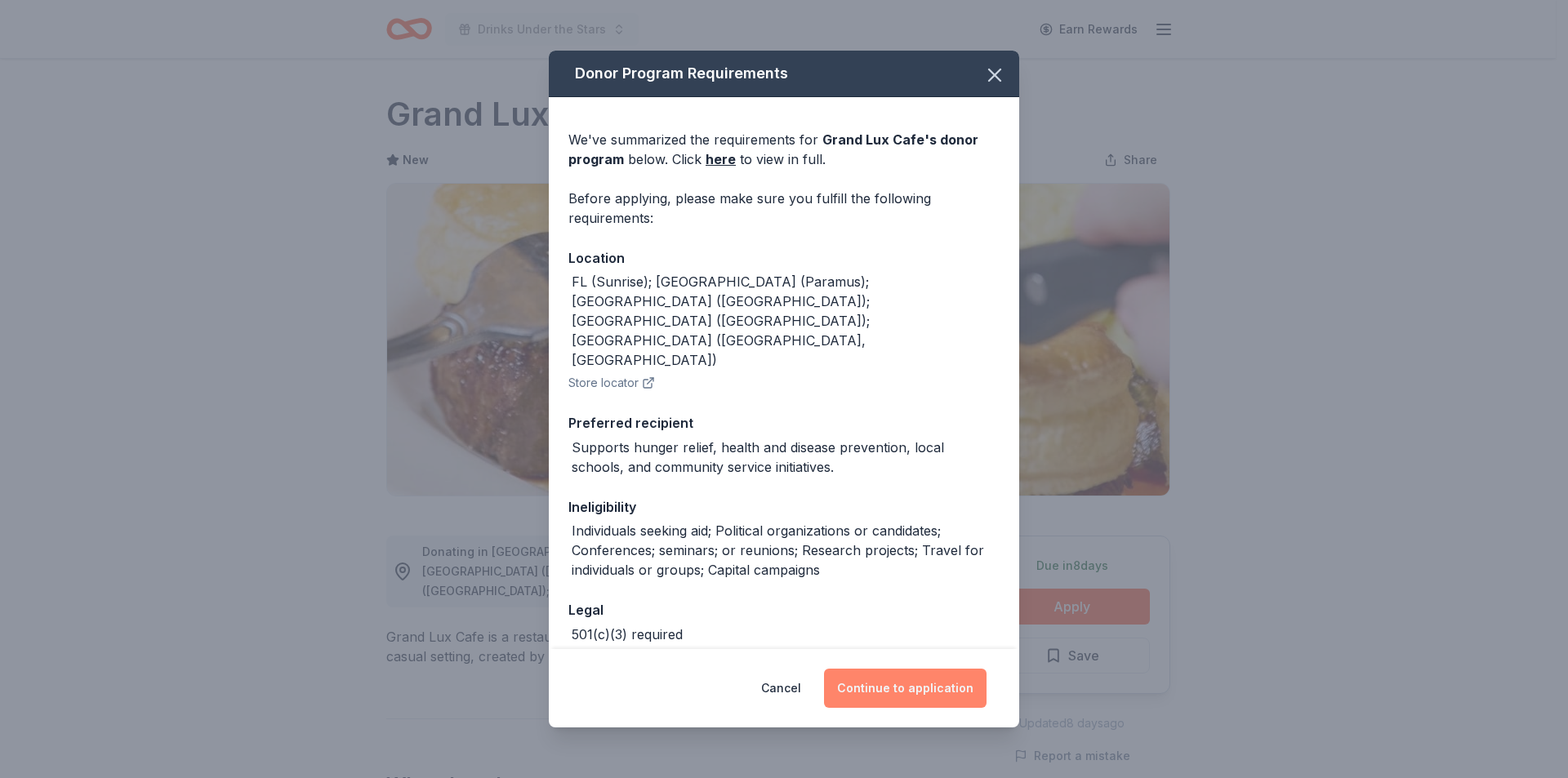
click at [920, 694] on button "Continue to application" at bounding box center [905, 688] width 163 height 39
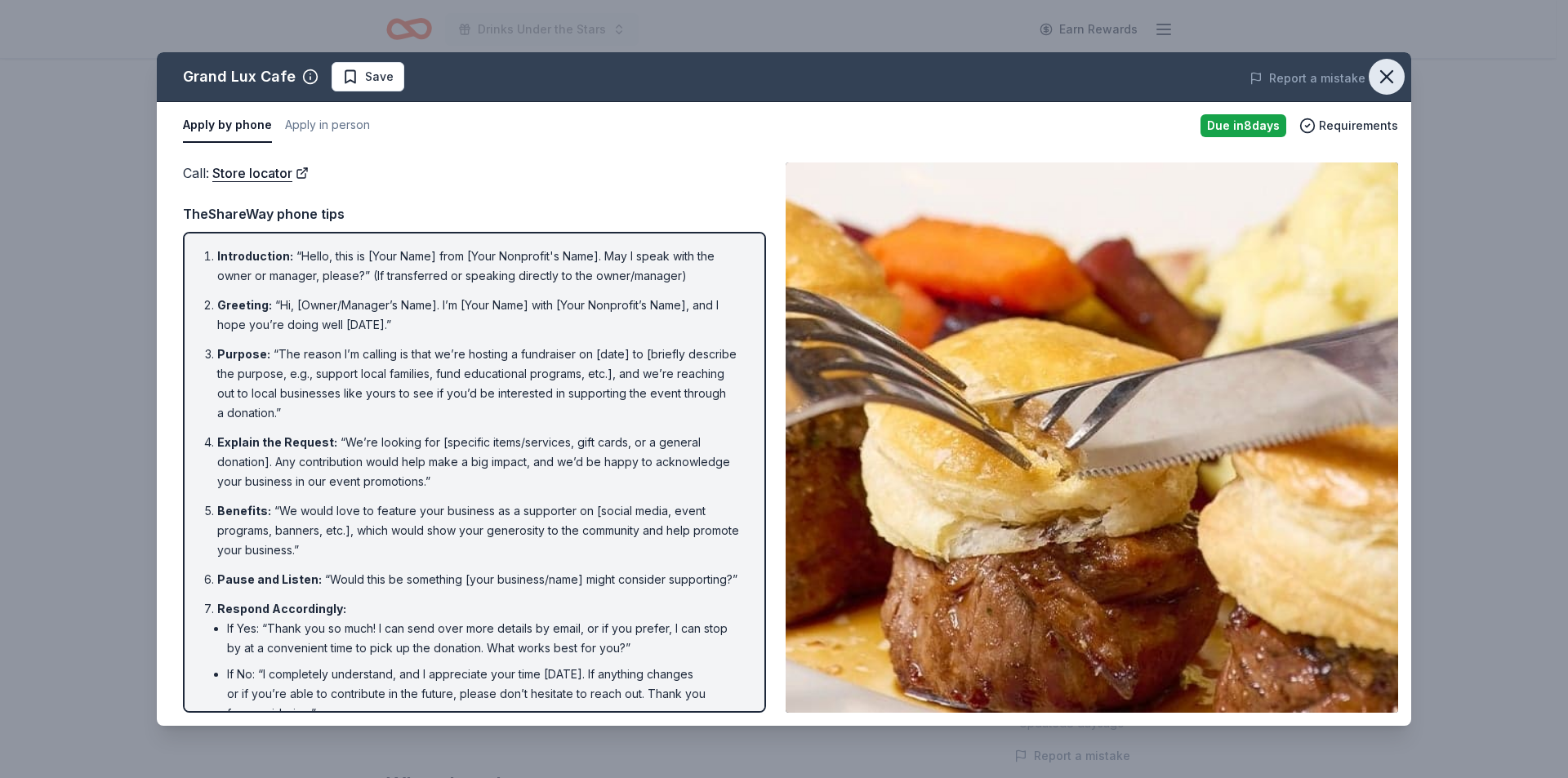
click at [1392, 80] on icon "button" at bounding box center [1386, 76] width 23 height 23
